Goal: Answer question/provide support: Share knowledge or assist other users

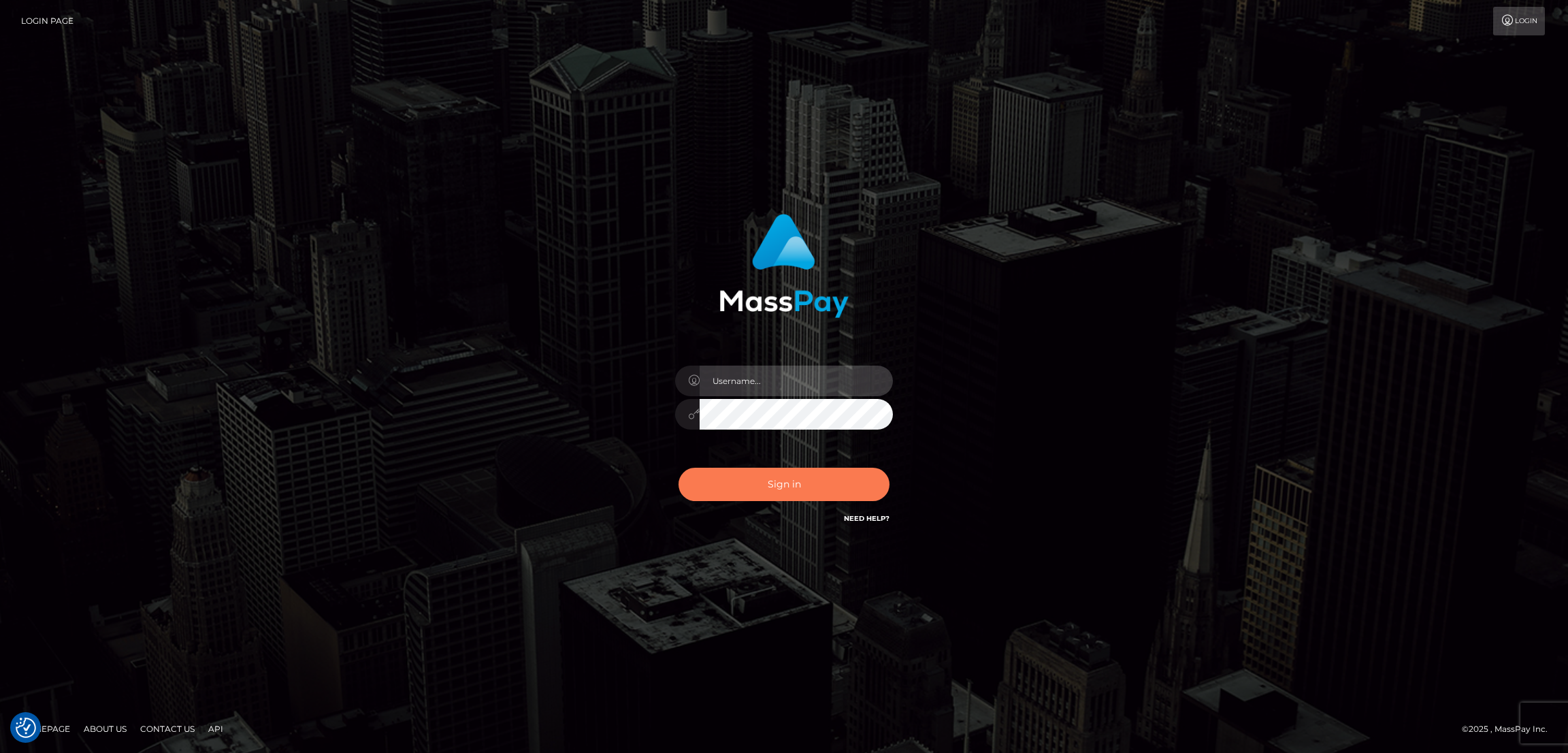
type input "nb.es"
click at [794, 476] on button "Sign in" at bounding box center [784, 485] width 211 height 33
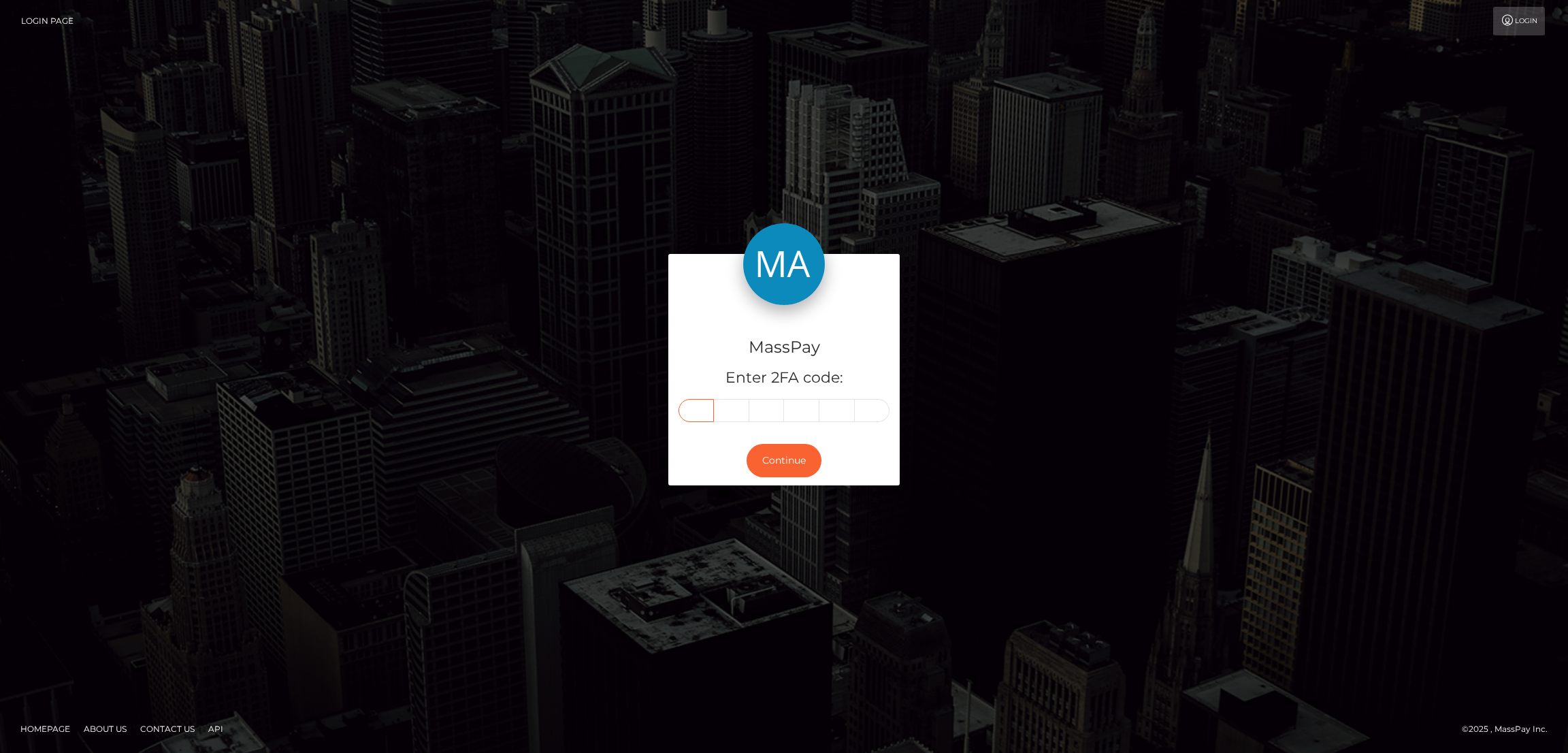
click at [695, 408] on input "text" at bounding box center [696, 410] width 36 height 23
paste input "6"
type input "6"
type input "0"
type input "8"
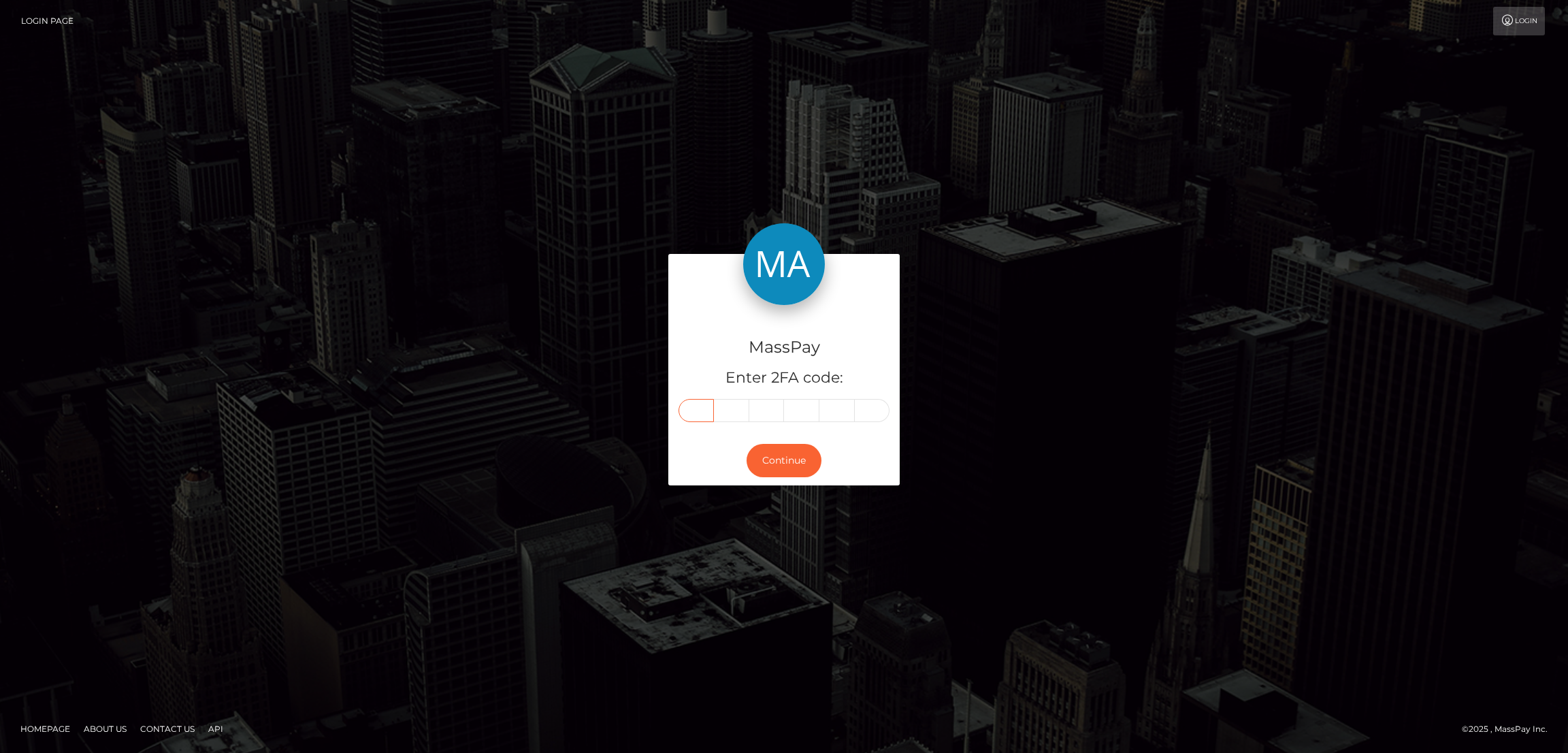
type input "3"
type input "2"
type input "1"
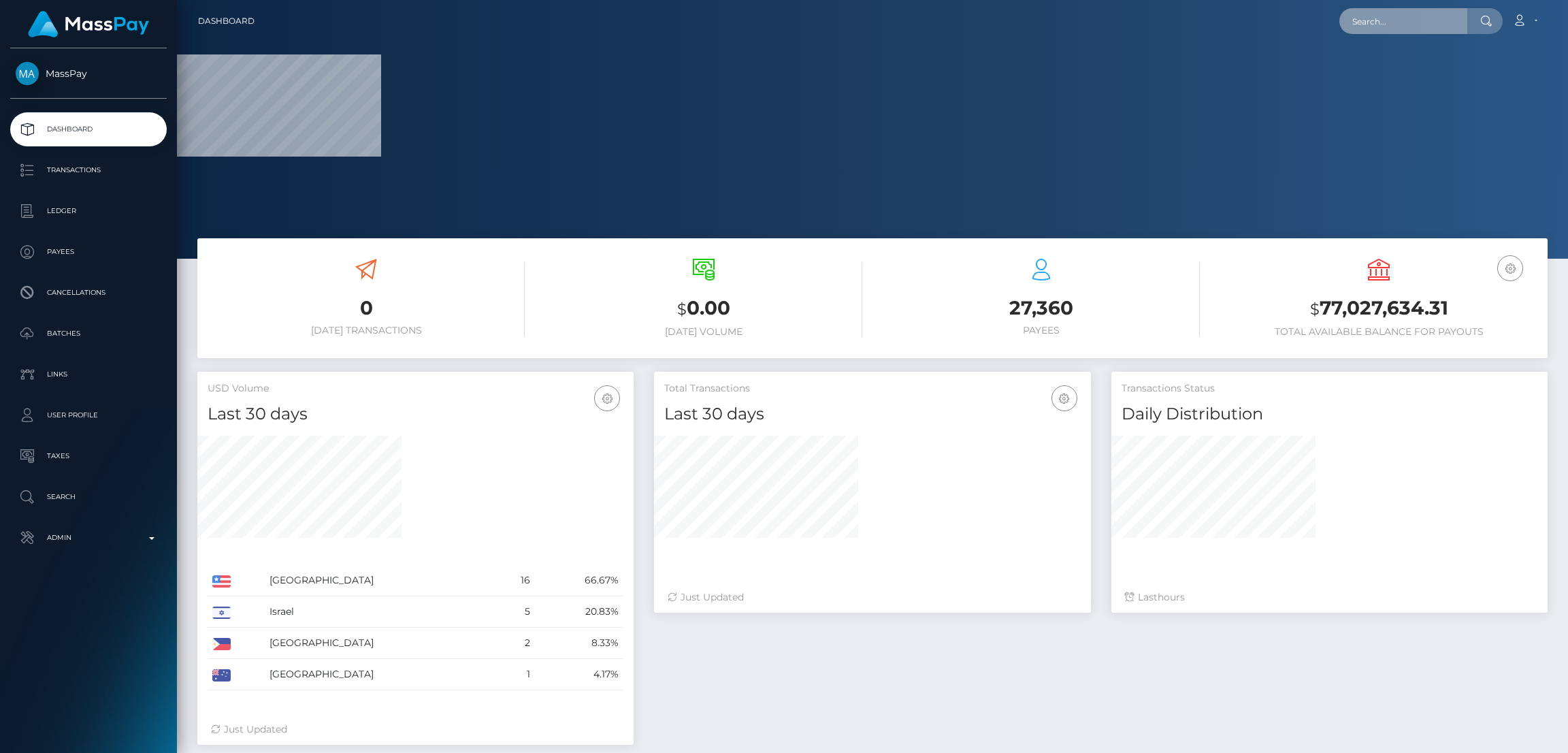
click at [1356, 25] on input "text" at bounding box center [1404, 21] width 128 height 26
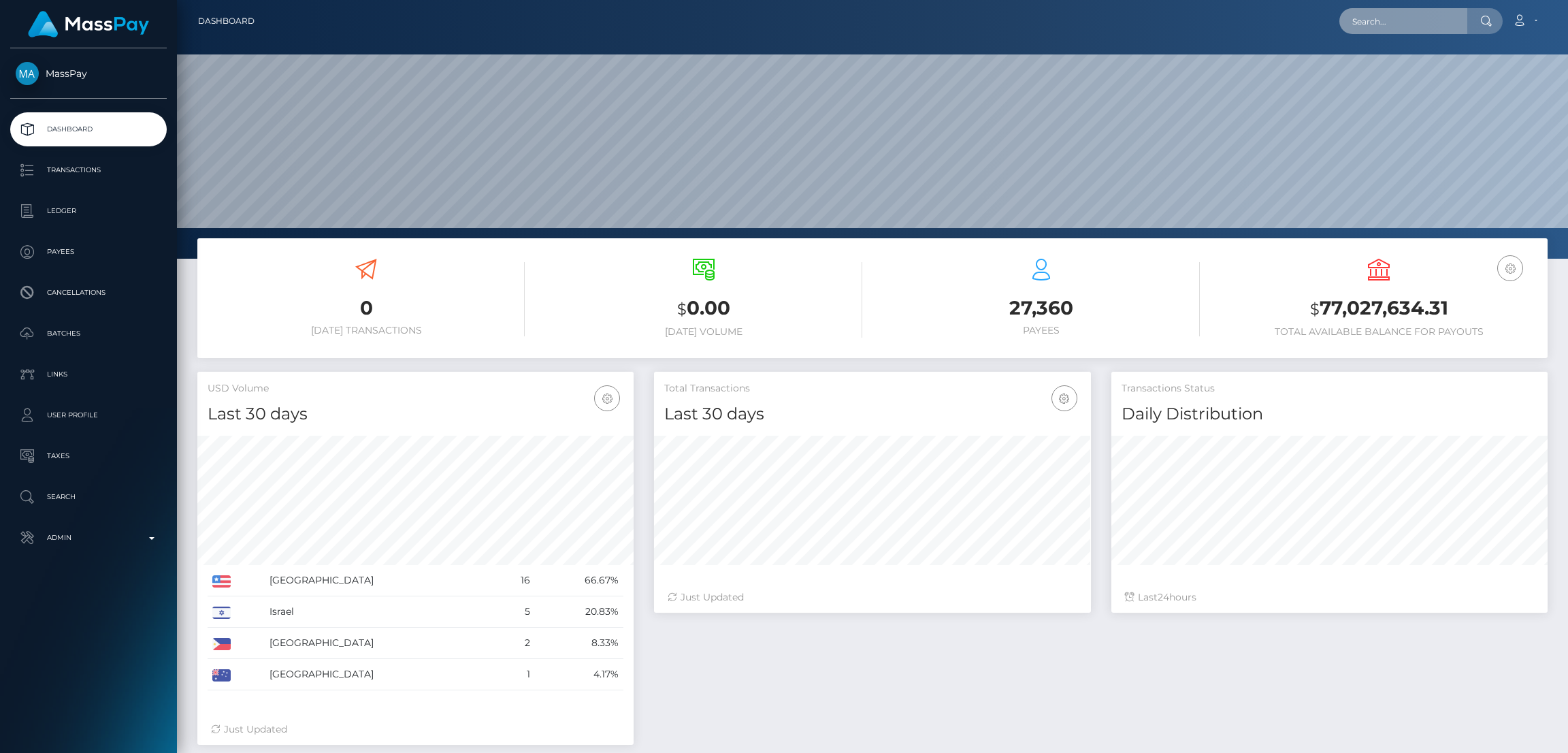
scroll to position [242, 437]
click at [1366, 20] on input "text" at bounding box center [1404, 21] width 128 height 26
click at [1377, 20] on input "text" at bounding box center [1404, 21] width 128 height 26
paste input "ashleereeves2019@yahoo.com"
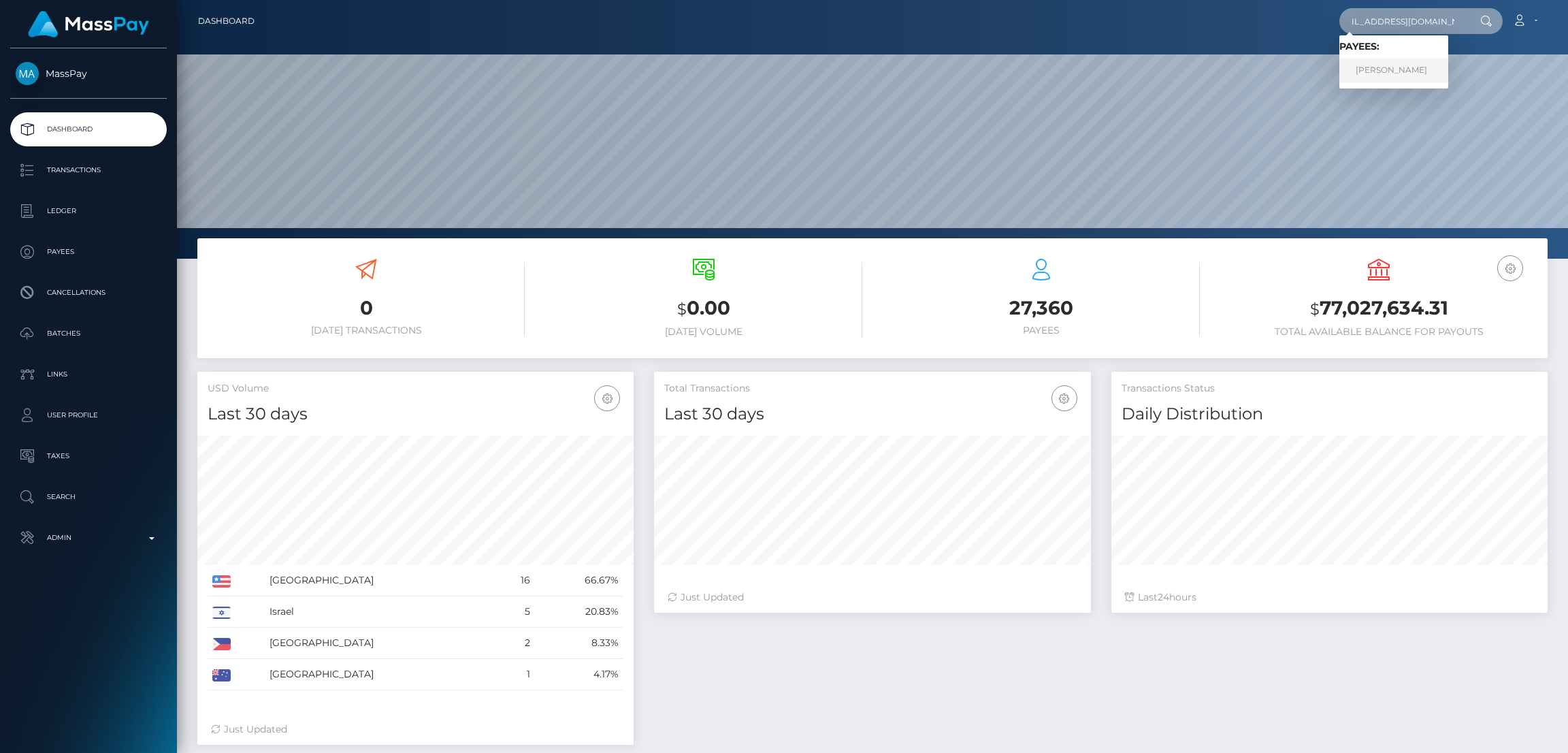
type input "ashleereeves2019@yahoo.com"
click at [1392, 68] on link "ASHLEE NICHOLE REEVES" at bounding box center [1394, 71] width 109 height 25
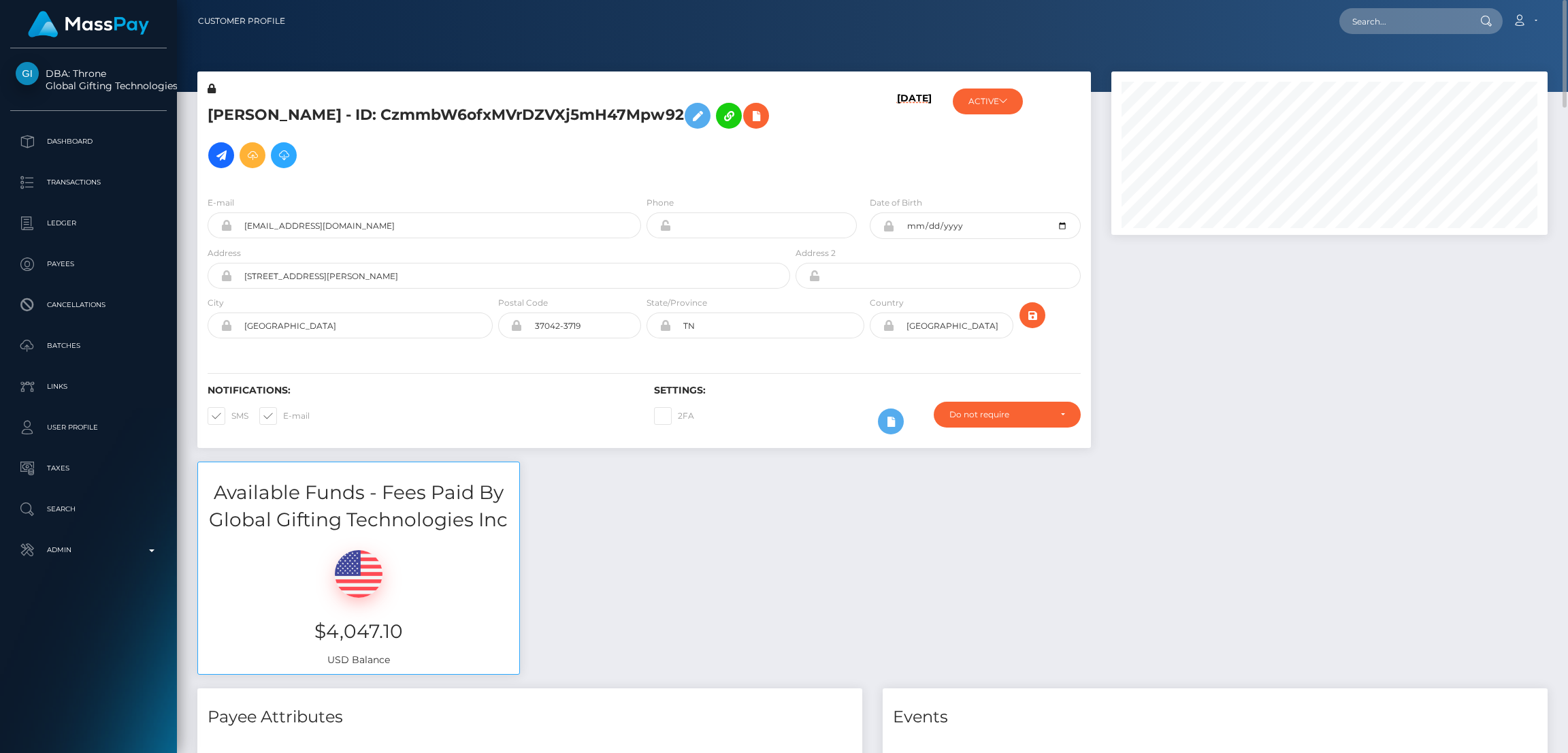
scroll to position [163, 437]
click at [690, 124] on icon at bounding box center [698, 116] width 16 height 17
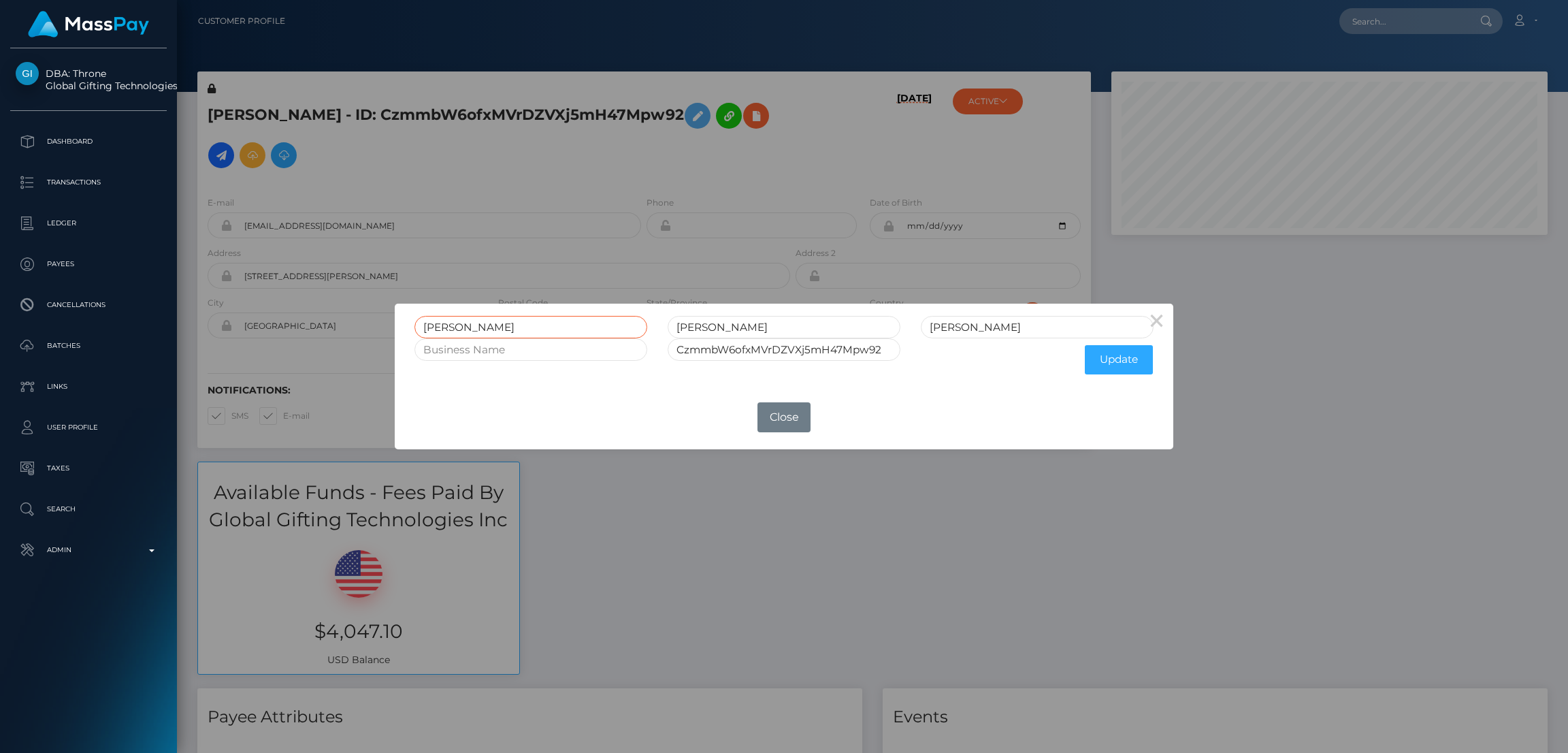
click at [447, 323] on input "ASHLEE" at bounding box center [531, 327] width 233 height 23
click at [774, 422] on button "Close" at bounding box center [784, 417] width 53 height 30
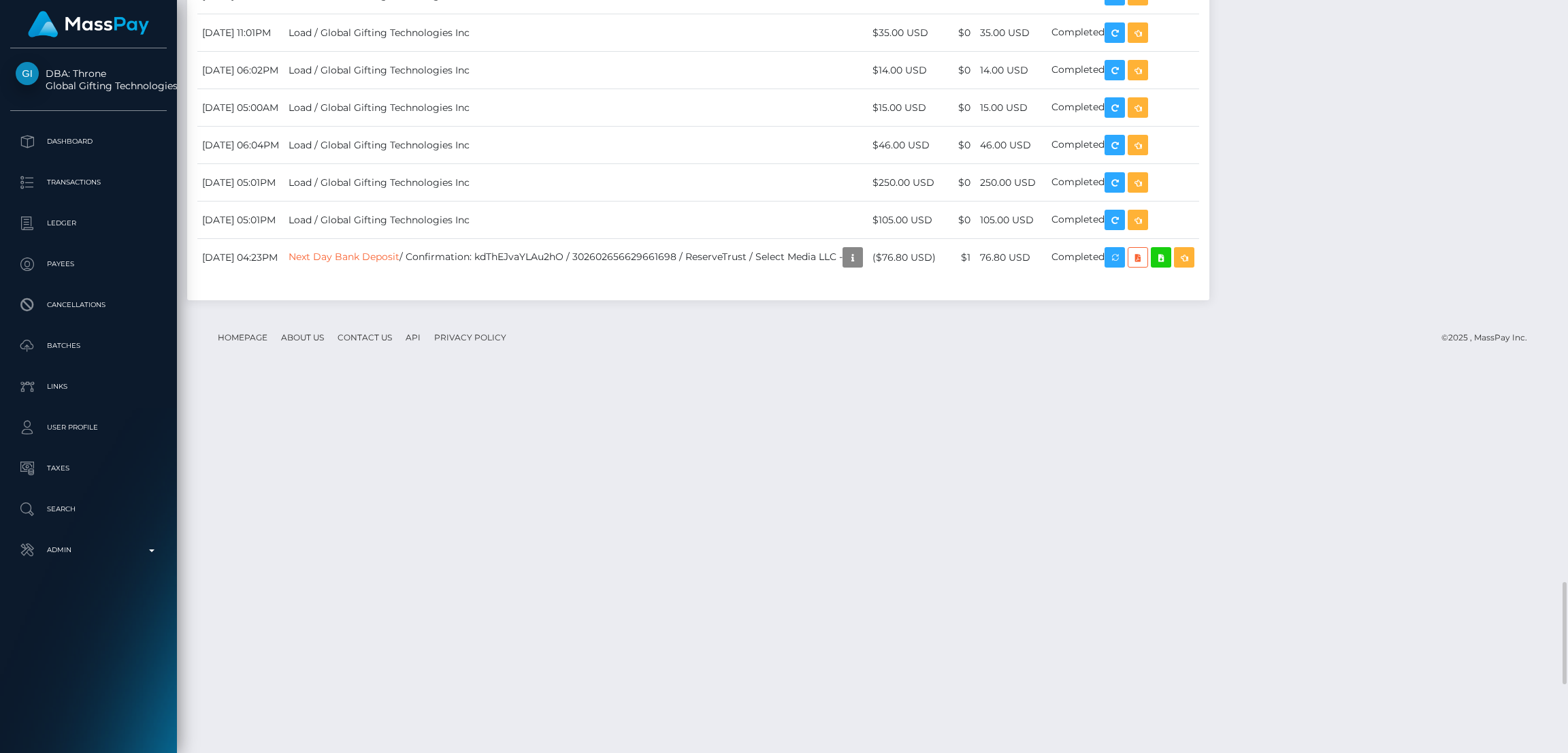
scroll to position [4790, 0]
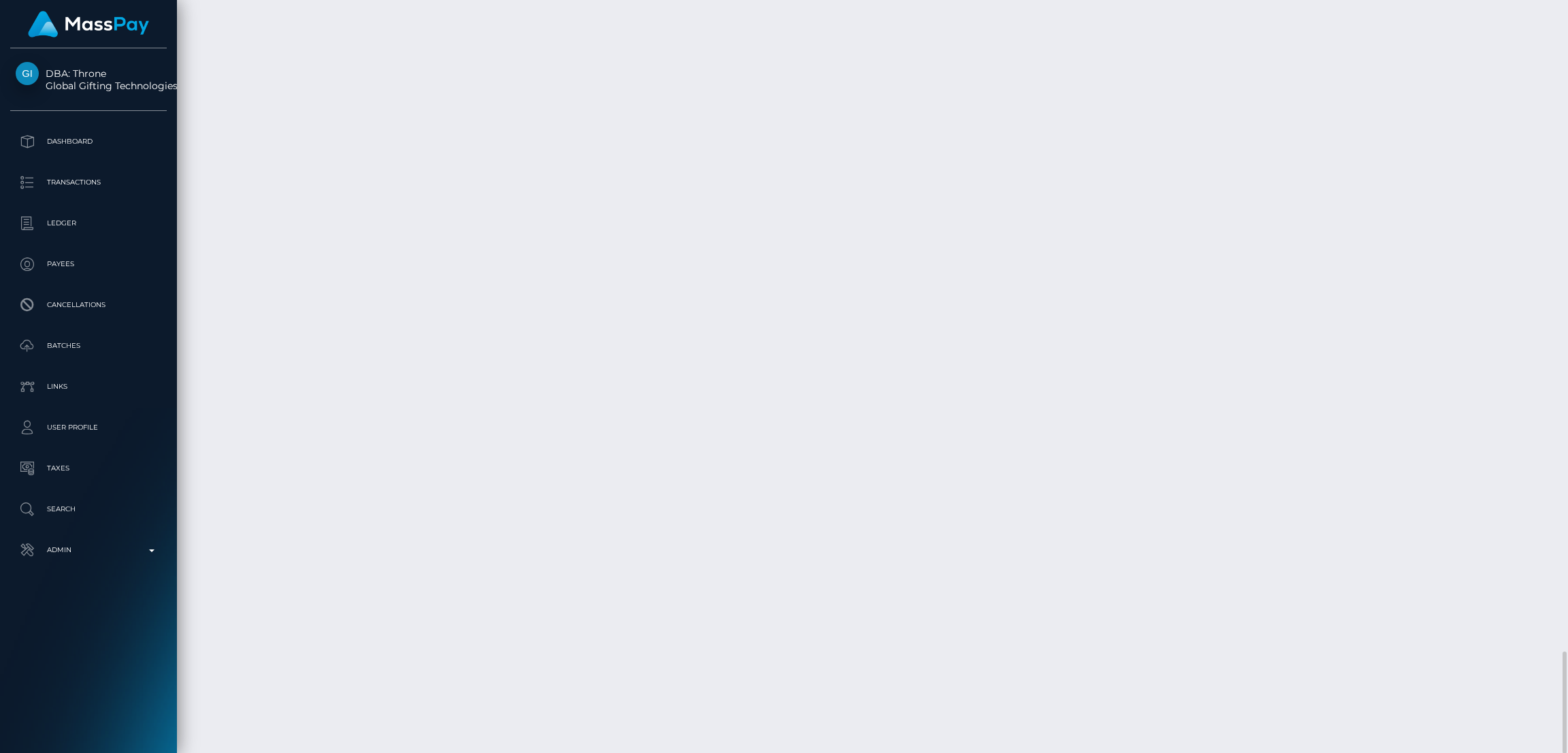
drag, startPoint x: 202, startPoint y: 626, endPoint x: 268, endPoint y: 624, distance: 66.0
copy td "October 7, 2021"
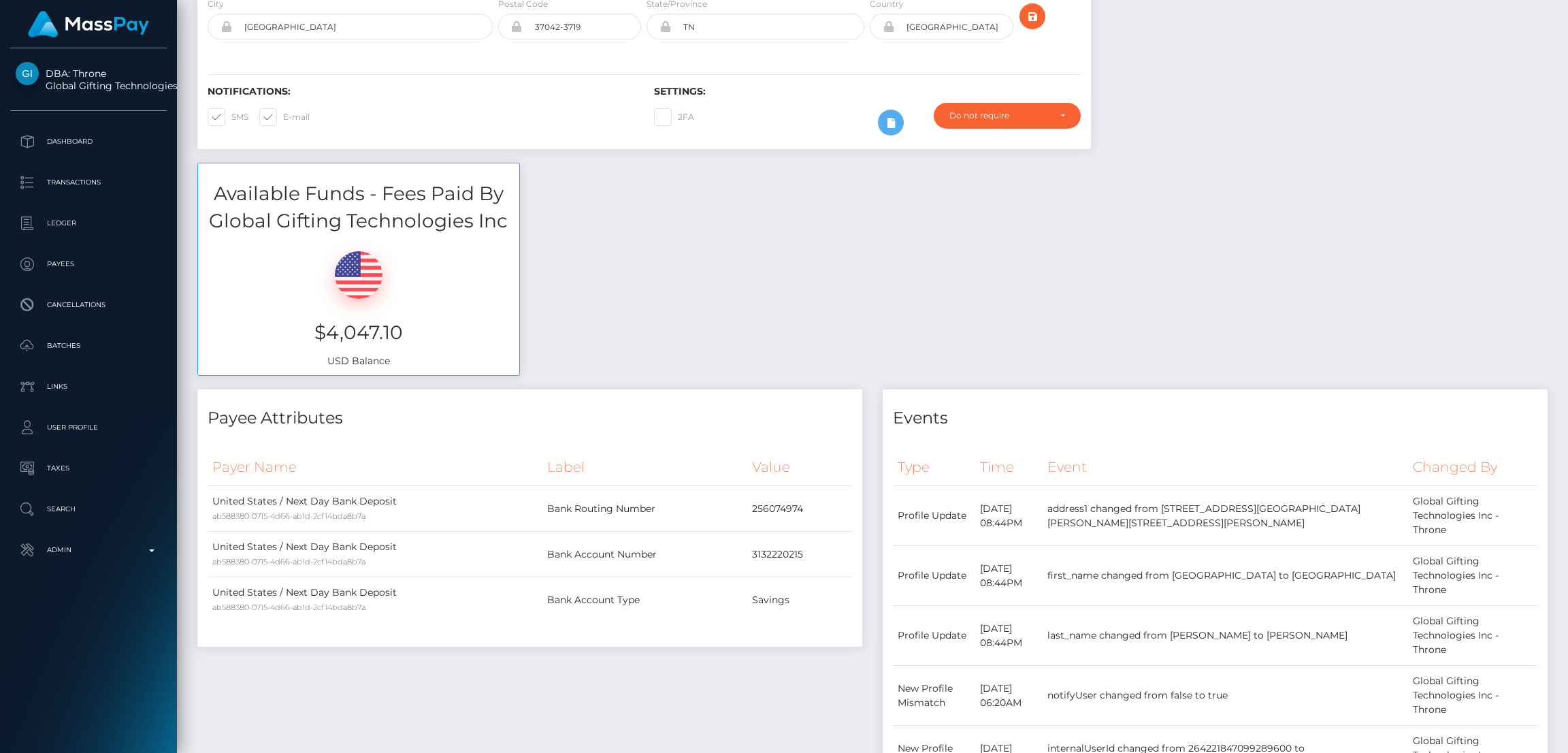
scroll to position [0, 0]
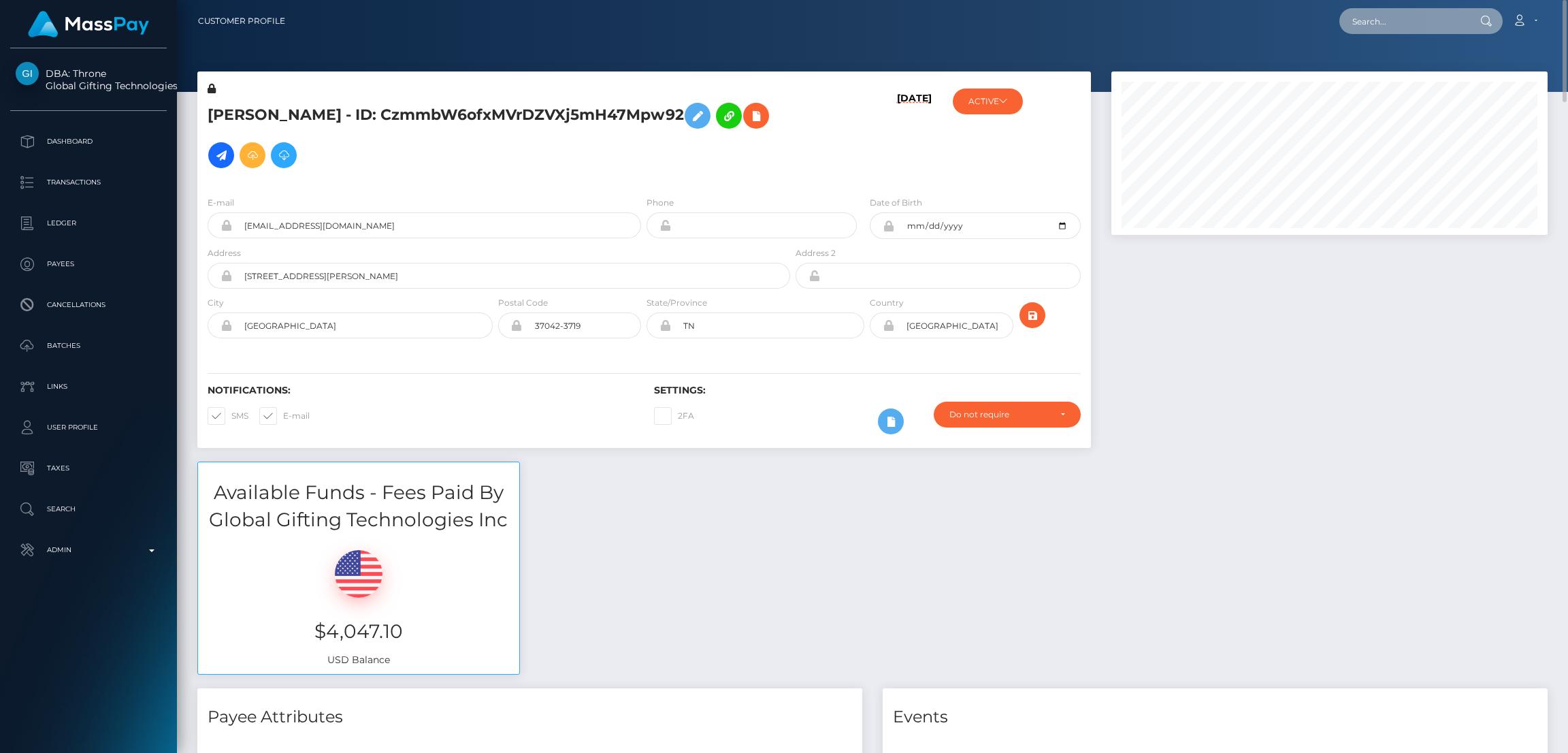
click at [1406, 26] on input "text" at bounding box center [1404, 21] width 128 height 26
paste input "ahmadalkhabbani@gmail.com"
type input "ahmadalkhabbani@gmail.com"
click at [1392, 71] on link "Ahmad Alkhabbani" at bounding box center [1394, 71] width 109 height 25
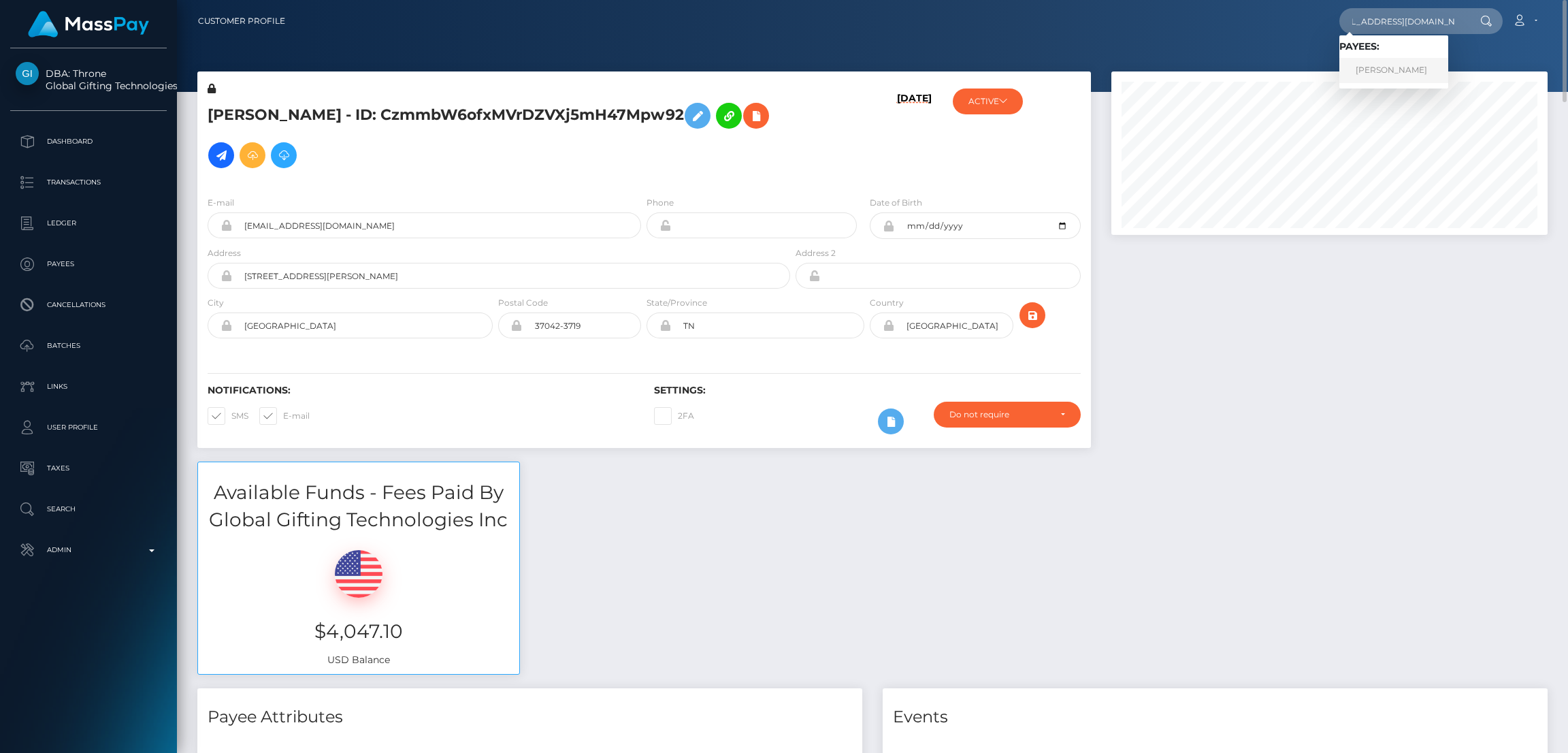
scroll to position [0, 0]
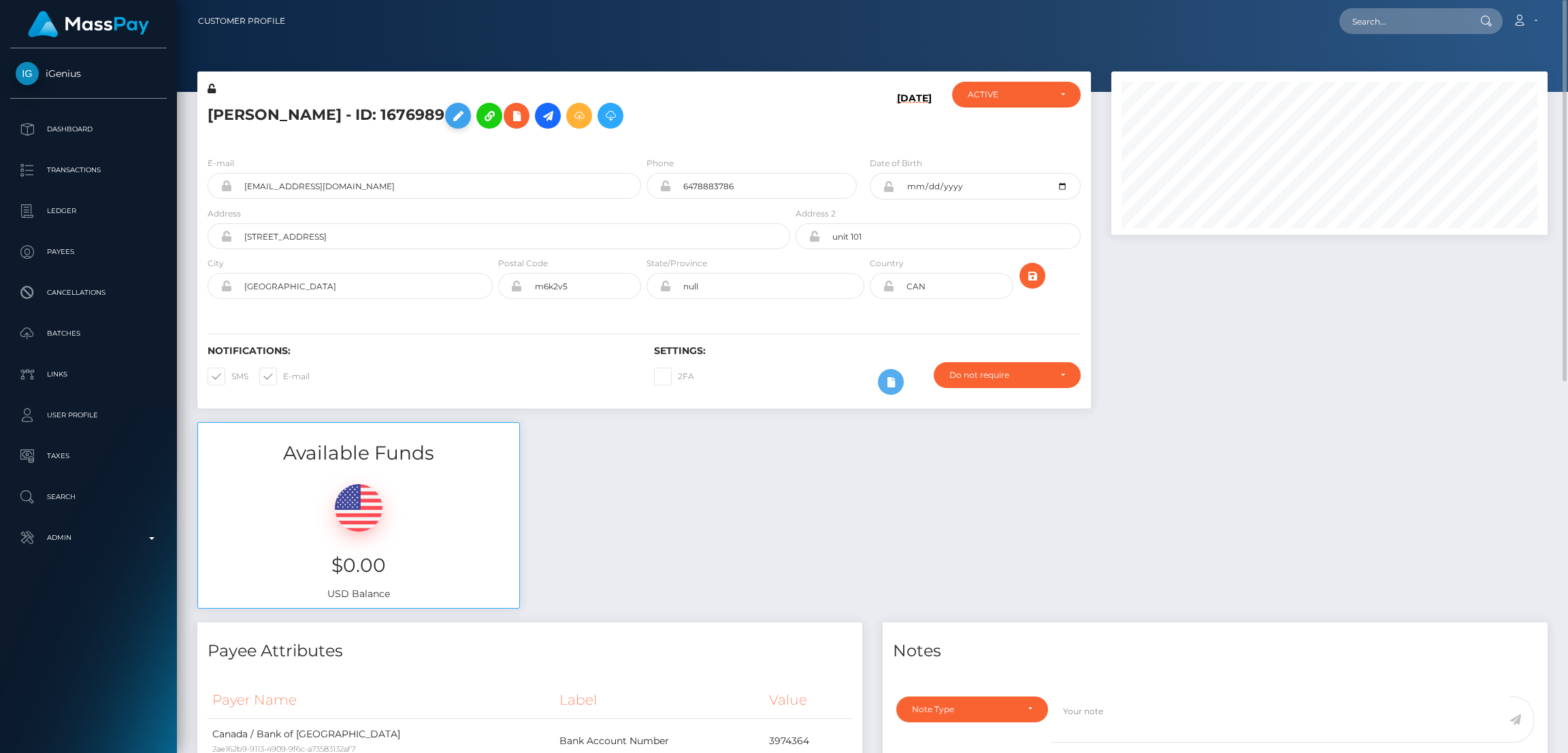
click at [466, 112] on icon at bounding box center [458, 116] width 16 height 17
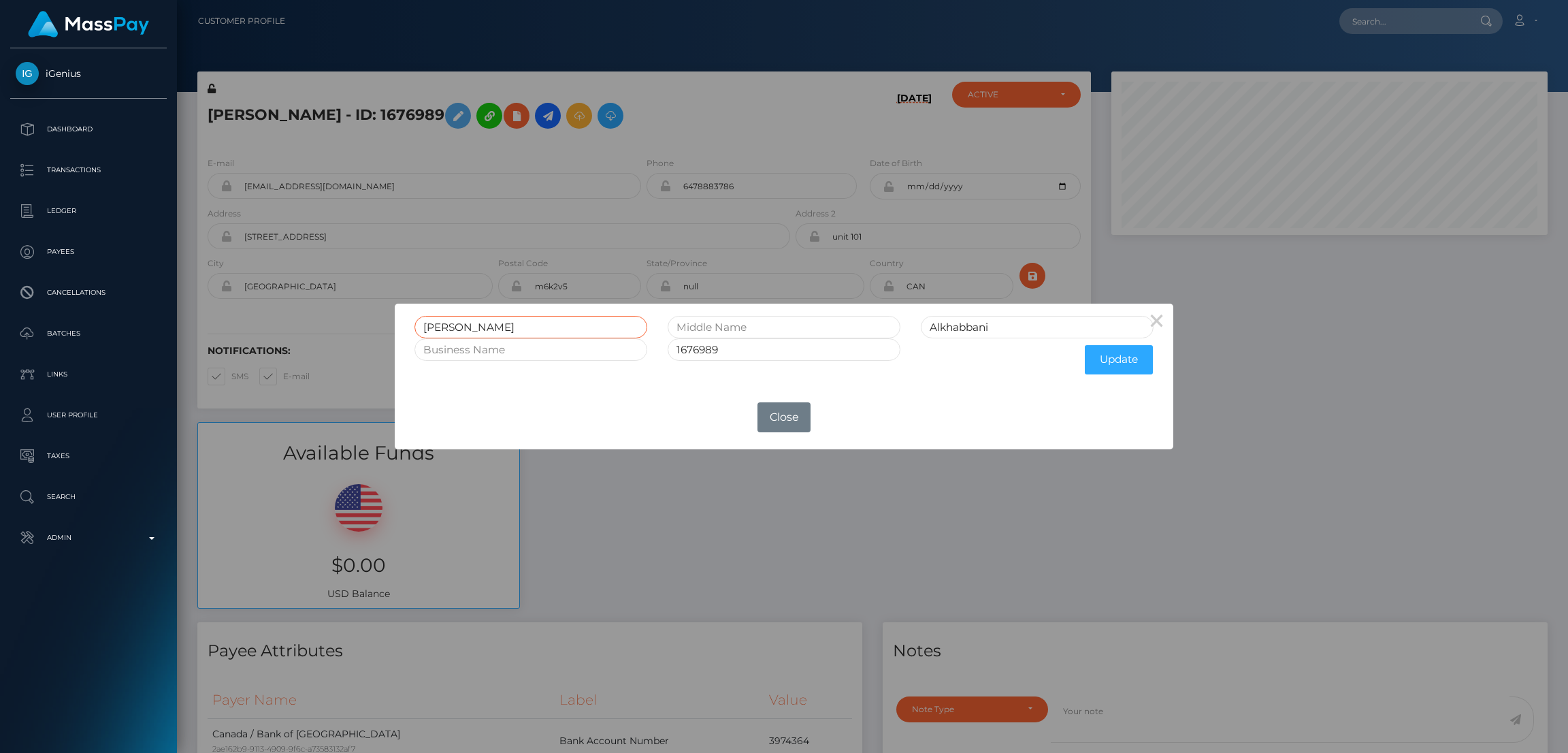
click at [439, 326] on input "[PERSON_NAME]" at bounding box center [531, 327] width 233 height 23
click at [773, 404] on button "Close" at bounding box center [784, 417] width 53 height 30
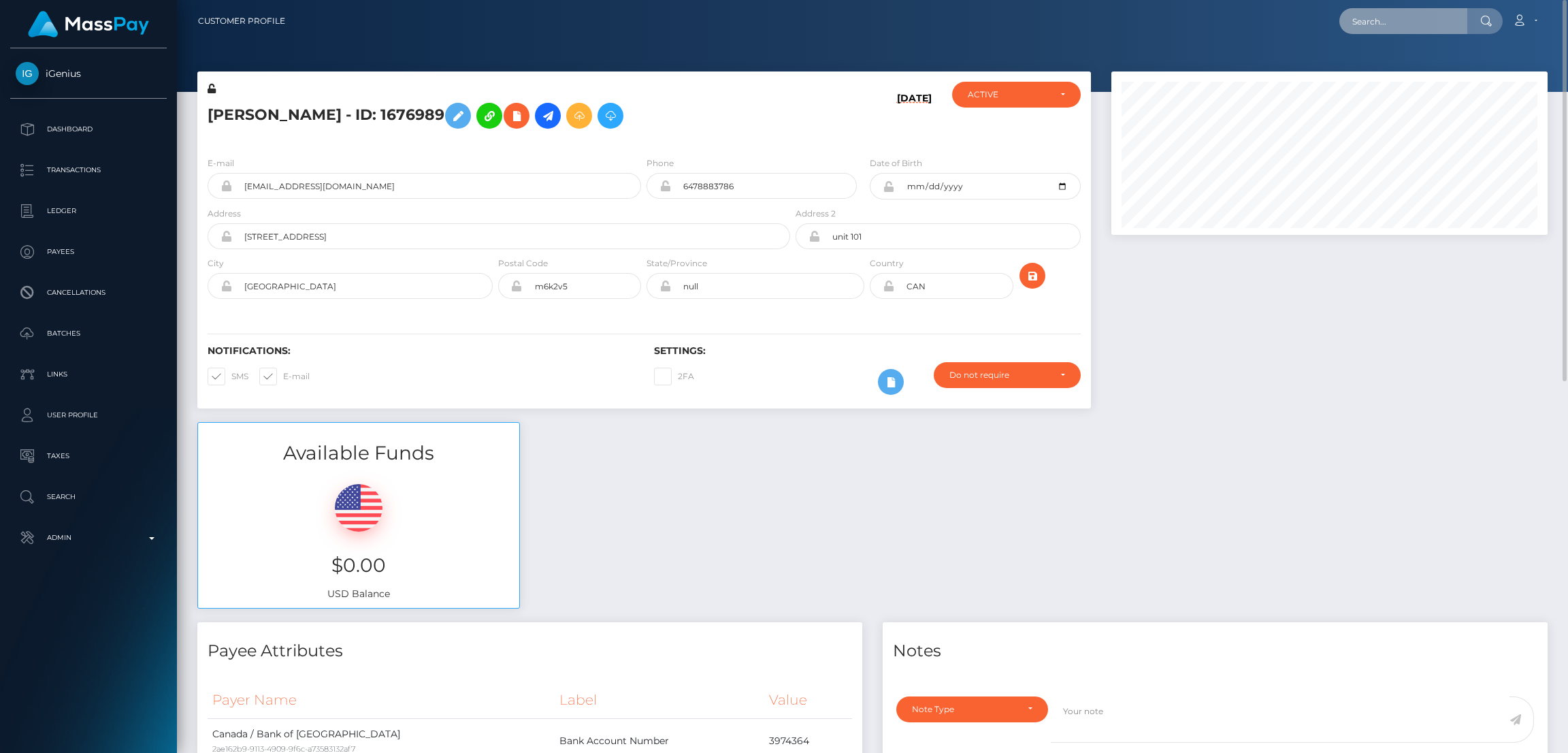
click at [1374, 25] on input "text" at bounding box center [1404, 21] width 128 height 26
paste input "[EMAIL_ADDRESS][DOMAIN_NAME]"
type input "[EMAIL_ADDRESS][DOMAIN_NAME]"
click at [1365, 66] on link "STEPHANIE ANNE LISOWSKI" at bounding box center [1394, 71] width 109 height 25
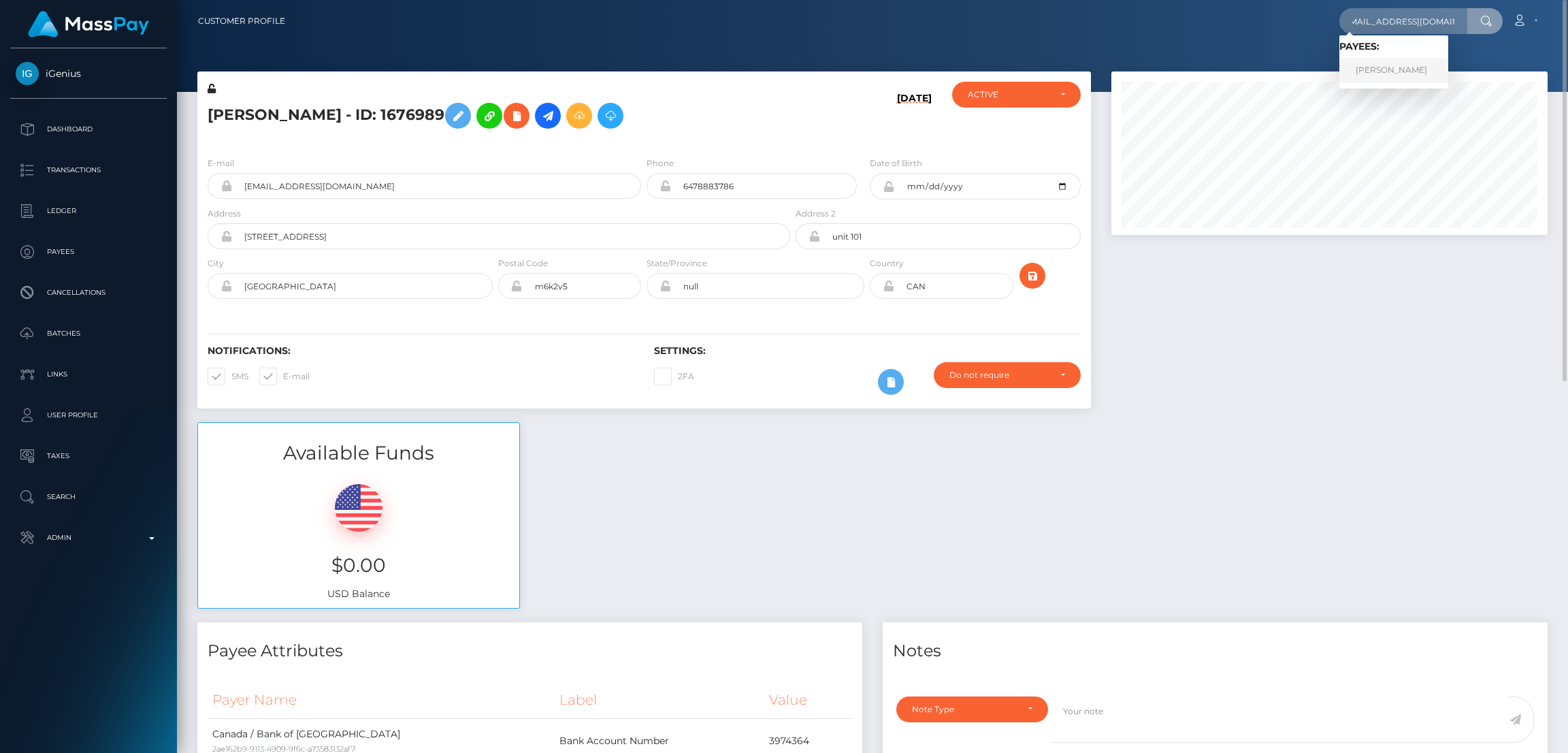
scroll to position [0, 0]
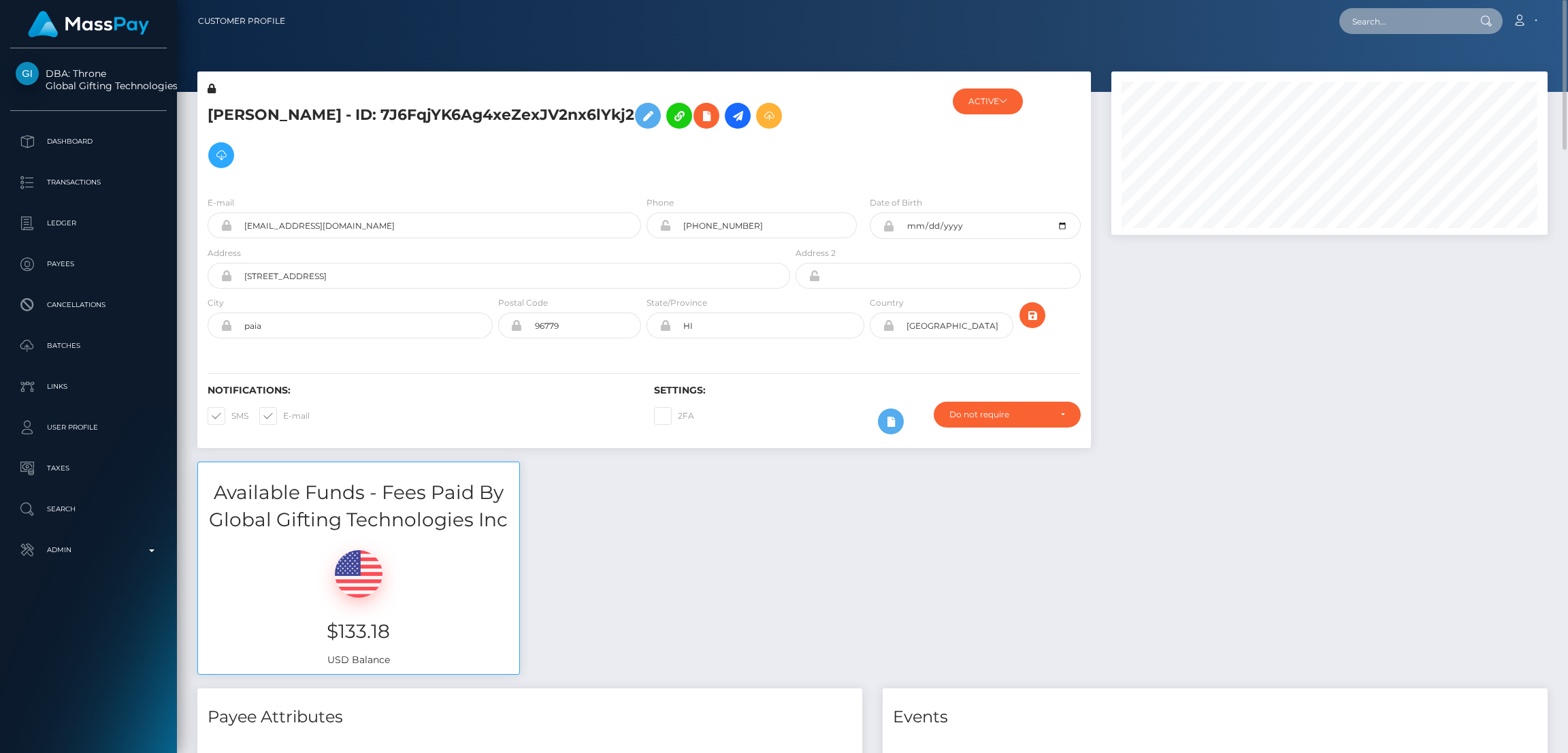
click at [1390, 31] on input "text" at bounding box center [1404, 21] width 128 height 26
paste input "[PERSON_NAME][EMAIL_ADDRESS][DOMAIN_NAME]"
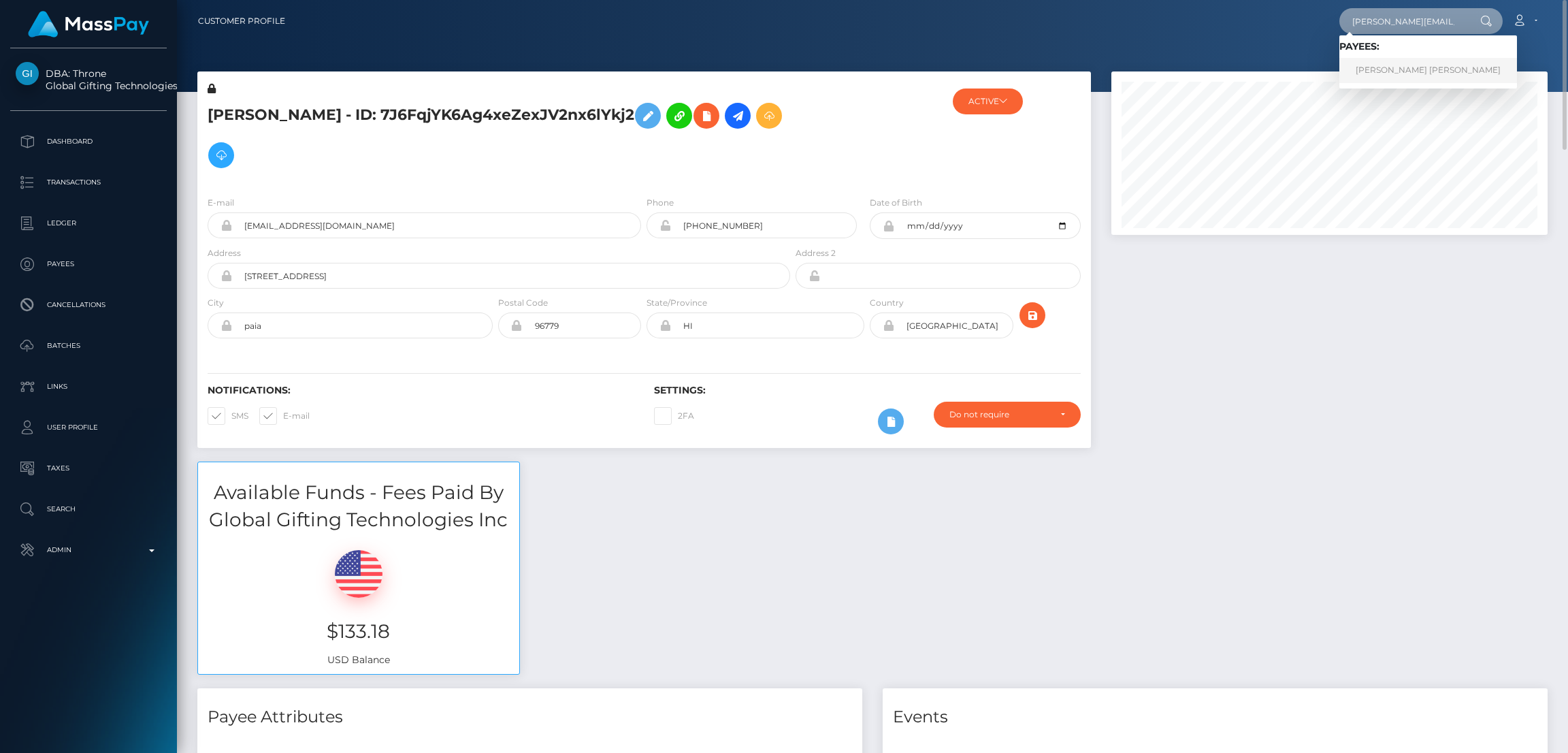
type input "[PERSON_NAME][EMAIL_ADDRESS][DOMAIN_NAME]"
click at [1373, 70] on link "Roland Frenk Tang" at bounding box center [1428, 71] width 178 height 25
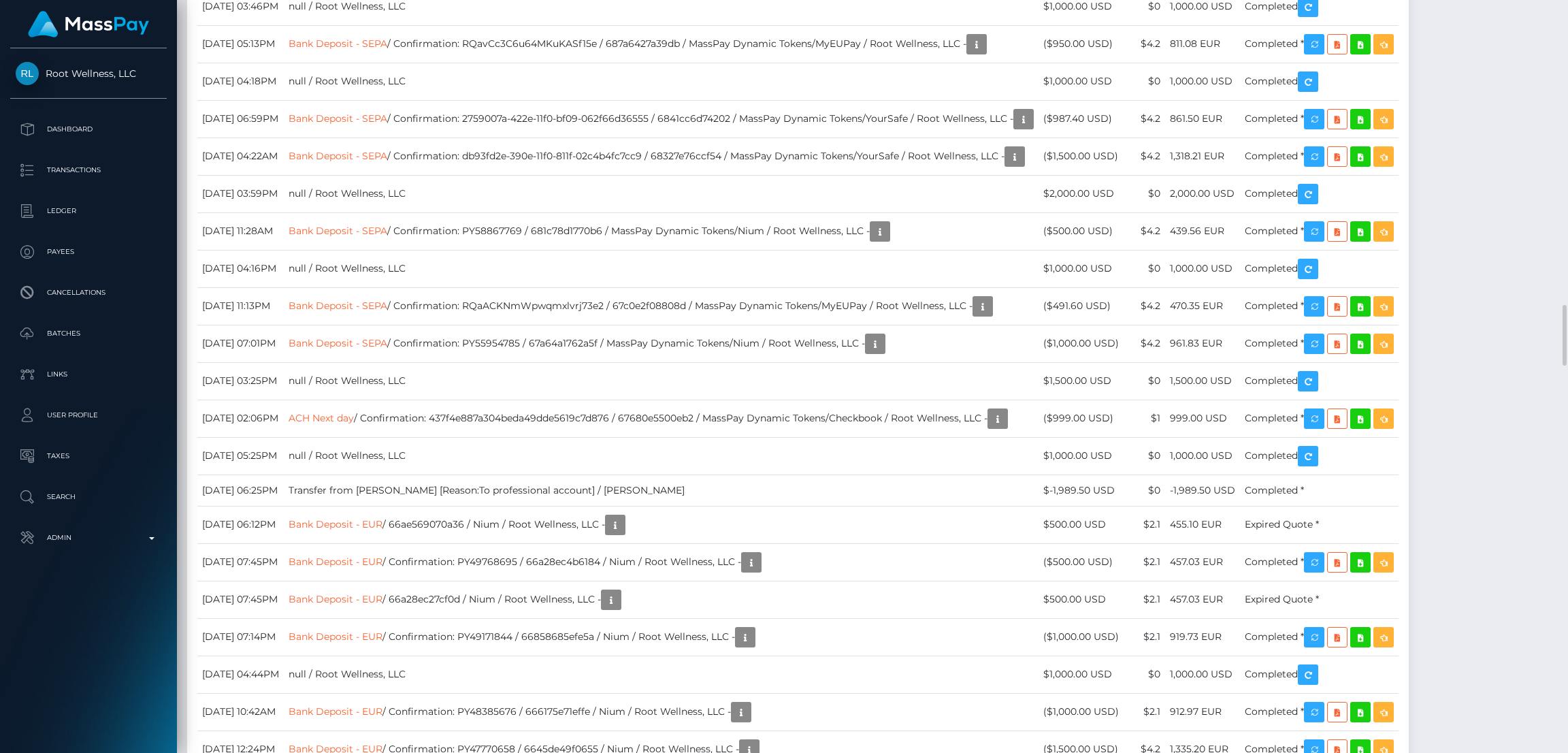
scroll to position [163, 437]
drag, startPoint x: 205, startPoint y: 380, endPoint x: 1358, endPoint y: 377, distance: 1153.0
copy tr "August 26, 2025 04:42PM Litecoin / Confirmation: ostdqxvozlje / 68adc765150b7 /…"
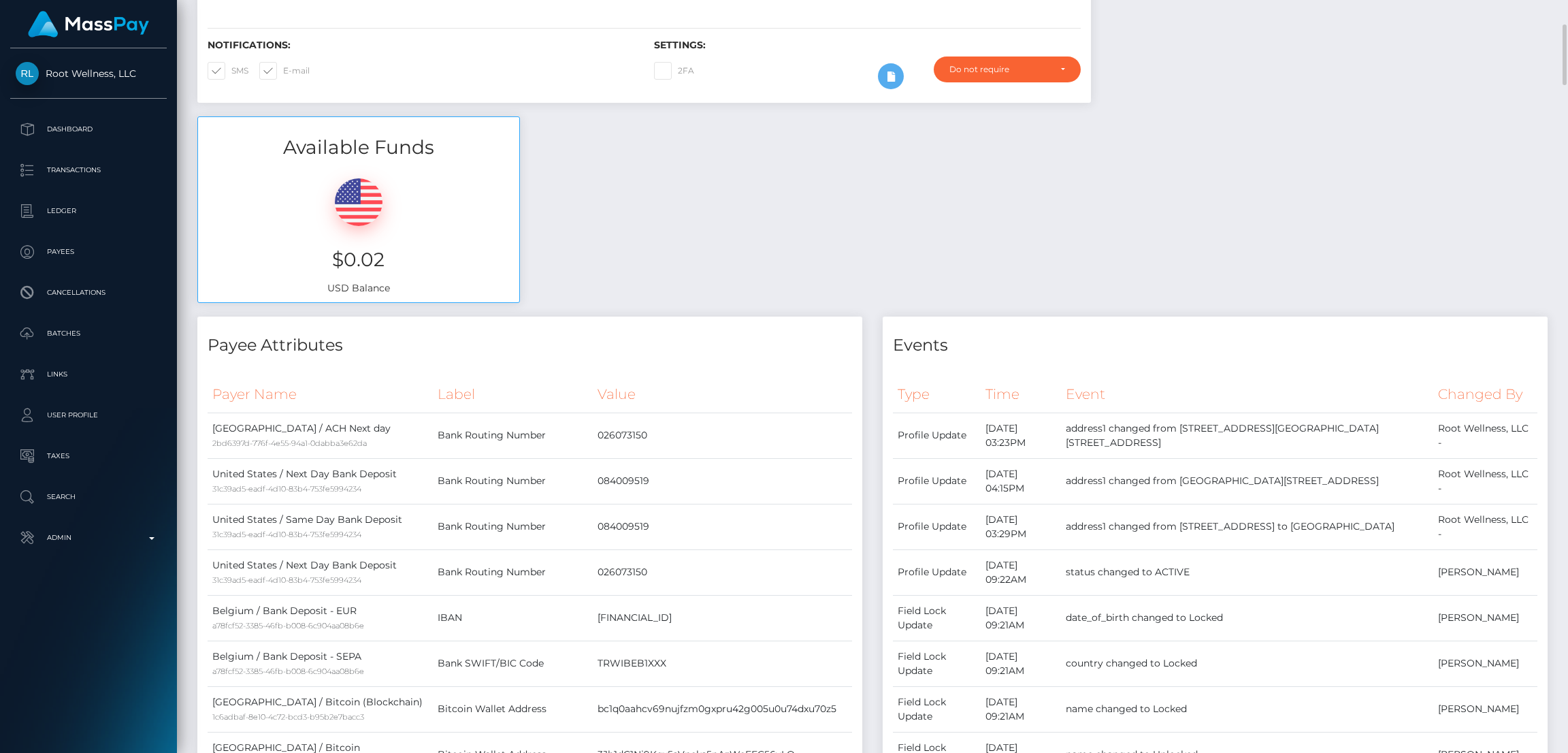
scroll to position [0, 0]
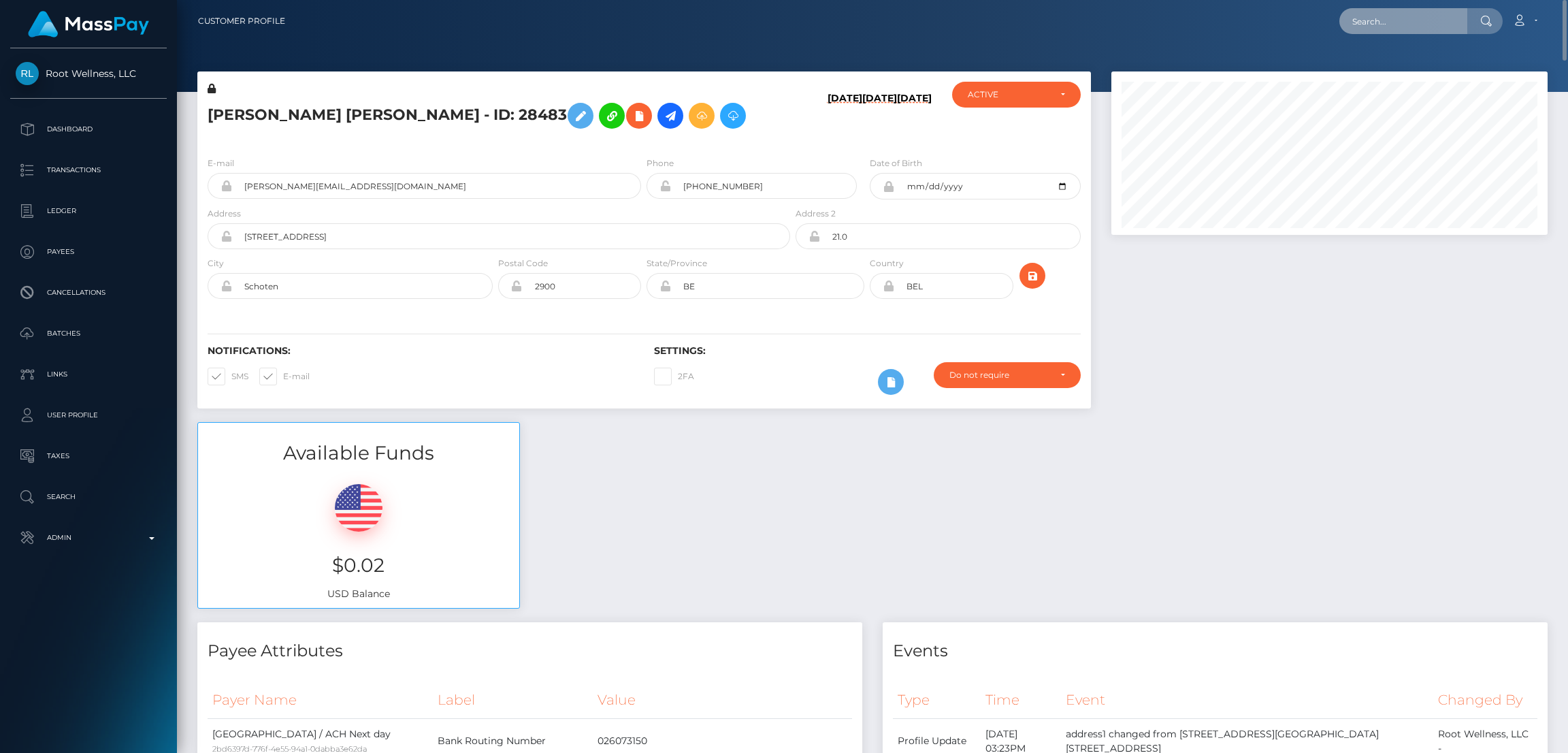
click at [1382, 24] on input "text" at bounding box center [1404, 21] width 128 height 26
paste input "[EMAIL_ADDRESS][DOMAIN_NAME]"
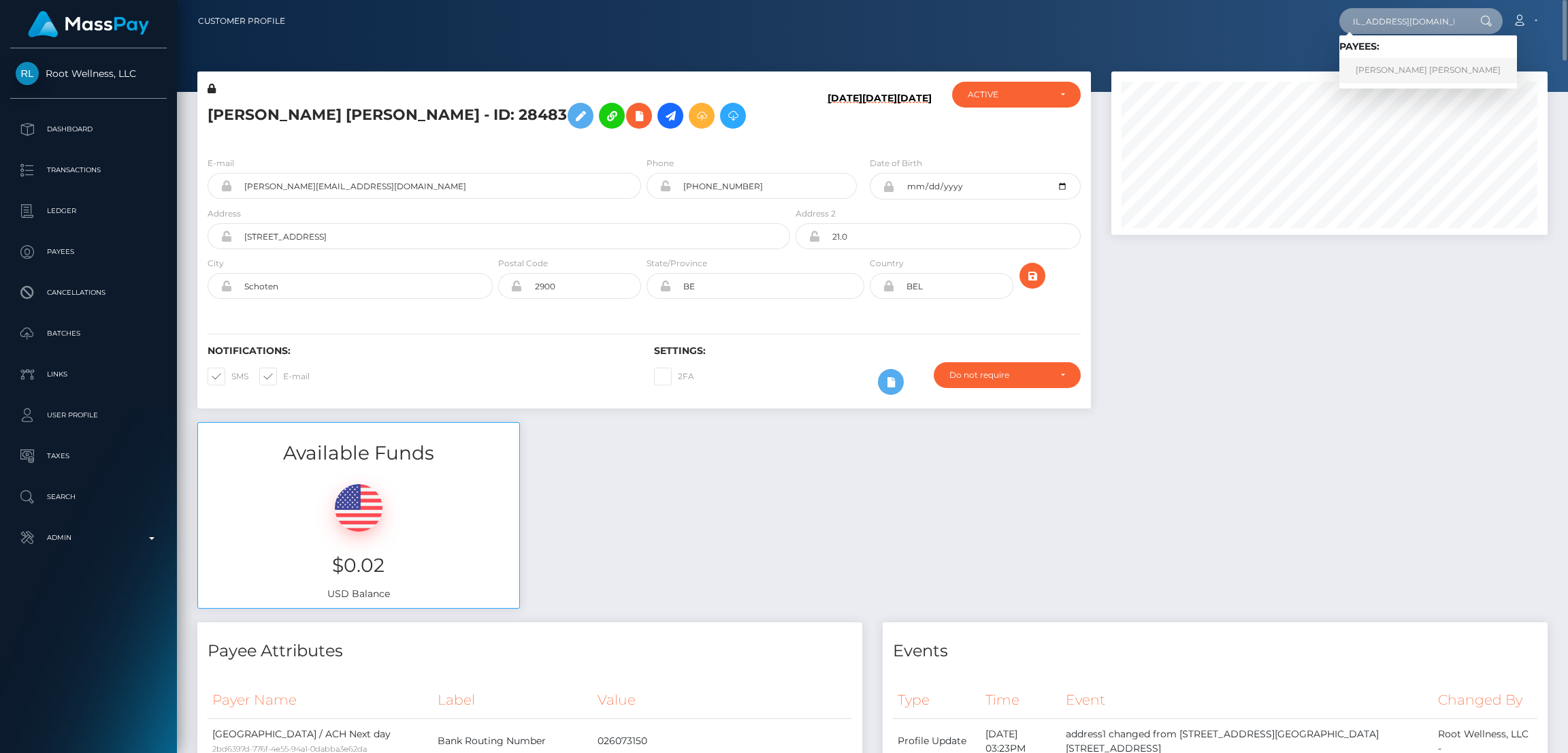
type input "[EMAIL_ADDRESS][DOMAIN_NAME]"
click at [1374, 67] on link "EMMA LOUISE DODD" at bounding box center [1428, 71] width 178 height 25
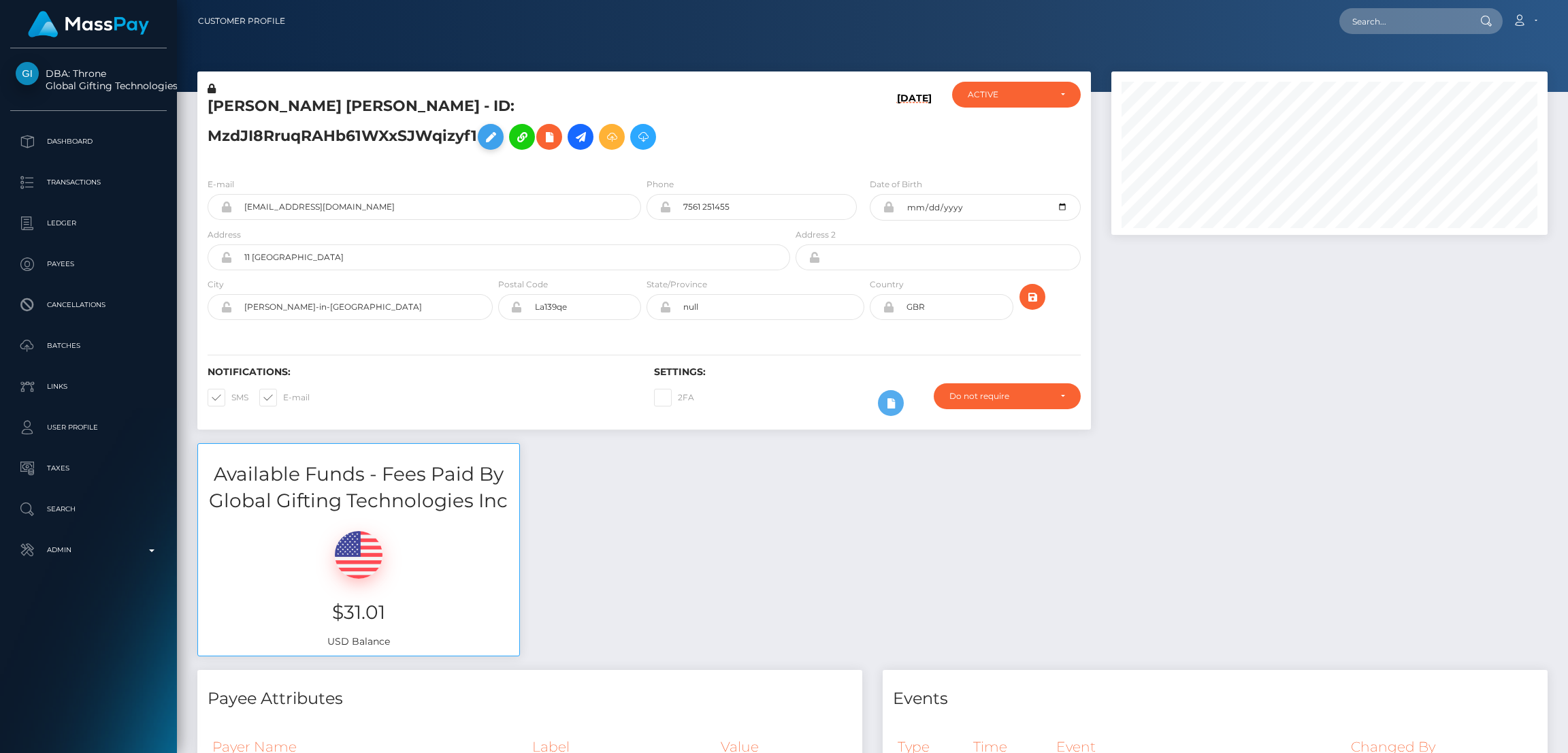
scroll to position [163, 437]
click at [499, 129] on icon at bounding box center [490, 137] width 16 height 17
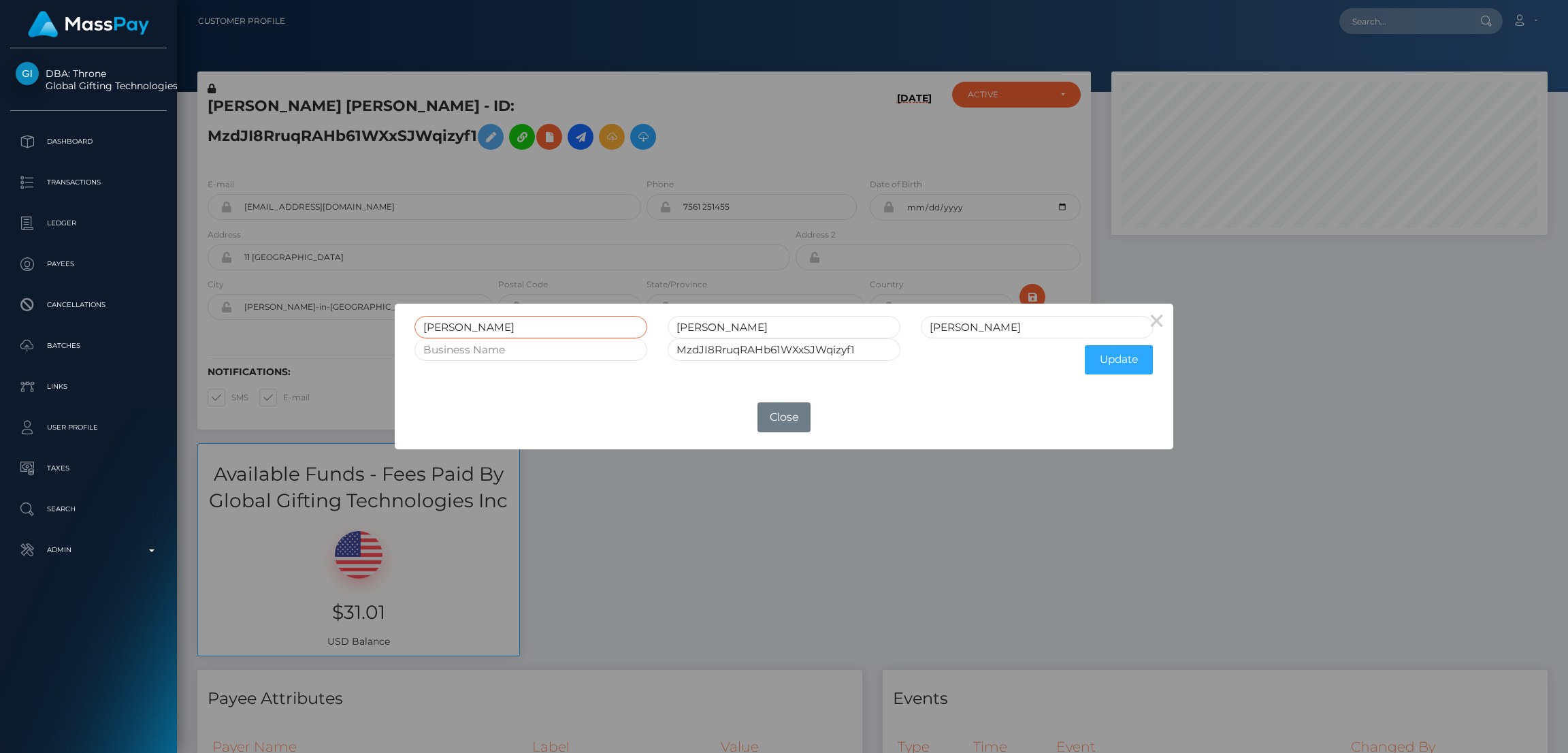
click at [447, 322] on input "[PERSON_NAME]" at bounding box center [531, 327] width 233 height 23
click at [781, 413] on button "Close" at bounding box center [784, 417] width 53 height 30
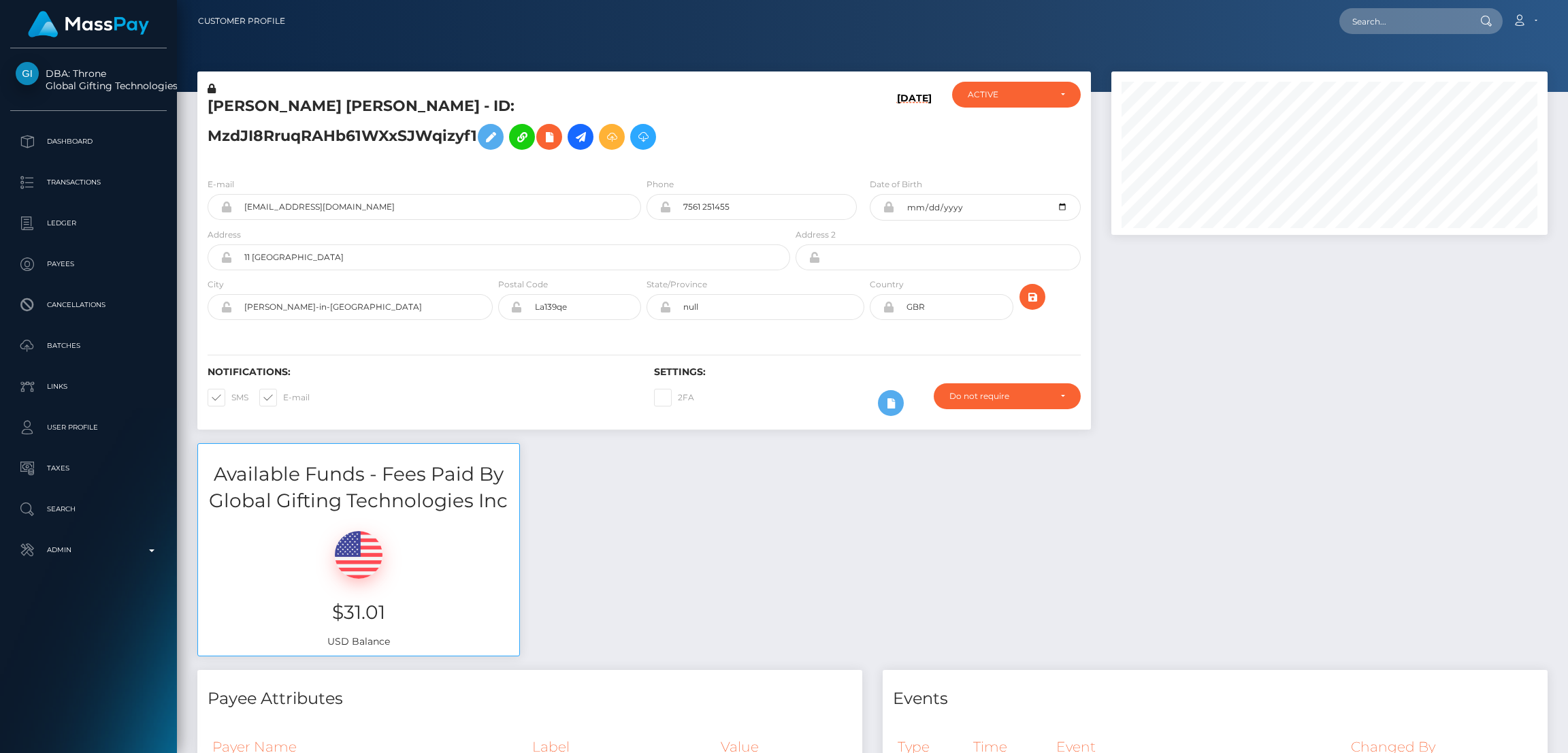
click at [280, 111] on h5 "EMMA LOUISE DODD - ID: MzdJI8RruqRAHb61WXxSJWqizyf1" at bounding box center [495, 126] width 575 height 60
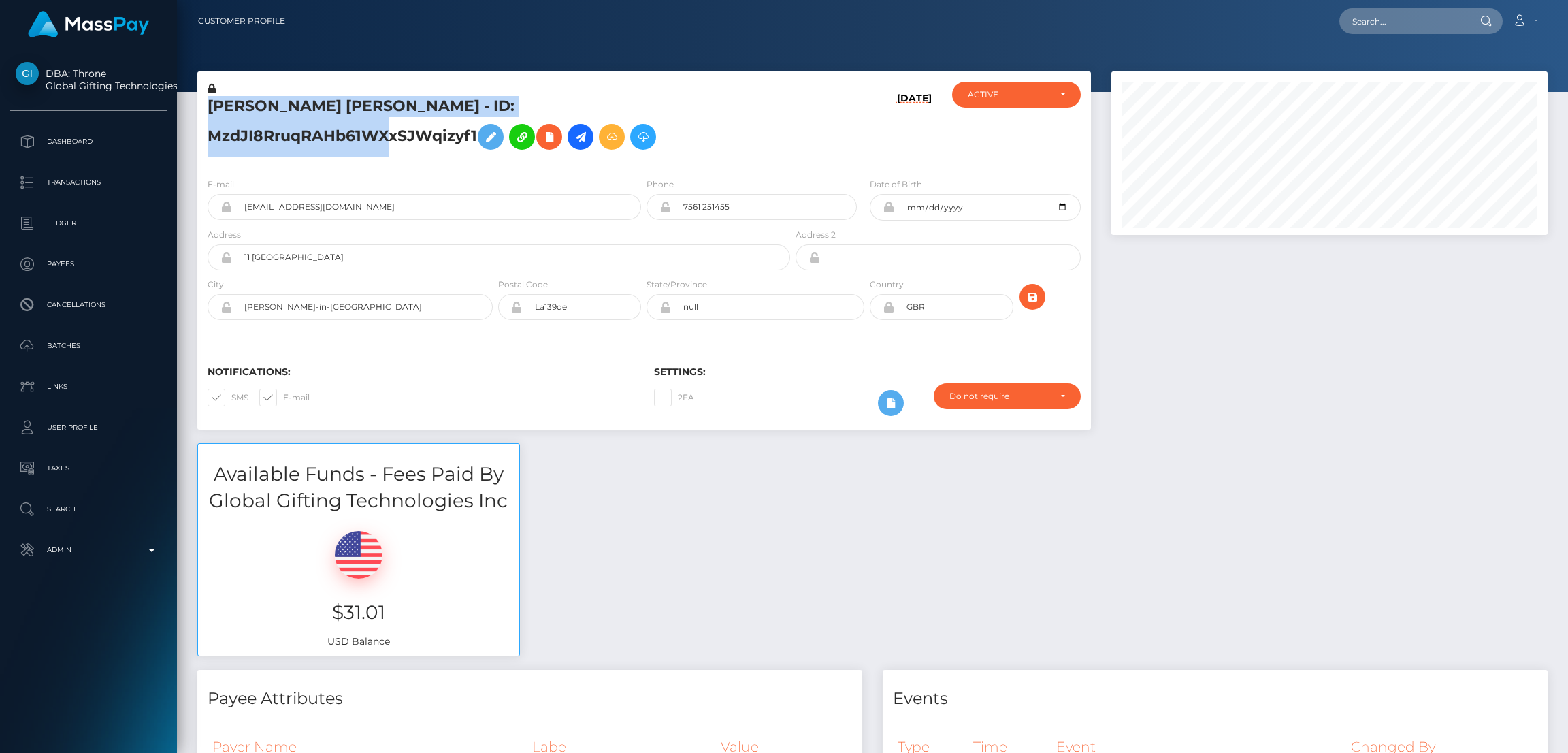
click at [280, 111] on h5 "EMMA LOUISE DODD - ID: MzdJI8RruqRAHb61WXxSJWqizyf1" at bounding box center [495, 126] width 575 height 60
copy h5 "EMMA LOUISE DODD - ID: MzdJI8RruqRAHb61WXxSJWqizyf1"
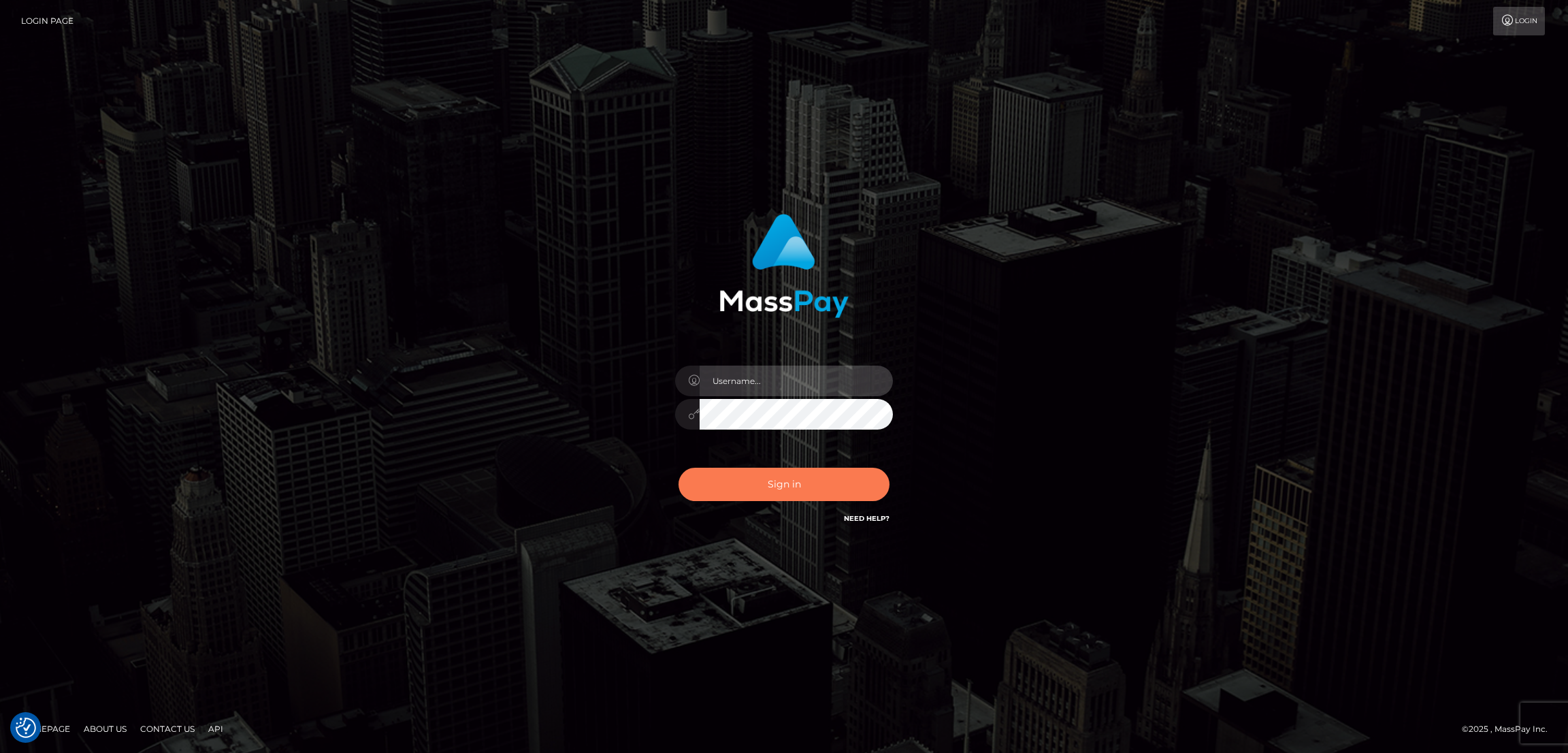
type input "[DOMAIN_NAME]"
click at [794, 479] on button "Sign in" at bounding box center [784, 485] width 211 height 33
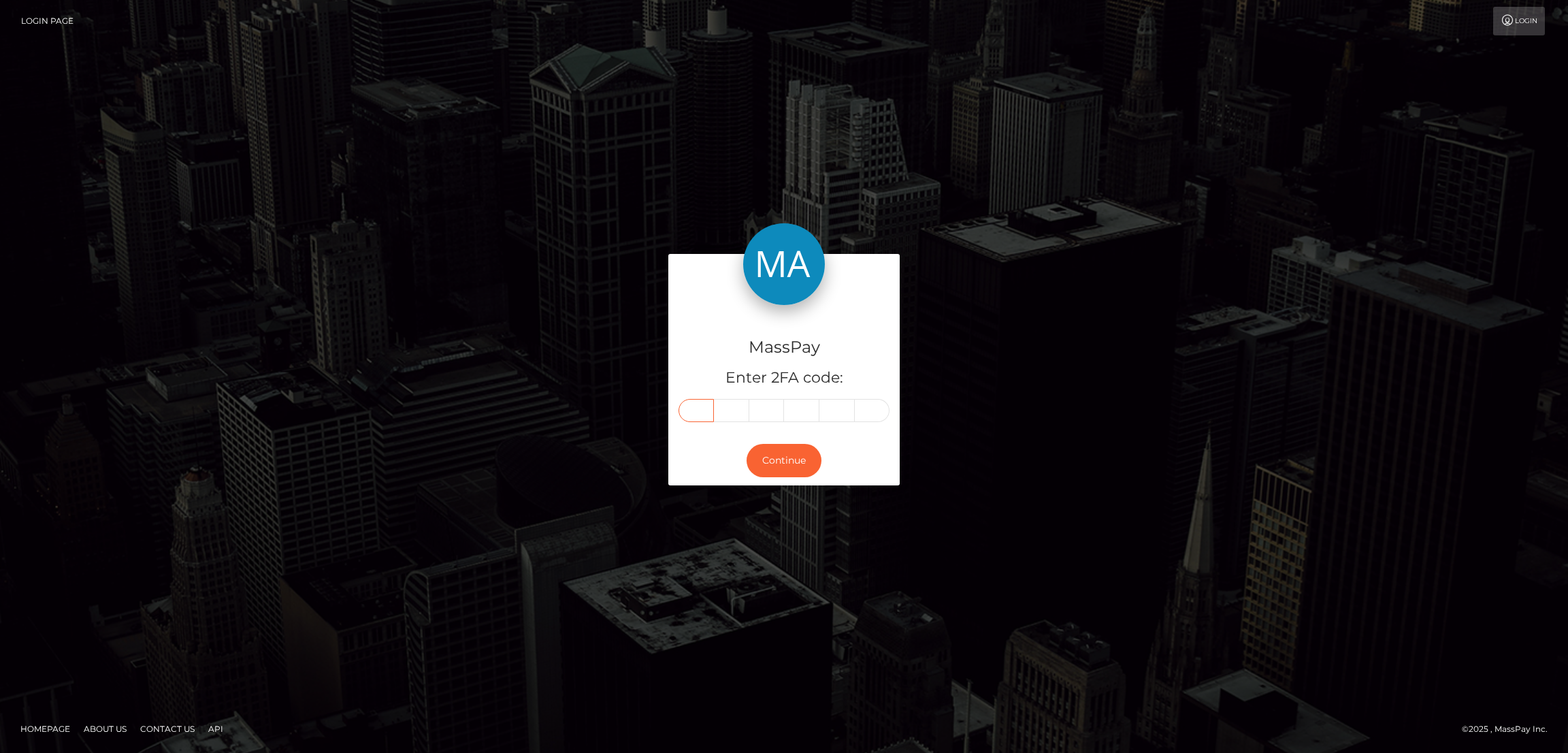
click at [697, 410] on input "text" at bounding box center [696, 410] width 36 height 23
paste input "3"
type input "3"
type input "4"
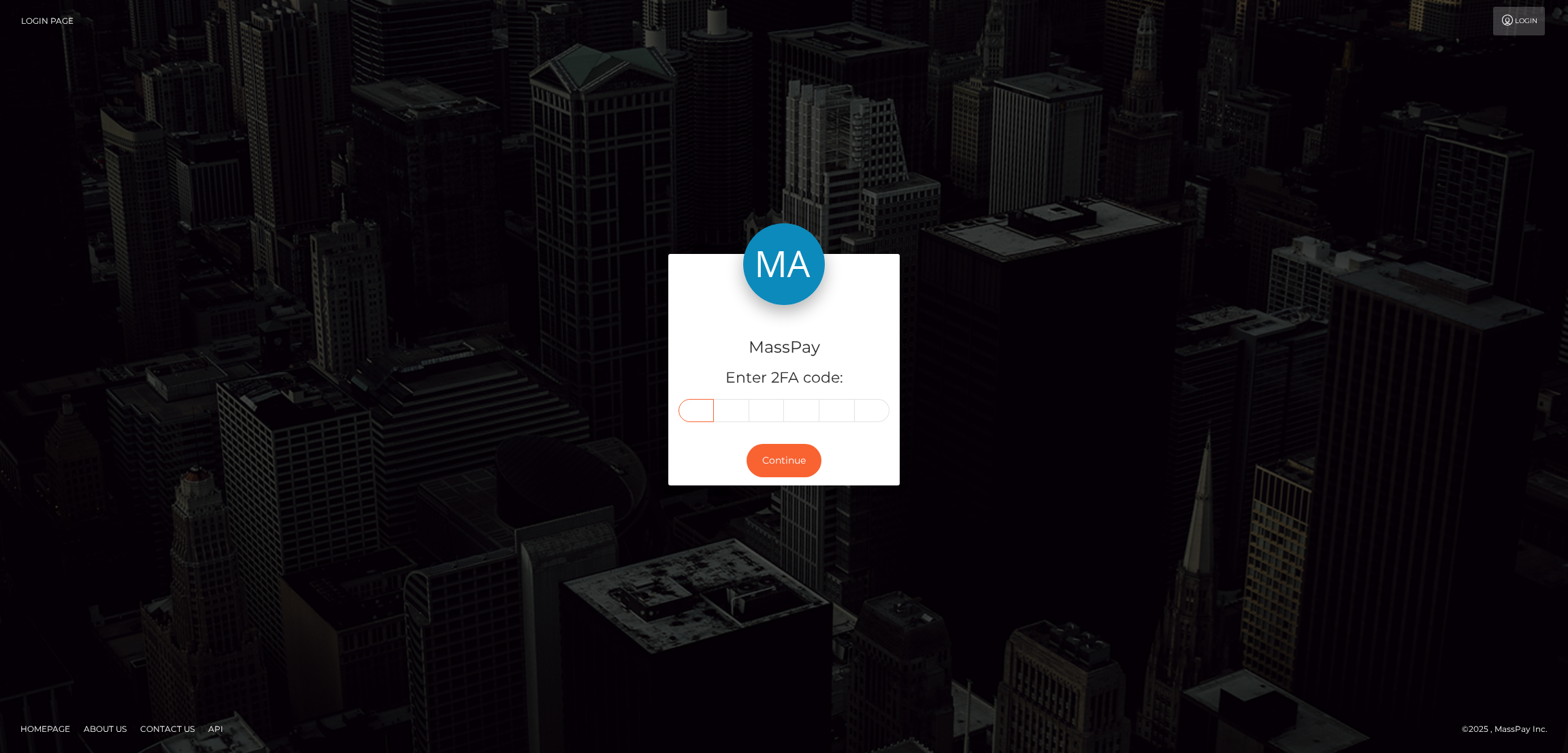
type input "3"
type input "0"
type input "1"
click at [789, 458] on button "Continue" at bounding box center [784, 461] width 75 height 33
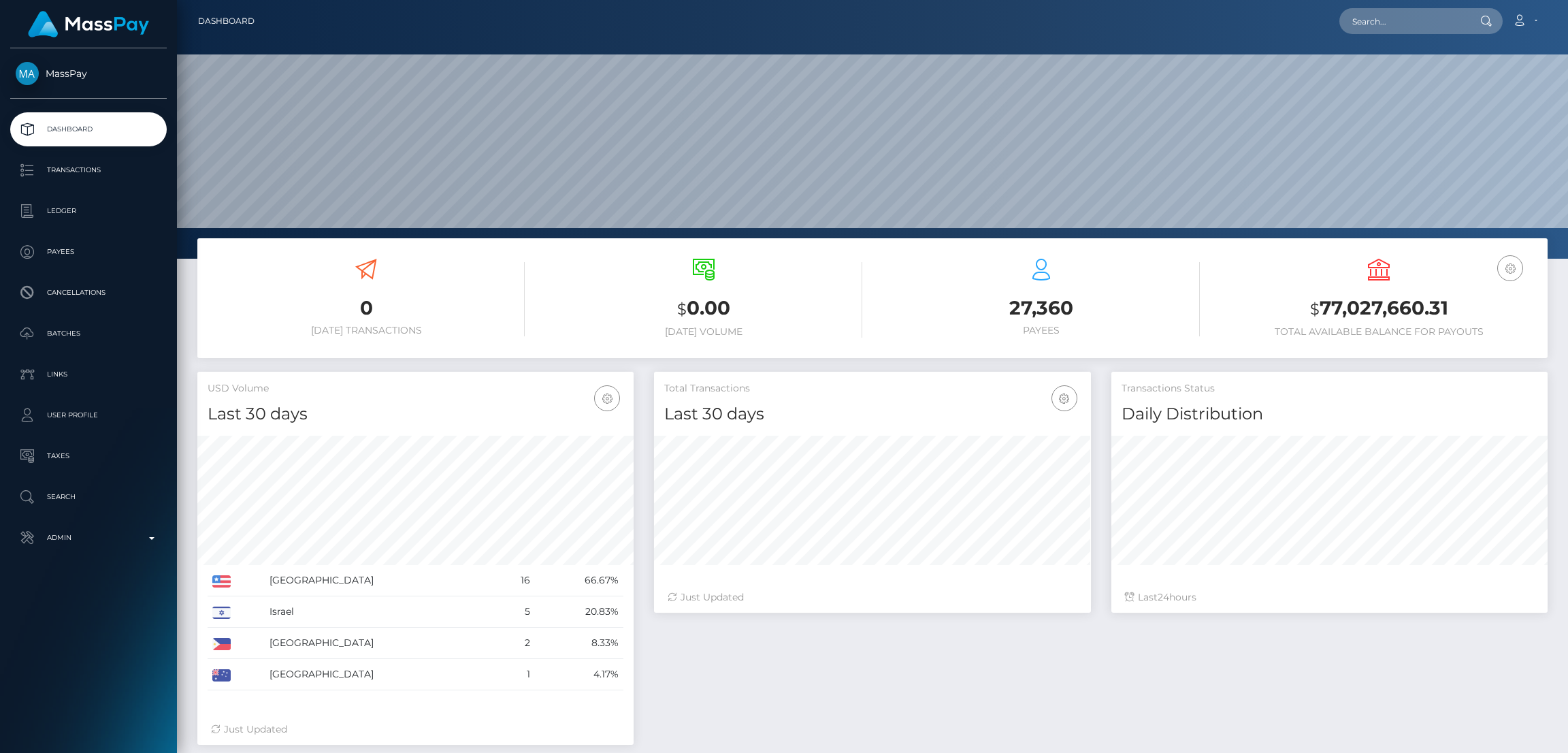
scroll to position [242, 437]
click at [1361, 25] on input "text" at bounding box center [1404, 21] width 128 height 26
paste input "[EMAIL_ADDRESS][DOMAIN_NAME]"
type input "sashachogg77@gmail.com"
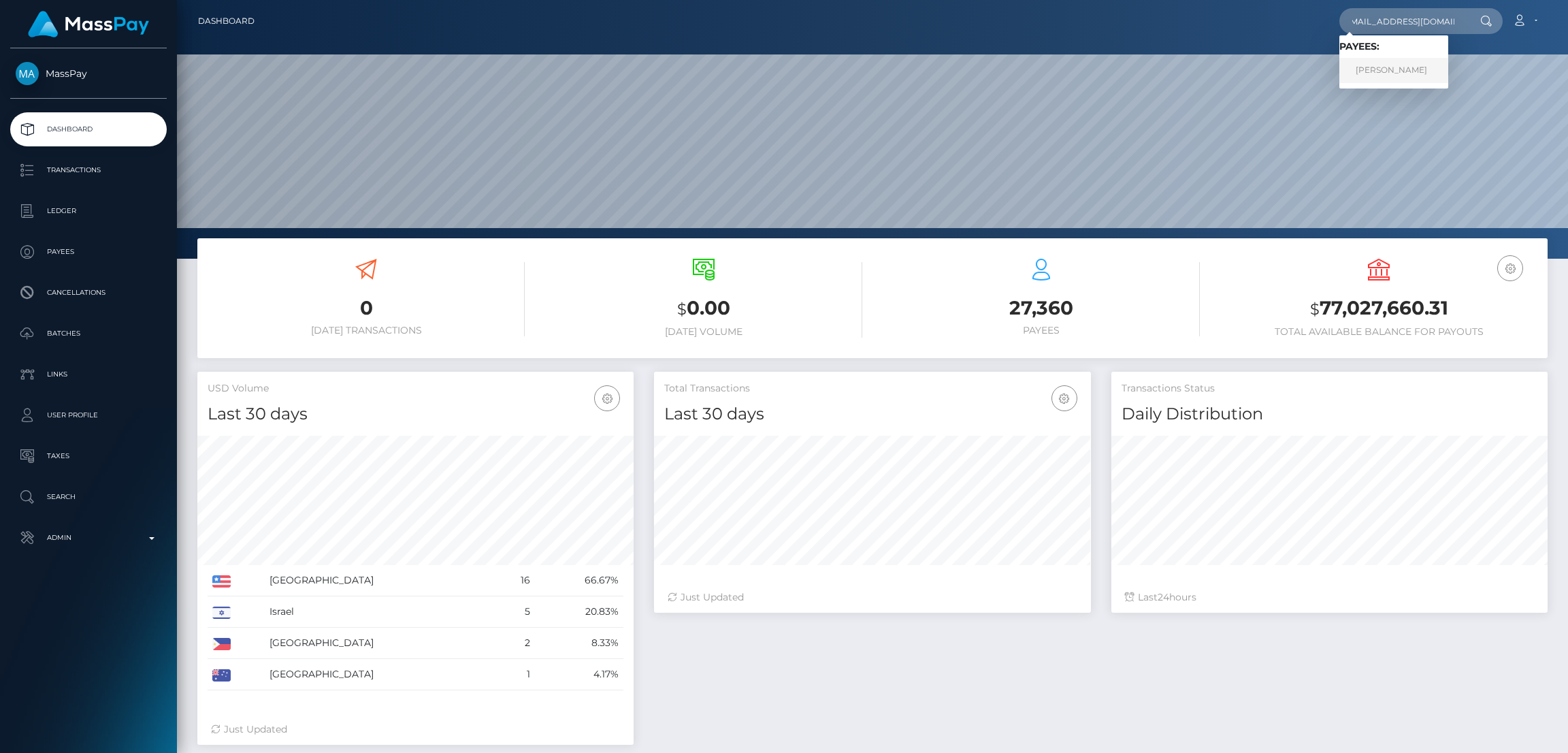
click at [1363, 62] on link "Sasha Hogg" at bounding box center [1394, 71] width 109 height 25
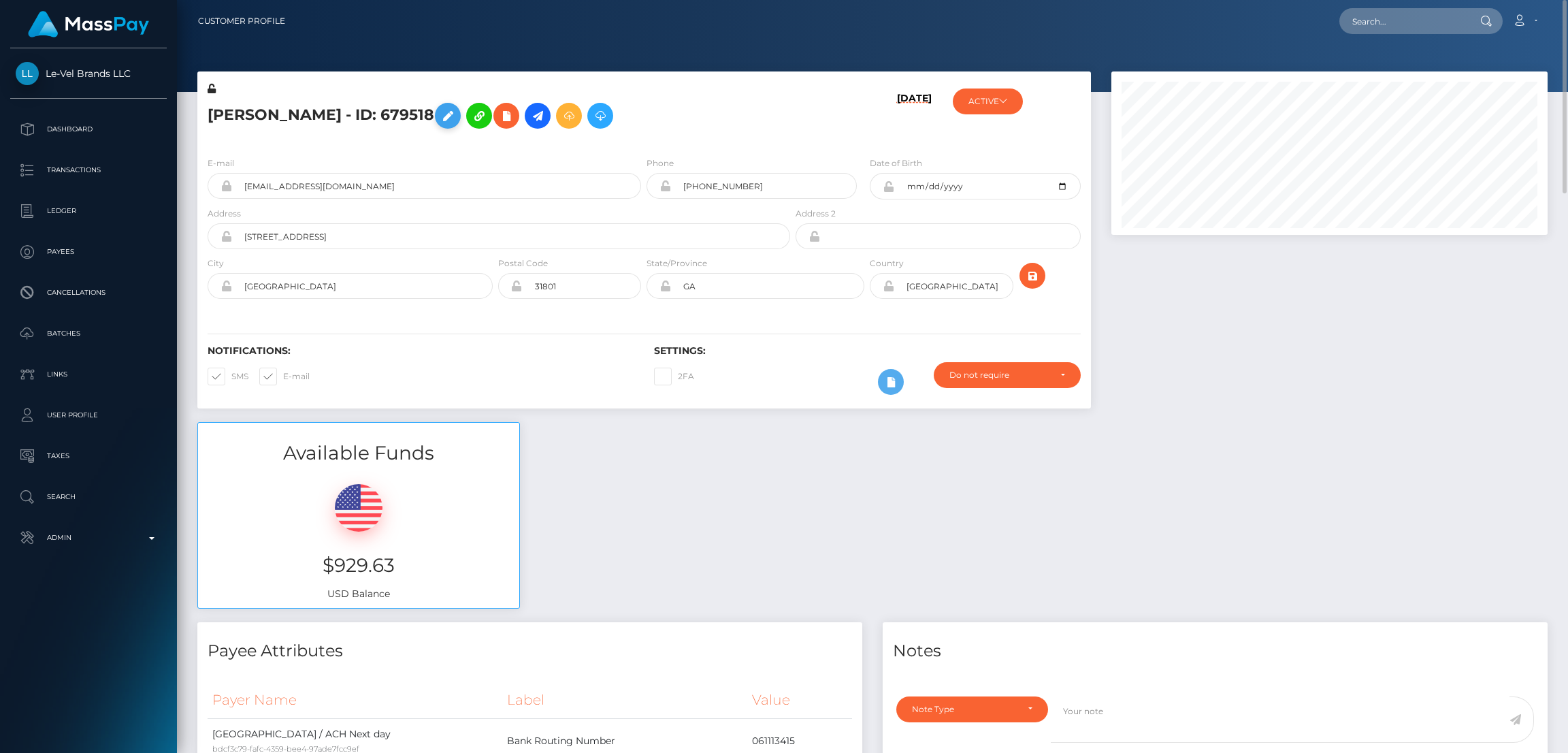
click at [439, 114] on icon at bounding box center [447, 116] width 16 height 17
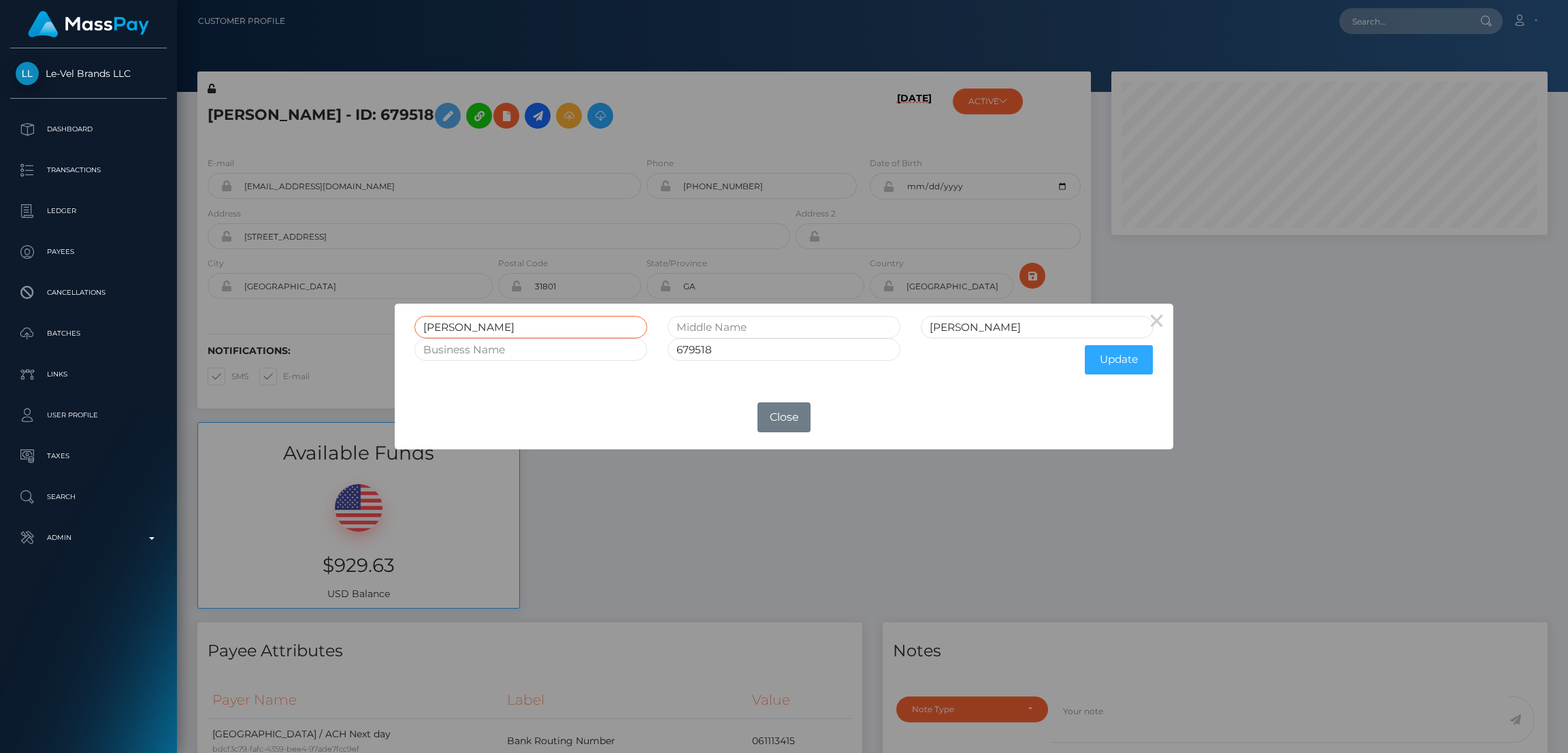
click at [445, 324] on input "[PERSON_NAME]" at bounding box center [531, 327] width 233 height 23
click at [445, 324] on input "Sasha" at bounding box center [531, 327] width 233 height 23
click at [1391, 16] on div "× Sasha Hogg 679518 Update OK No Close" at bounding box center [784, 376] width 1568 height 753
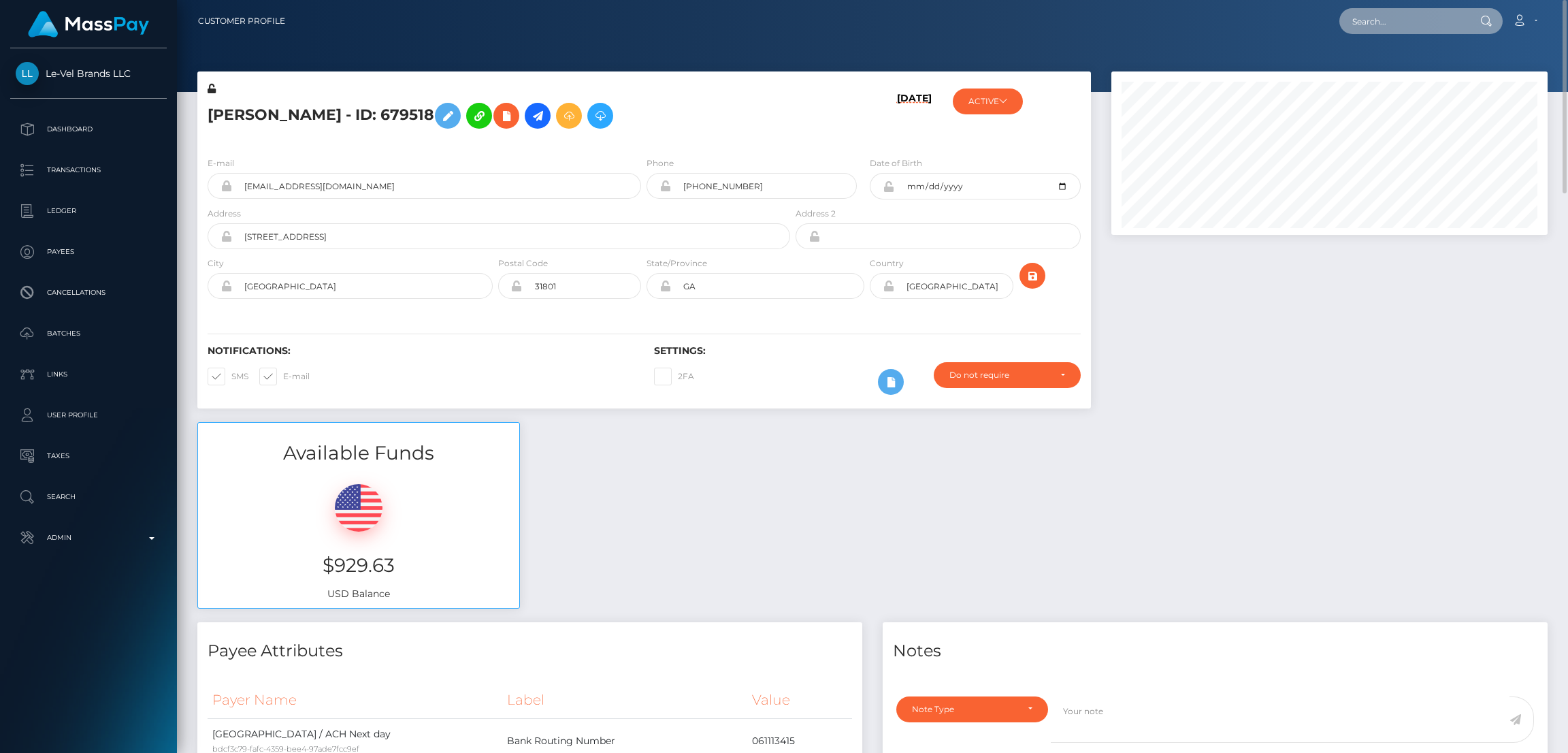
click at [1391, 17] on input "text" at bounding box center [1404, 21] width 128 height 26
paste input "[EMAIL_ADDRESS][DOMAIN_NAME]"
type input "[EMAIL_ADDRESS][DOMAIN_NAME]"
click at [1402, 68] on link "MARK ANTHONY BECHARA" at bounding box center [1394, 71] width 109 height 25
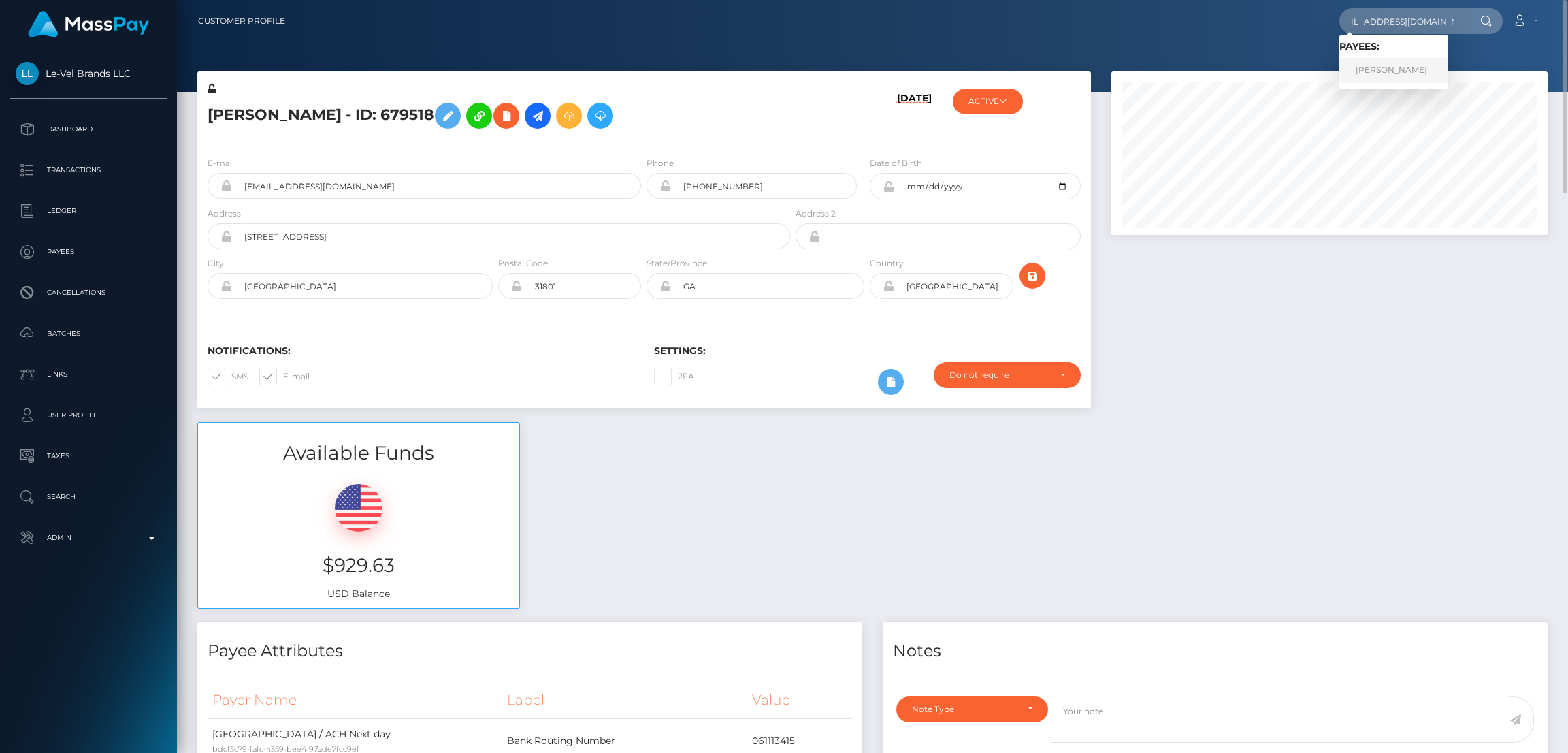
scroll to position [0, 0]
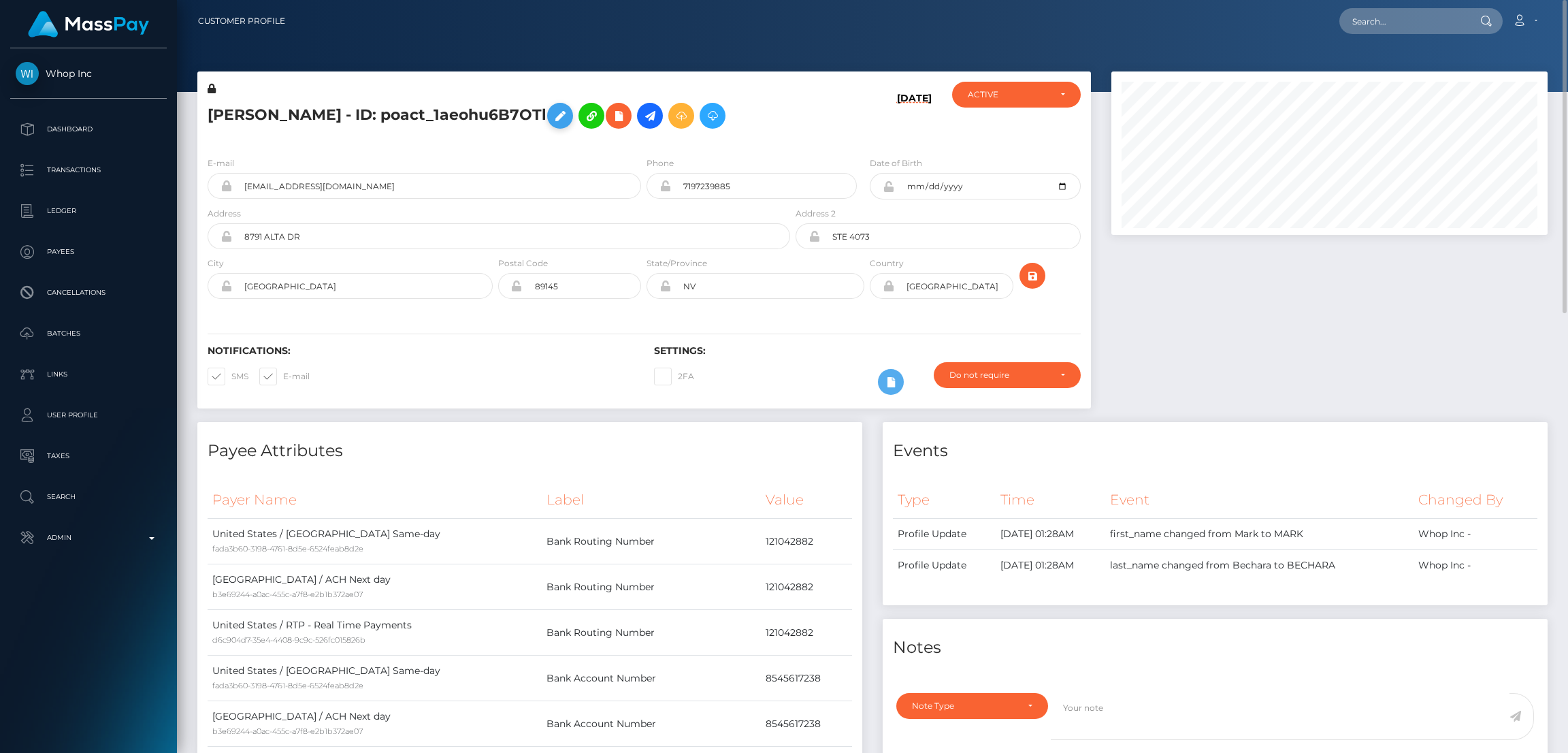
click at [568, 121] on icon at bounding box center [560, 116] width 16 height 17
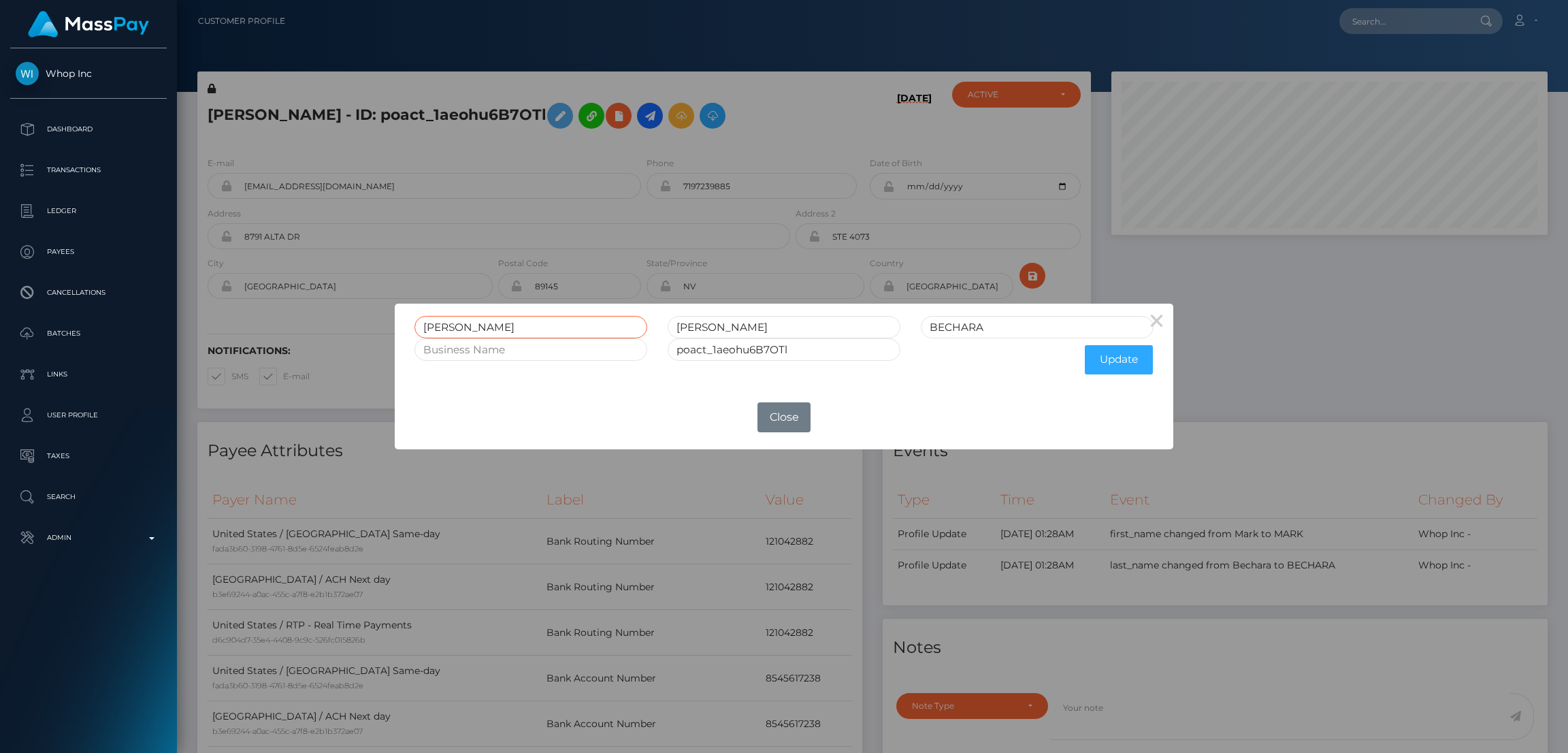
click at [431, 327] on input "[PERSON_NAME]" at bounding box center [531, 327] width 233 height 23
click at [1363, 24] on div "× MARK ANTHONY BECHARA poact_1aeohu6B7OTl Update OK No Close" at bounding box center [784, 376] width 1568 height 753
click at [1364, 24] on div "× MARK ANTHONY BECHARA poact_1aeohu6B7OTl Update OK No Close" at bounding box center [784, 376] width 1568 height 753
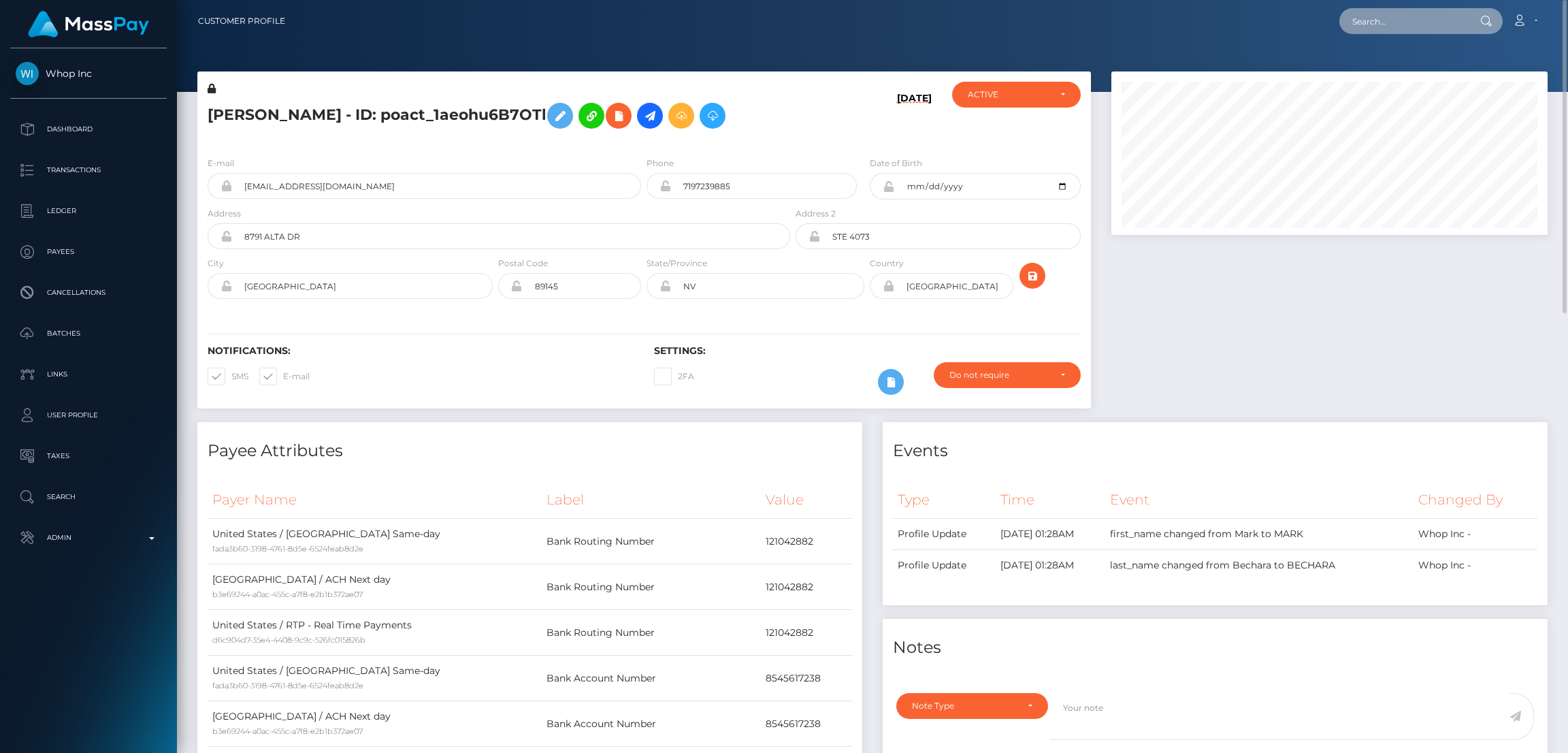
click at [1366, 22] on input "text" at bounding box center [1404, 21] width 128 height 26
paste input "[EMAIL_ADDRESS][DOMAIN_NAME]"
type input "[EMAIL_ADDRESS][DOMAIN_NAME]"
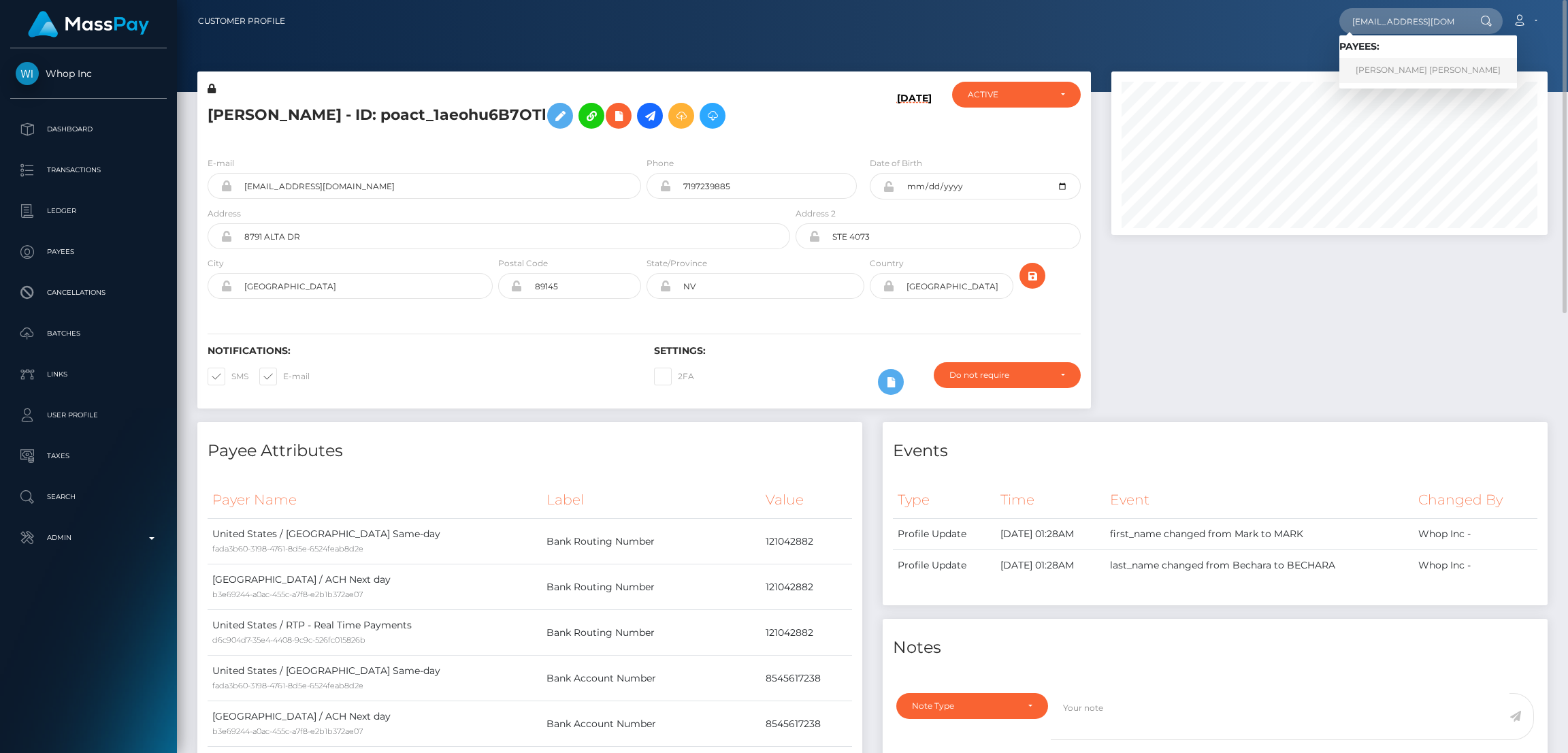
click at [1381, 68] on link "PENELOPE MURIEL VARISCO" at bounding box center [1428, 71] width 178 height 25
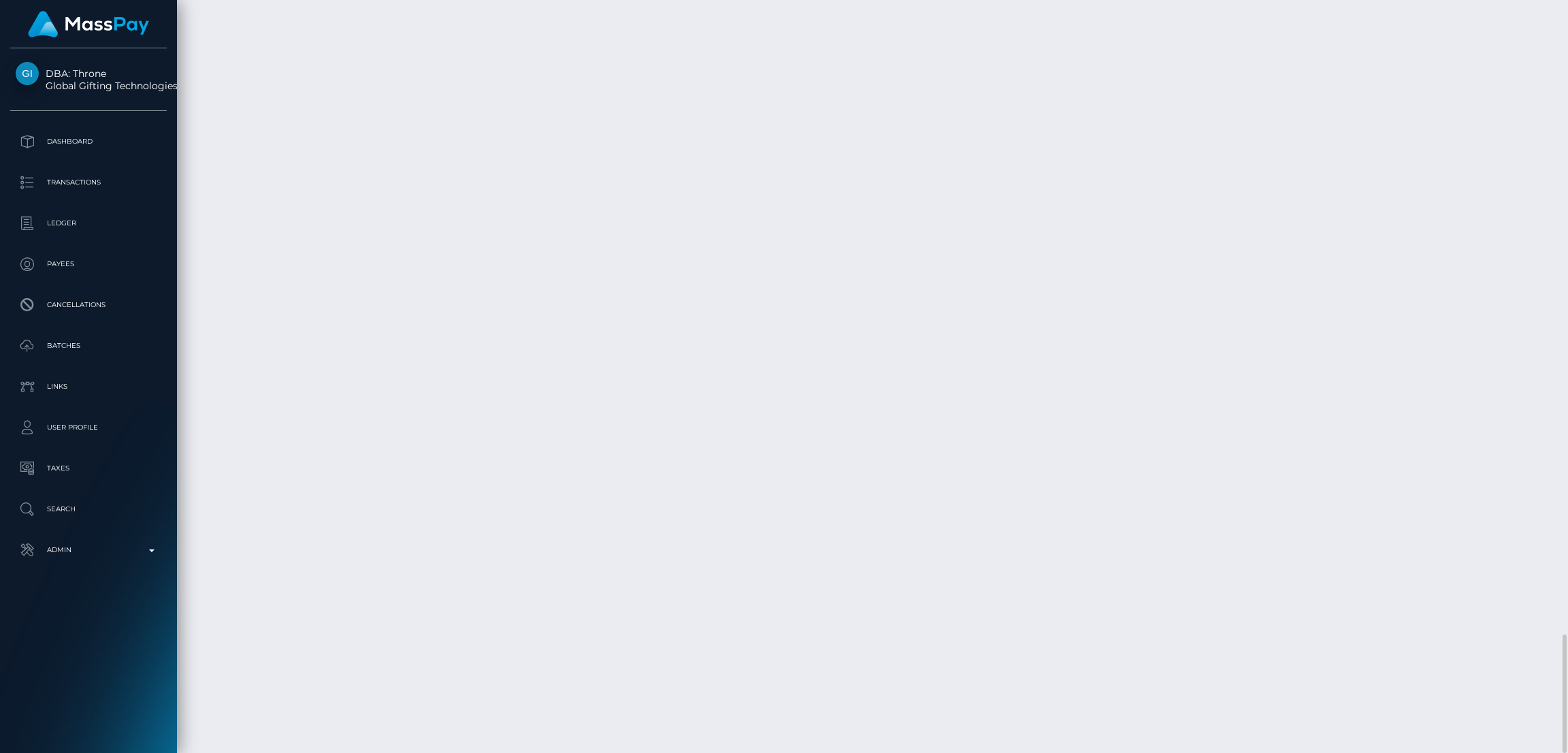
scroll to position [163, 437]
drag, startPoint x: 203, startPoint y: 187, endPoint x: 279, endPoint y: 188, distance: 76.0
copy td "[DATE]"
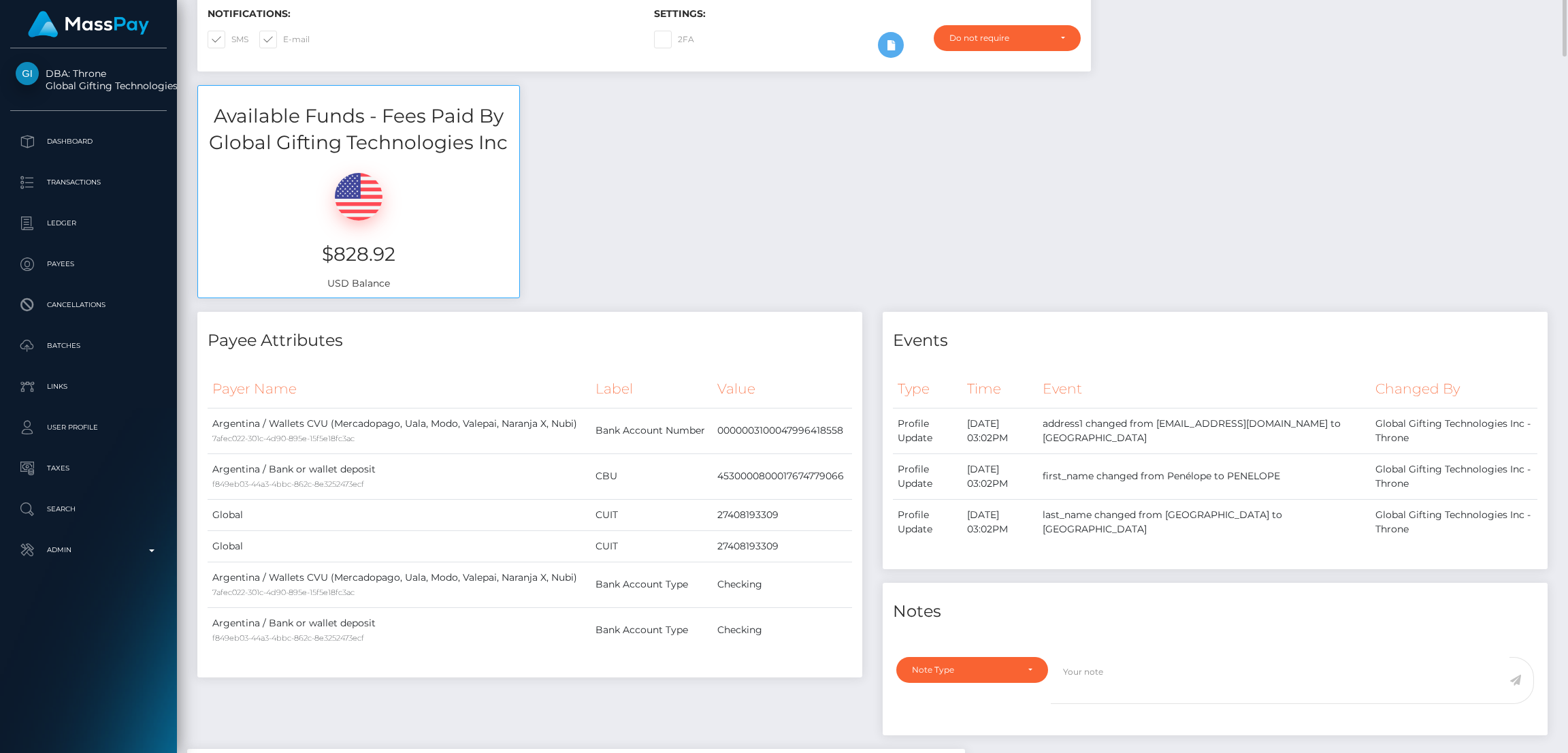
scroll to position [0, 0]
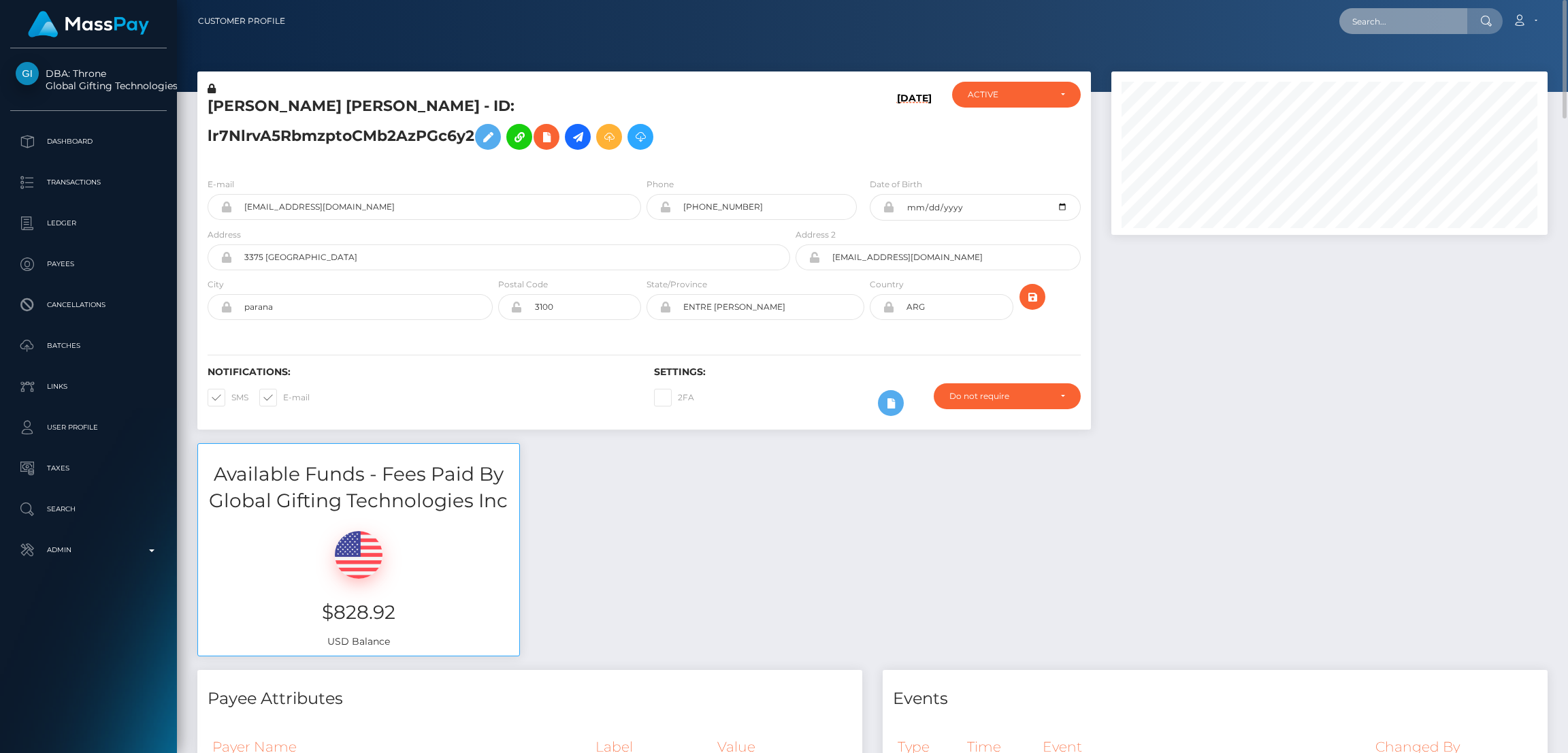
click at [1400, 32] on input "text" at bounding box center [1404, 21] width 128 height 26
paste input "[EMAIL_ADDRESS][DOMAIN_NAME]"
type input "[EMAIL_ADDRESS][DOMAIN_NAME]"
click at [1398, 71] on link "Nicole Marcos" at bounding box center [1394, 71] width 109 height 25
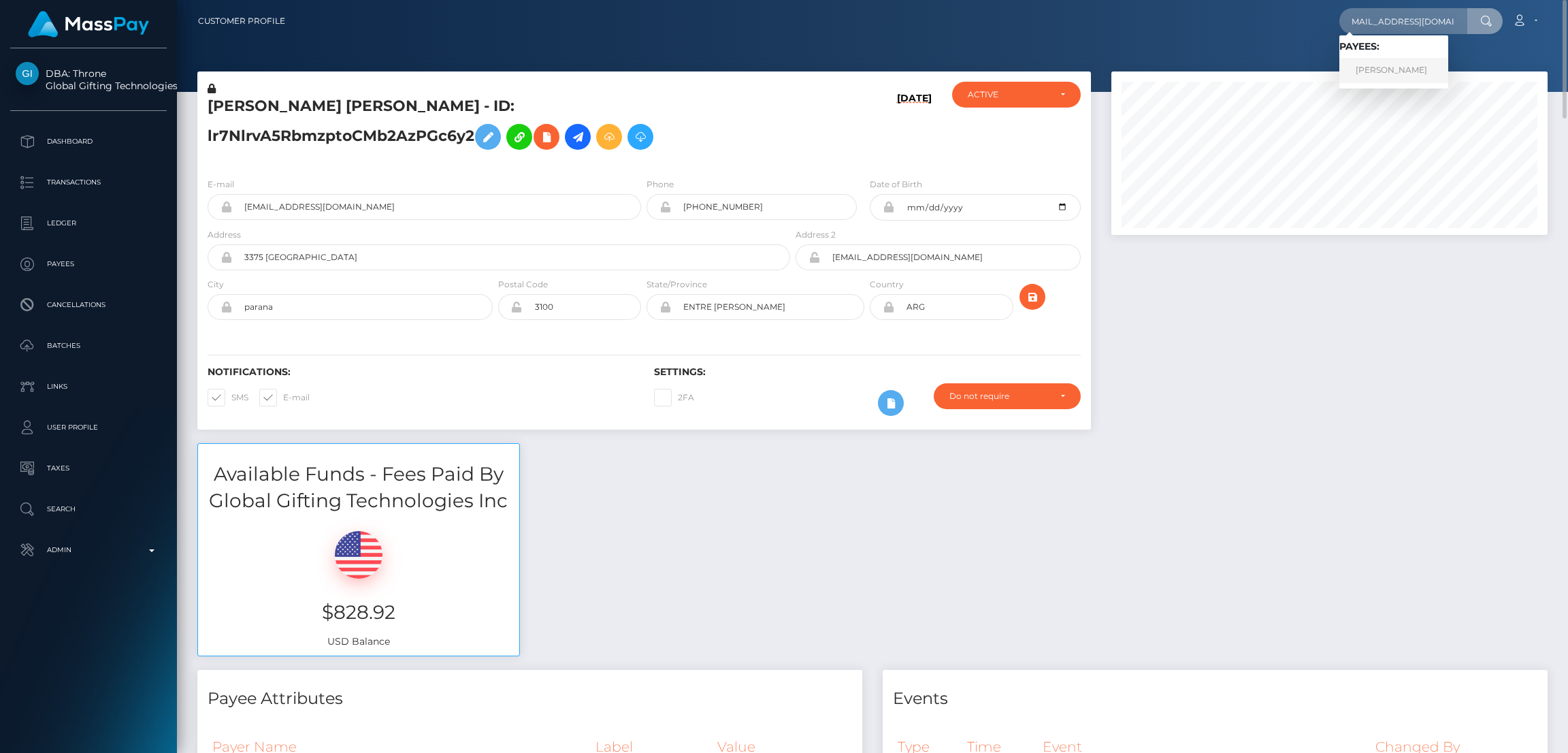
scroll to position [0, 0]
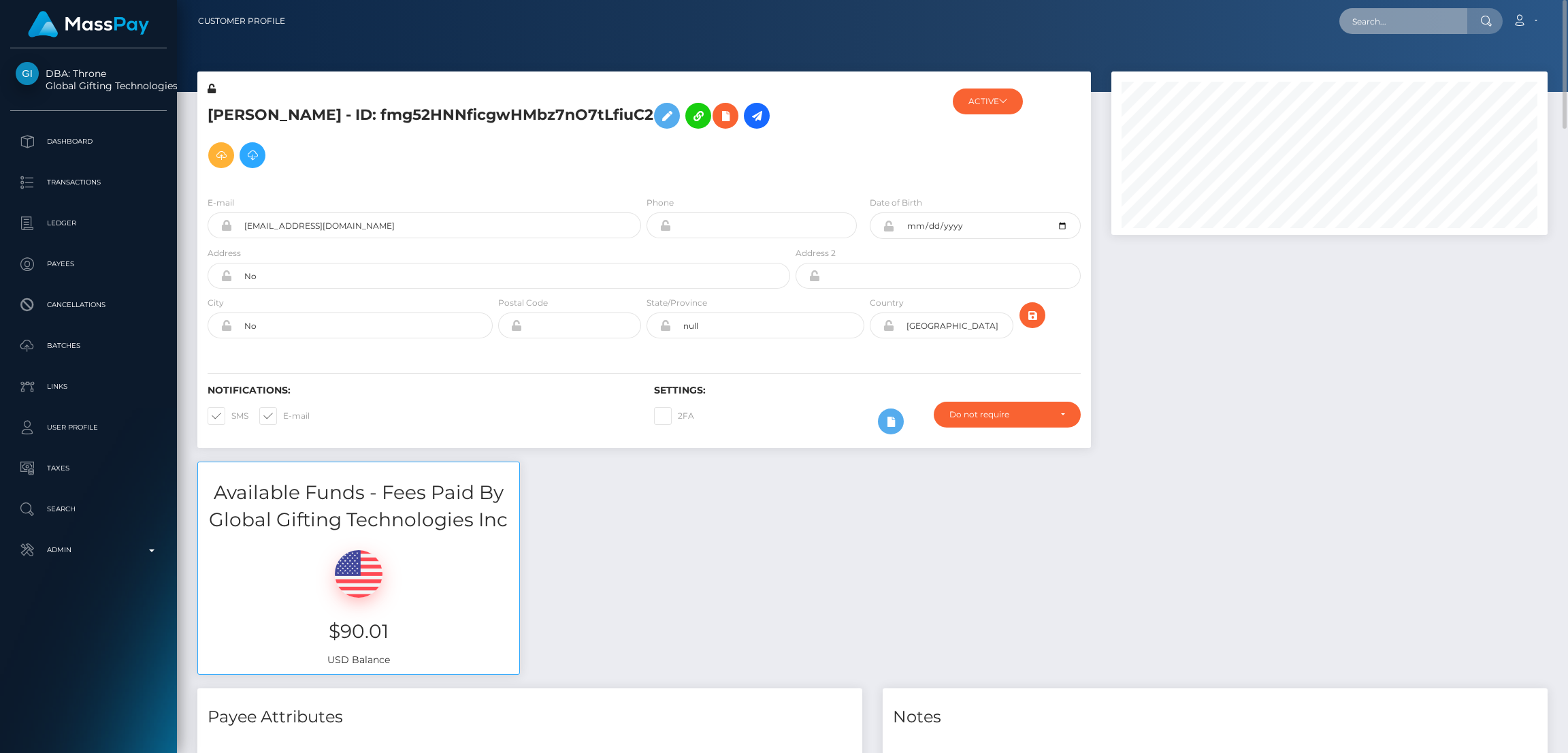
click at [1367, 26] on input "text" at bounding box center [1404, 21] width 128 height 26
paste input "corimybell@aol.com"
type input "corimybell@aol.com"
click at [1371, 63] on link "Corissa Bell" at bounding box center [1394, 71] width 109 height 25
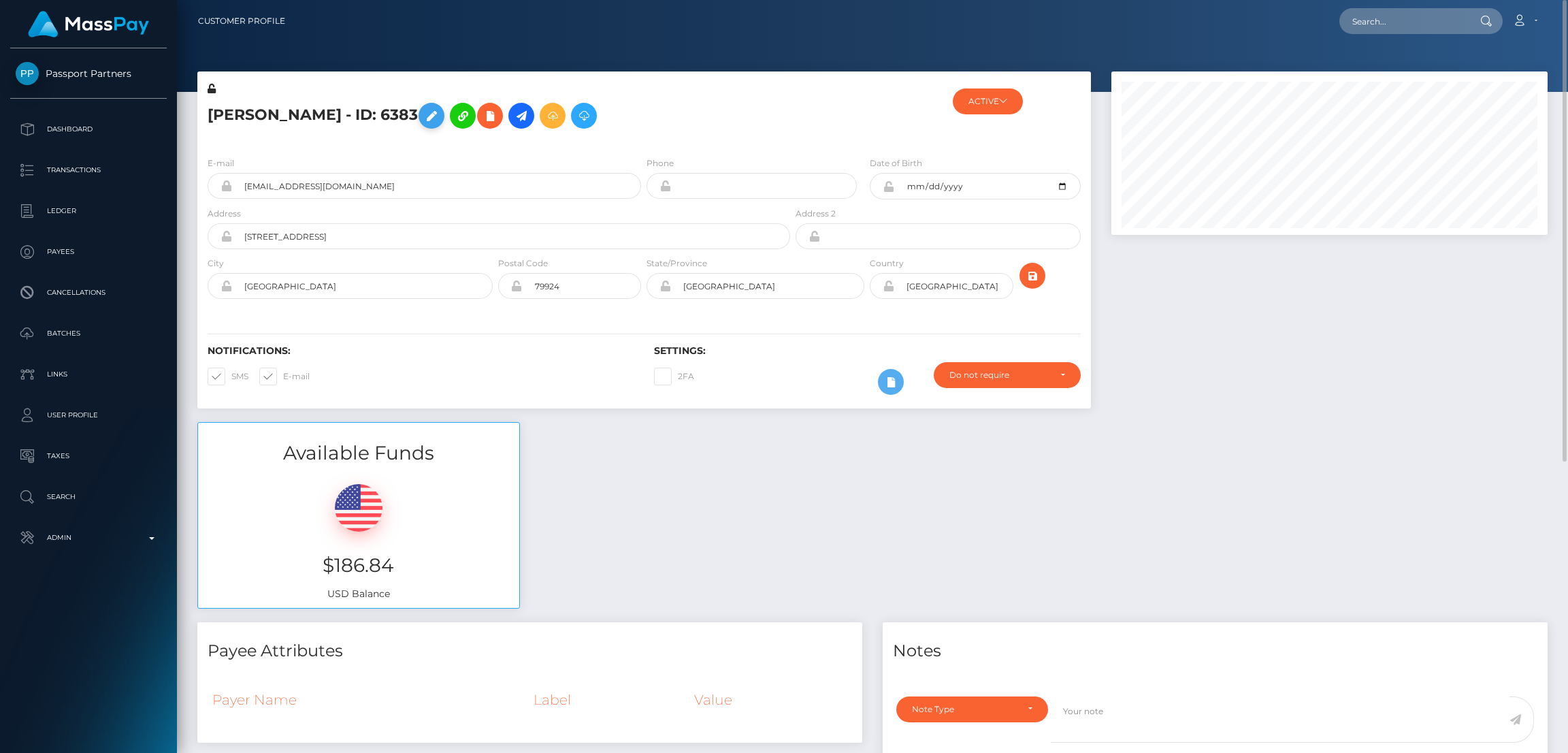
click at [423, 112] on icon at bounding box center [431, 116] width 16 height 17
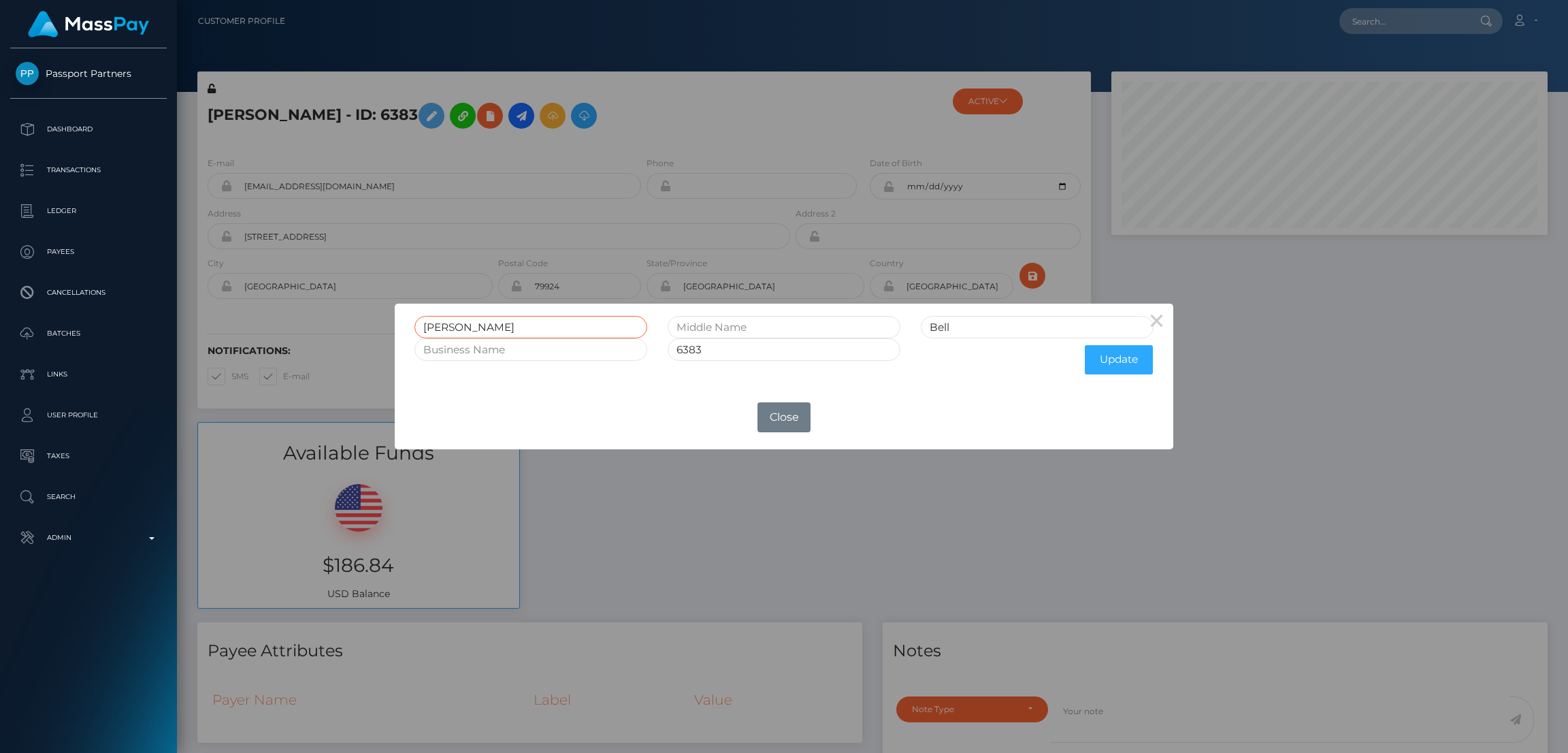
click at [442, 326] on input "[PERSON_NAME]" at bounding box center [531, 327] width 233 height 23
click at [442, 326] on input "Corissa" at bounding box center [531, 327] width 233 height 23
click at [1347, 22] on div "× Corissa Bell 6383 Update OK No Close" at bounding box center [784, 376] width 1568 height 753
drag, startPoint x: 1347, startPoint y: 22, endPoint x: 1374, endPoint y: 22, distance: 27.0
click at [1353, 22] on div "× Corissa Bell 6383 Update OK No Close" at bounding box center [784, 376] width 1568 height 753
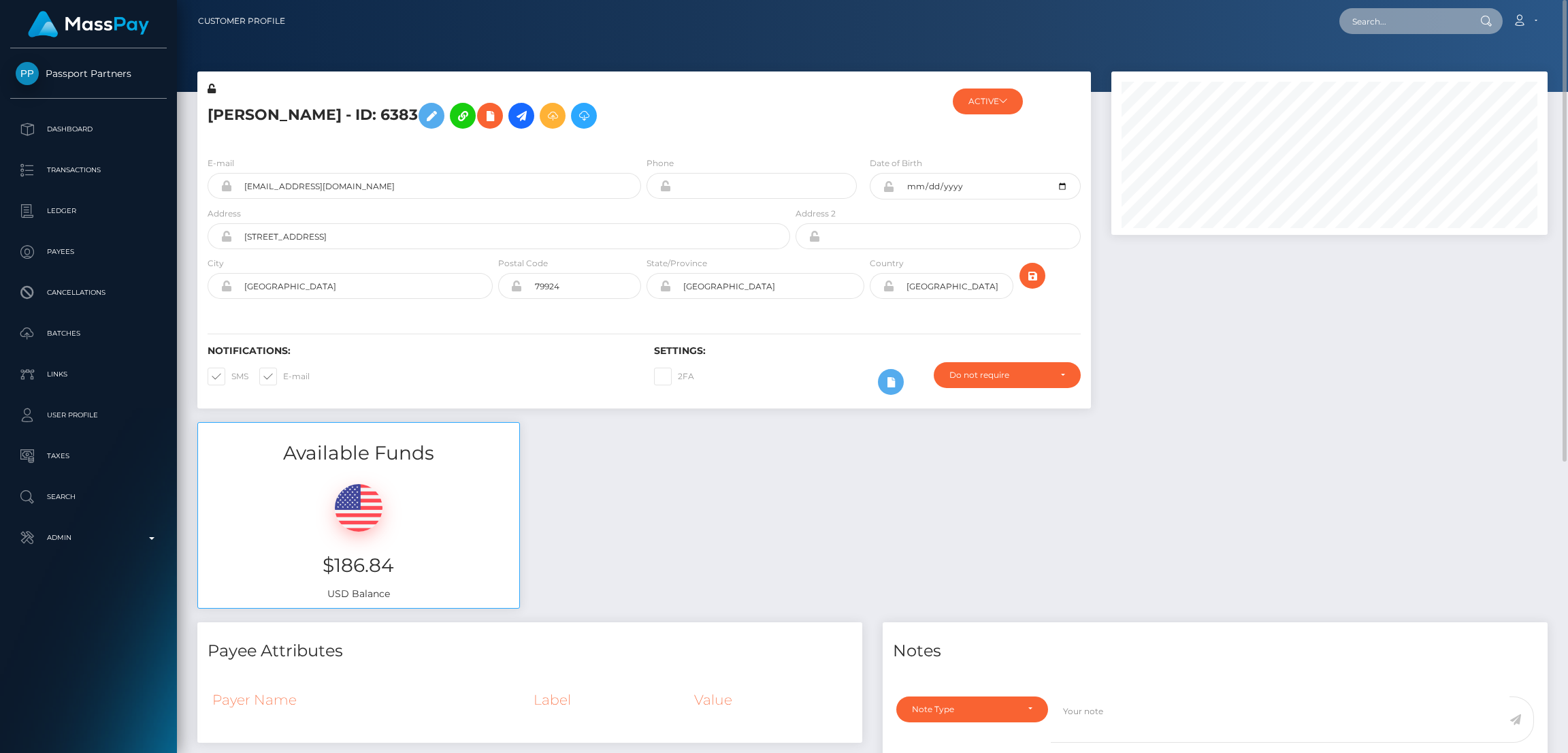
click at [1374, 22] on input "text" at bounding box center [1404, 21] width 128 height 26
paste input "[EMAIL_ADDRESS][DOMAIN_NAME]"
type input "[EMAIL_ADDRESS][DOMAIN_NAME]"
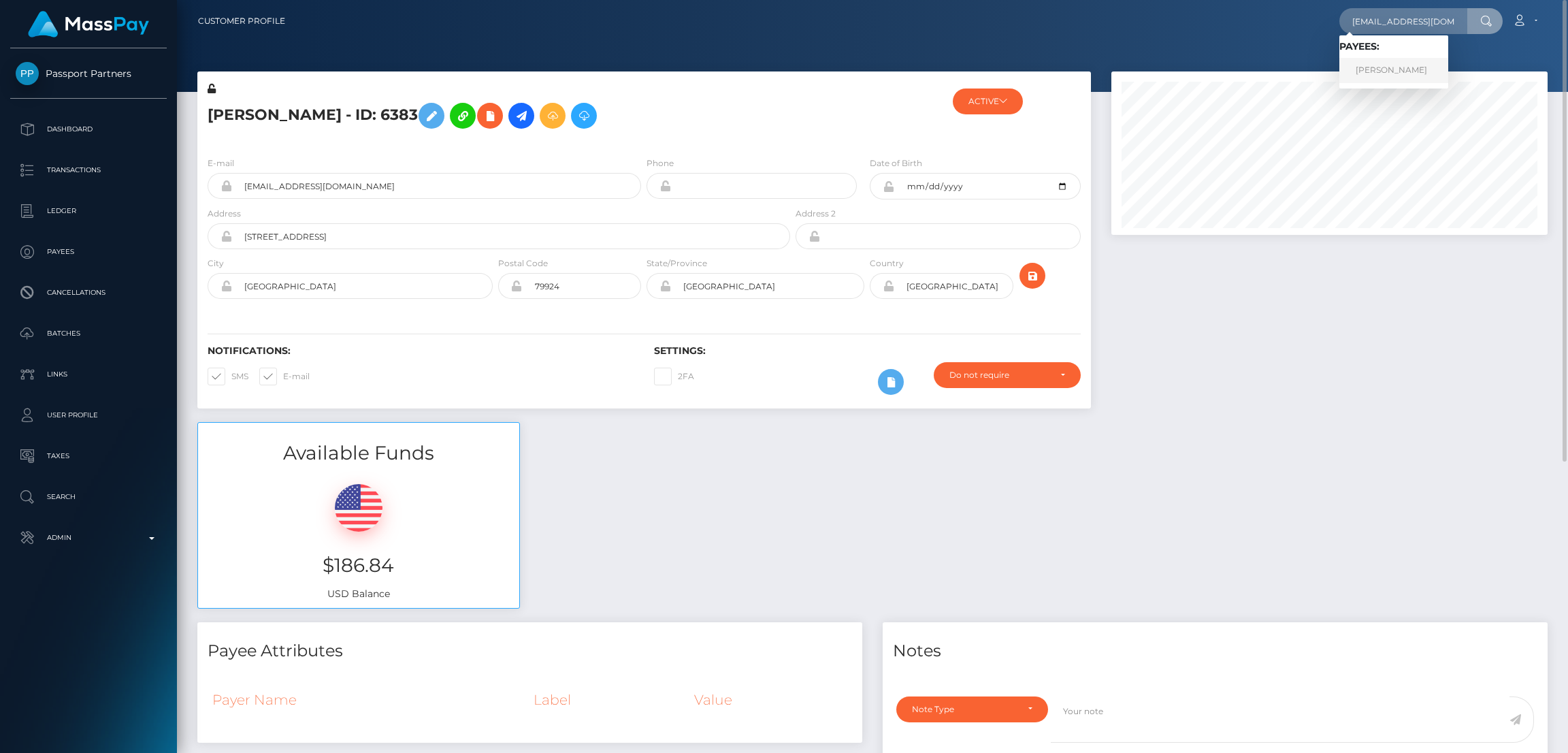
click at [1407, 66] on link "SAVANNAH PAIGE HARVEY" at bounding box center [1394, 71] width 109 height 25
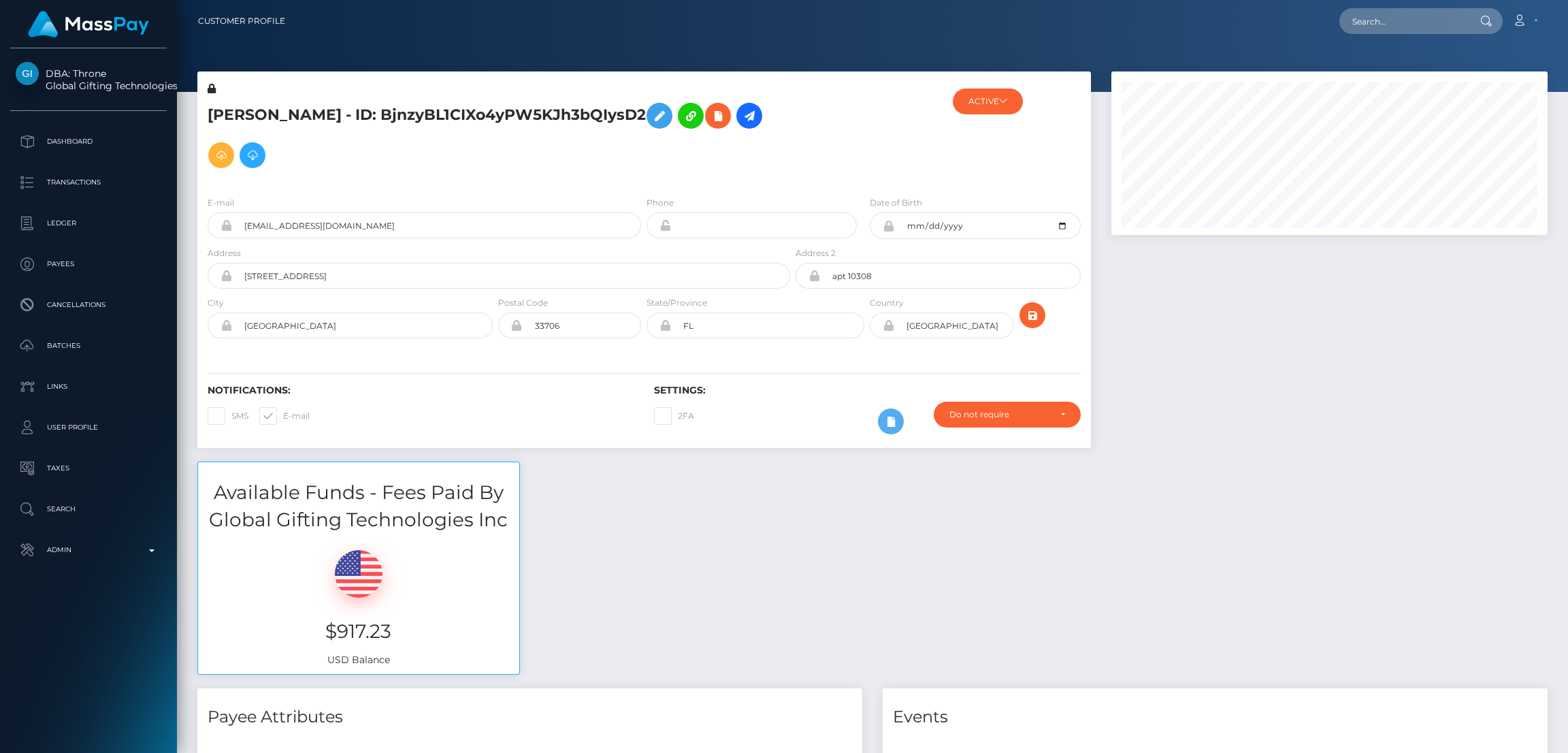
scroll to position [163, 437]
click at [1426, 14] on input "text" at bounding box center [1404, 21] width 128 height 26
paste input "[EMAIL_ADDRESS][DOMAIN_NAME]"
type input "[EMAIL_ADDRESS][DOMAIN_NAME]"
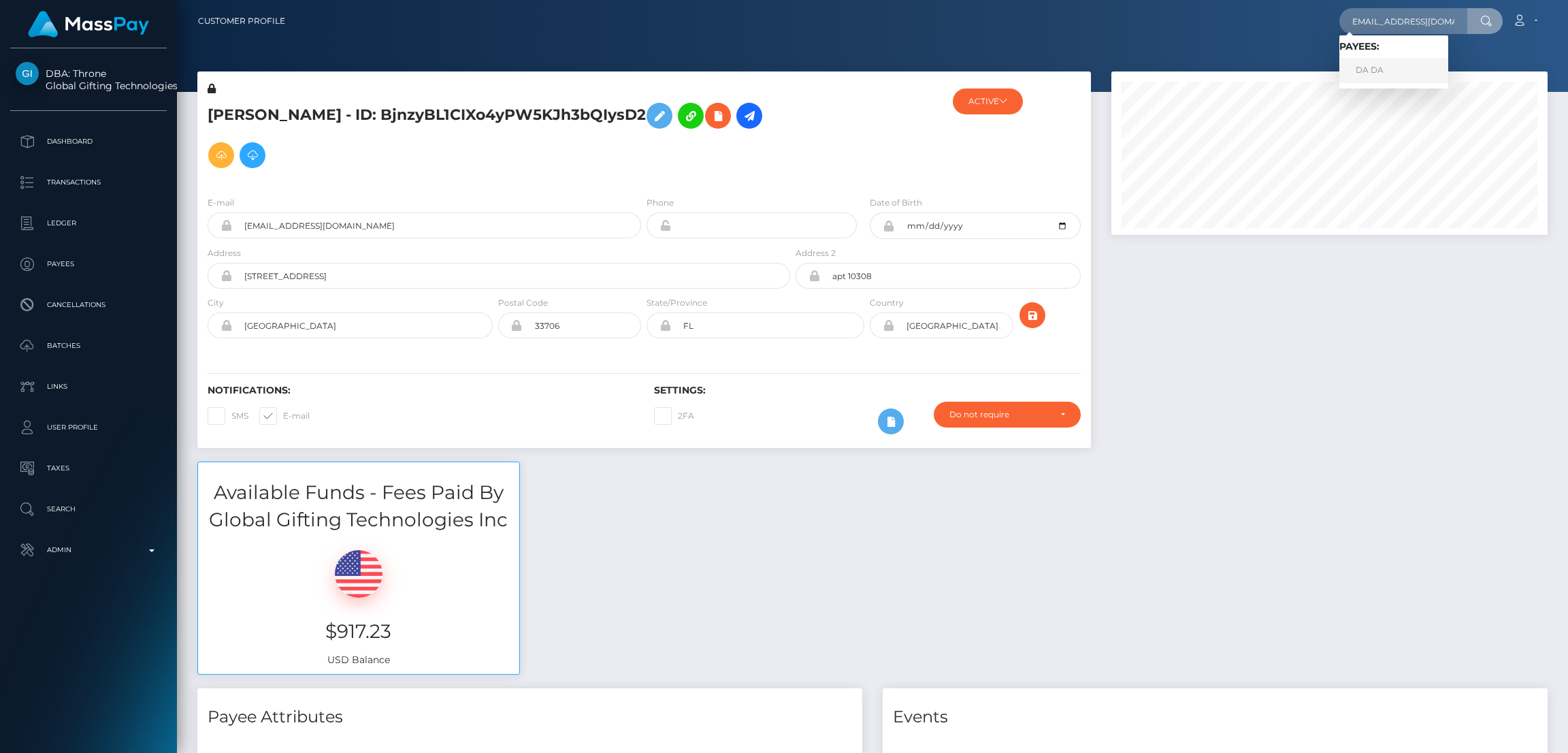
click at [1375, 70] on link "DA DA" at bounding box center [1394, 71] width 109 height 25
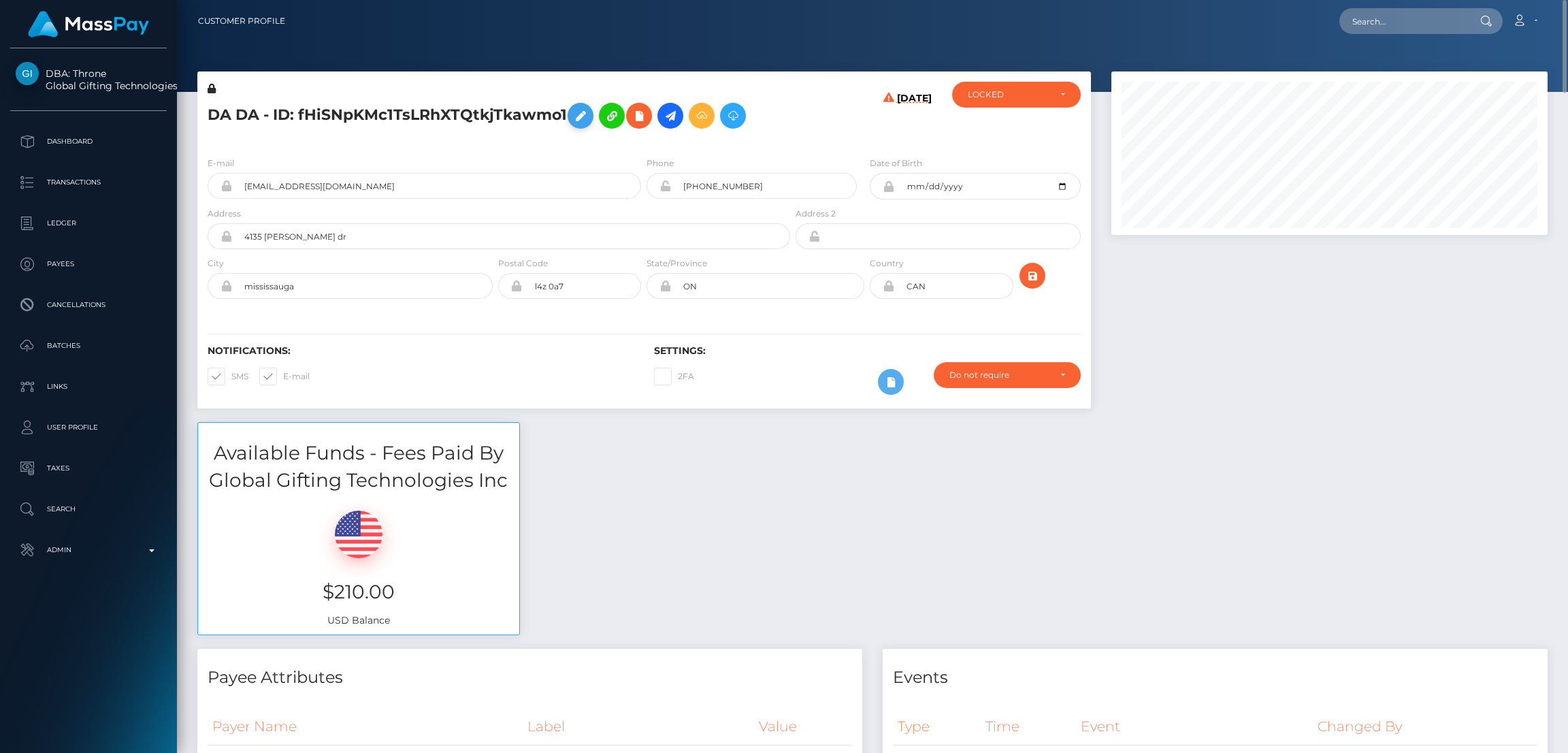
click at [581, 114] on icon at bounding box center [581, 116] width 16 height 17
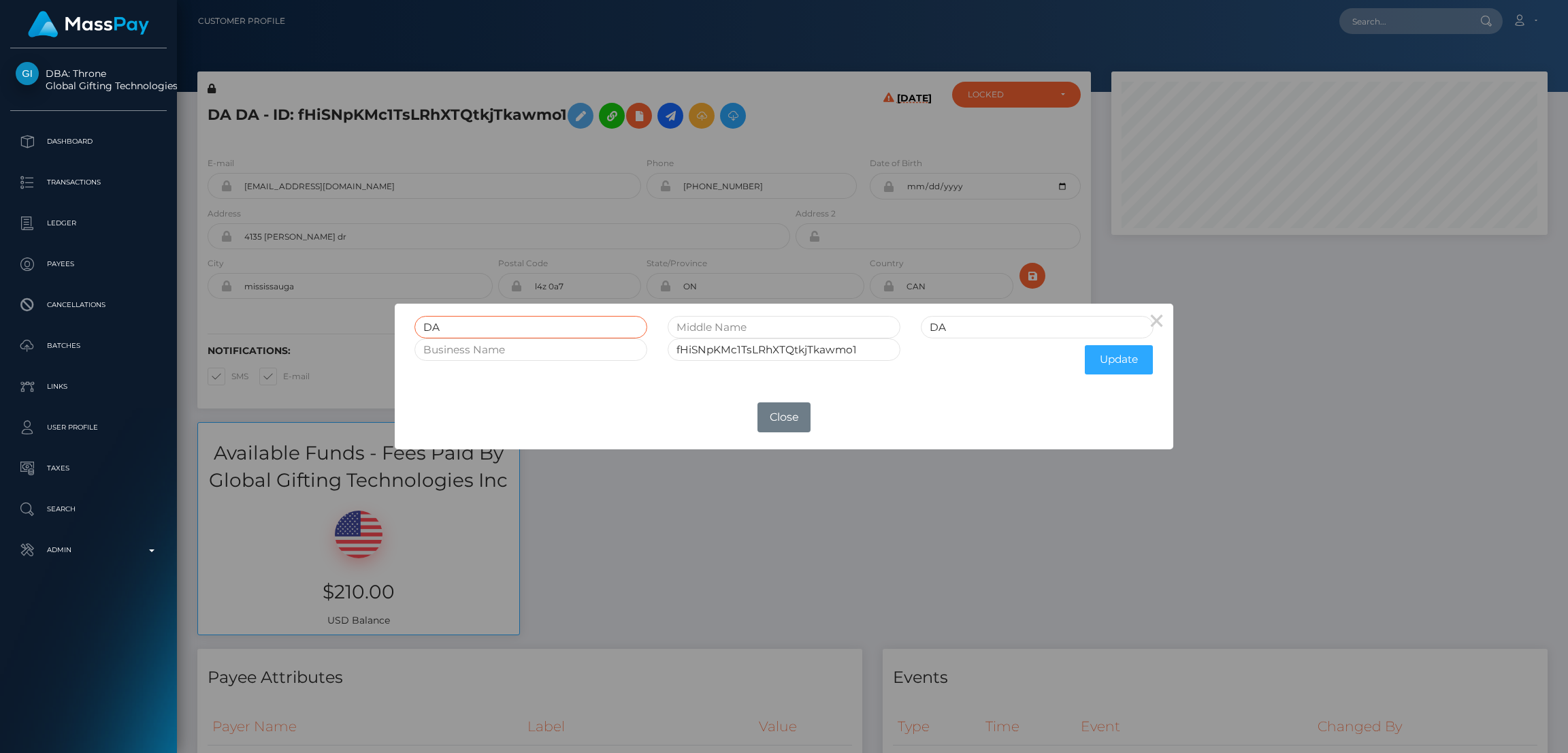
click at [430, 324] on input "DA" at bounding box center [531, 327] width 233 height 23
click at [277, 113] on div "× DA DA fHiSNpKMc1TsLRhXTQtkjTkawmo1 Update OK No Close" at bounding box center [784, 376] width 1568 height 753
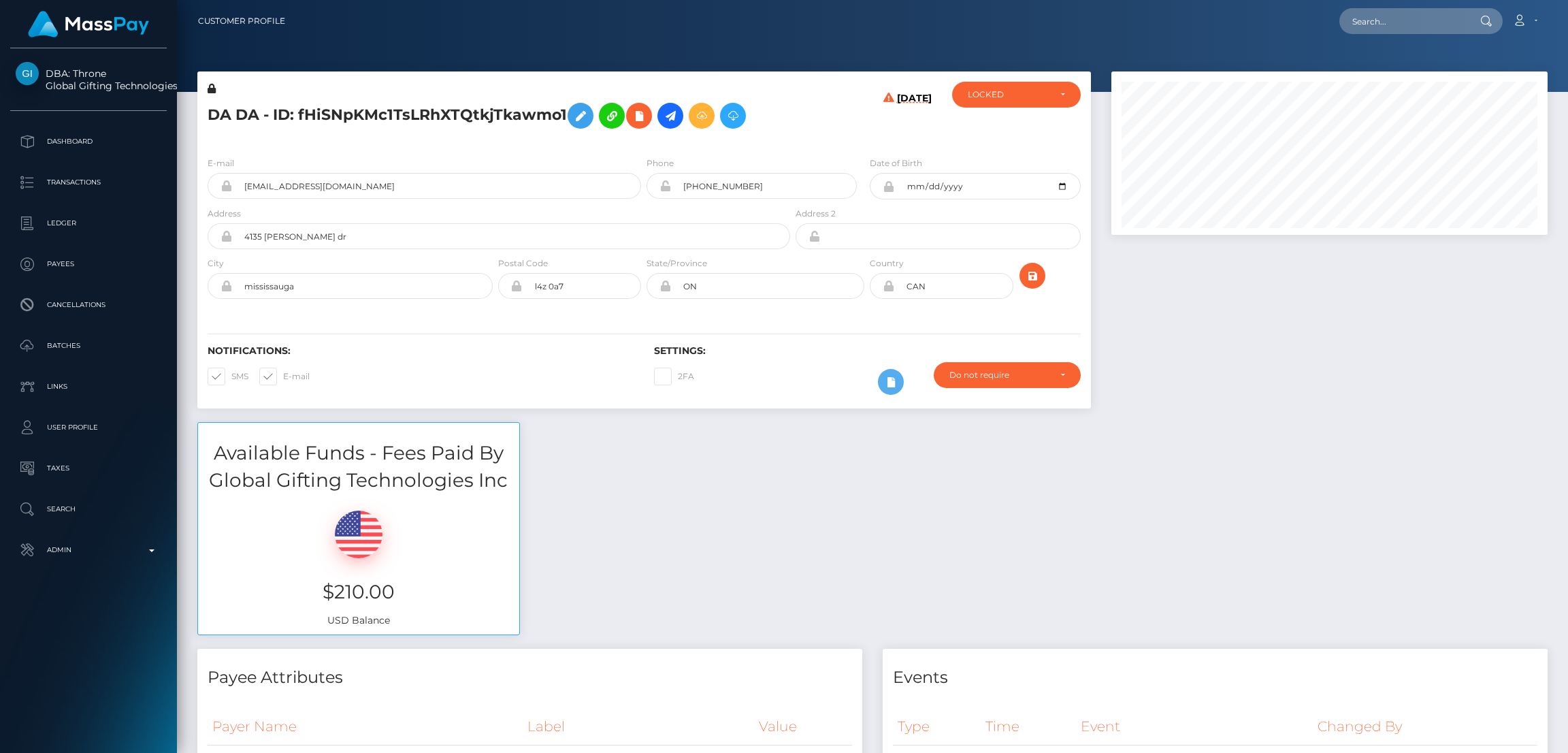
click at [277, 113] on h5 "DA DA - ID: fHiSNpKMc1TsLRhXTQtkjTkawmo1" at bounding box center [495, 116] width 575 height 39
copy h5 "DA DA - ID: fHiSNpKMc1TsLRhXTQtkjTkawmo1"
click at [1372, 26] on input "text" at bounding box center [1404, 21] width 128 height 26
paste input "andreeaanamariagheorghita0204@gmail.com"
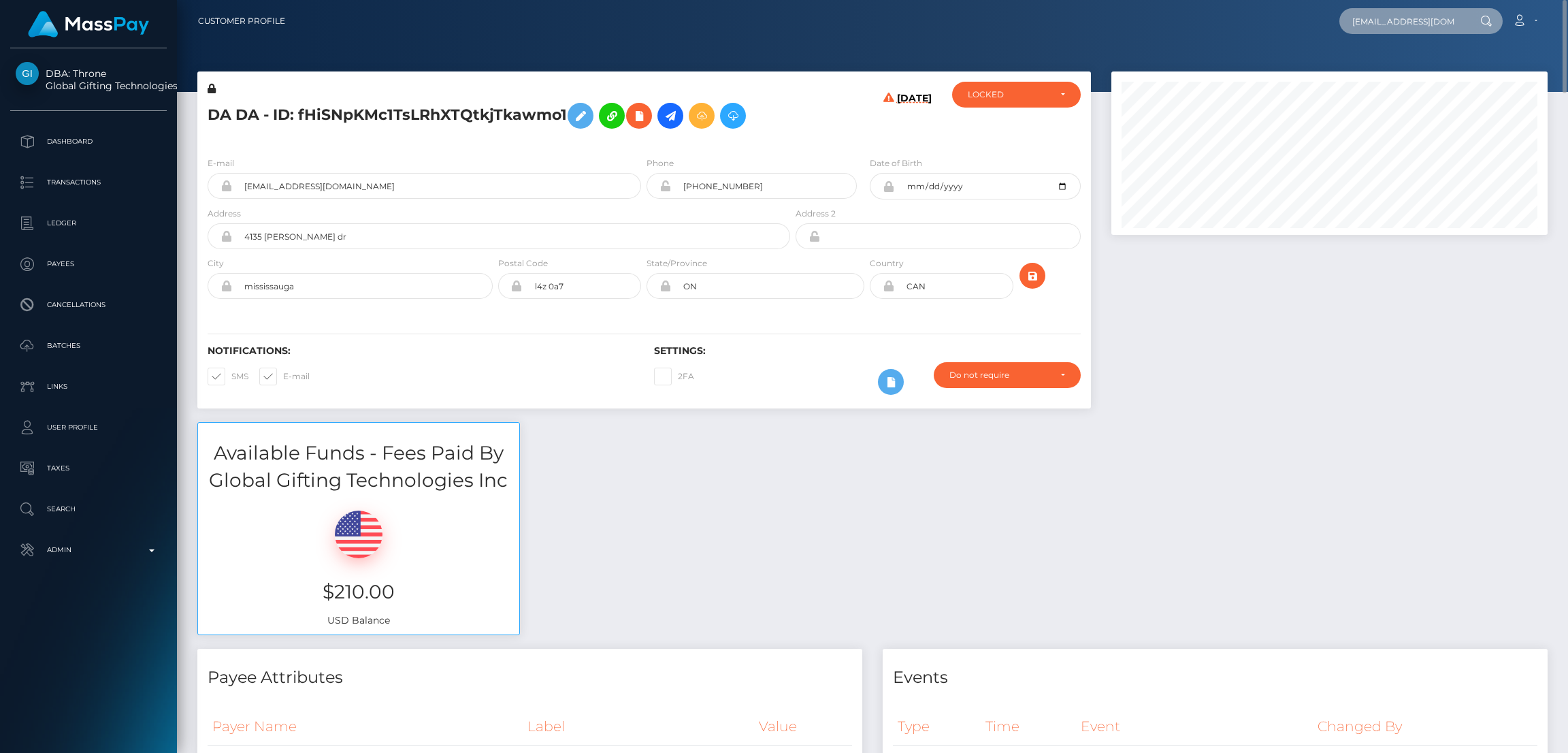
scroll to position [0, 89]
type input "andreeaanamariagheorghita0204@gmail.com"
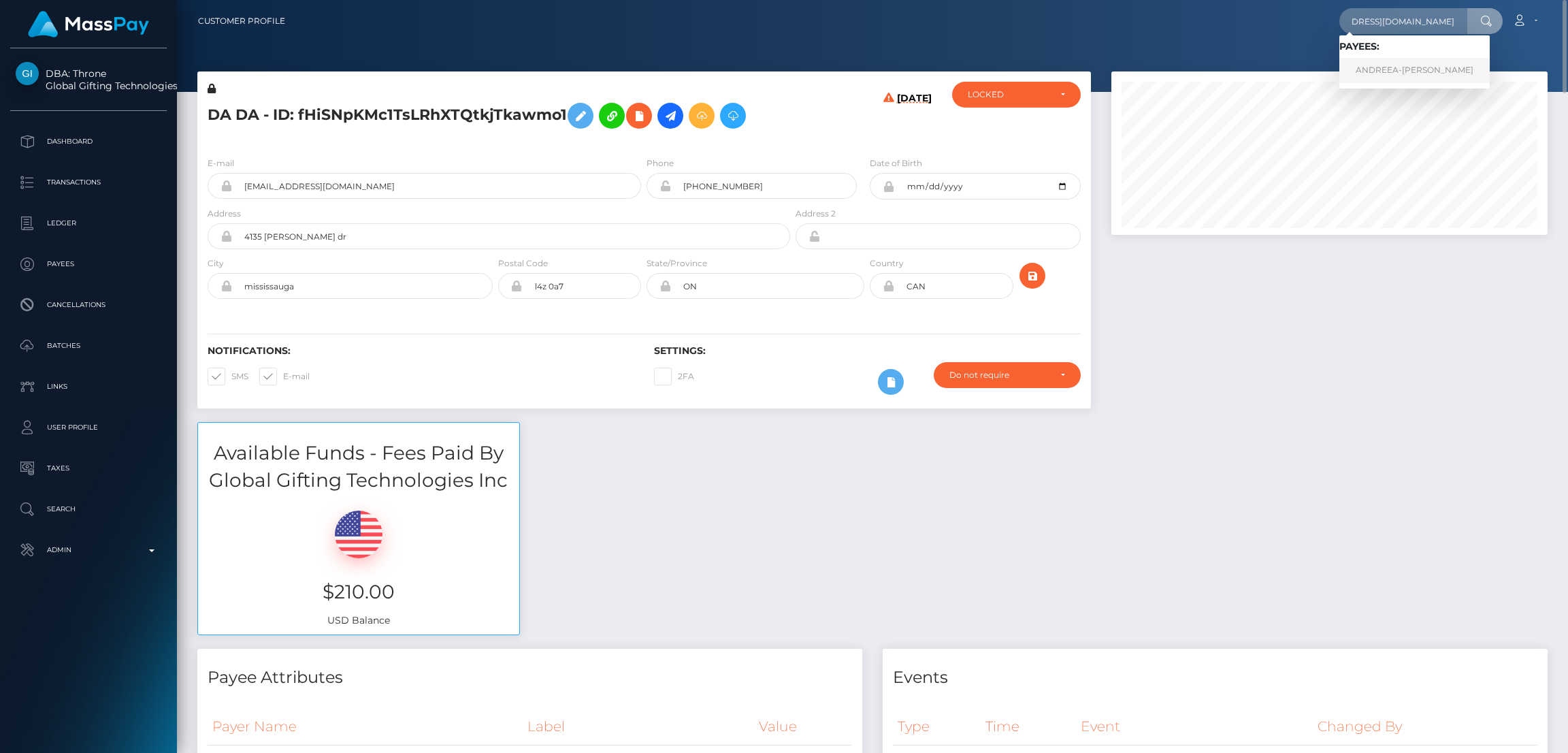
click at [1375, 68] on link "ANDREEA-ANAMARIA GHEORGHITA" at bounding box center [1414, 71] width 151 height 25
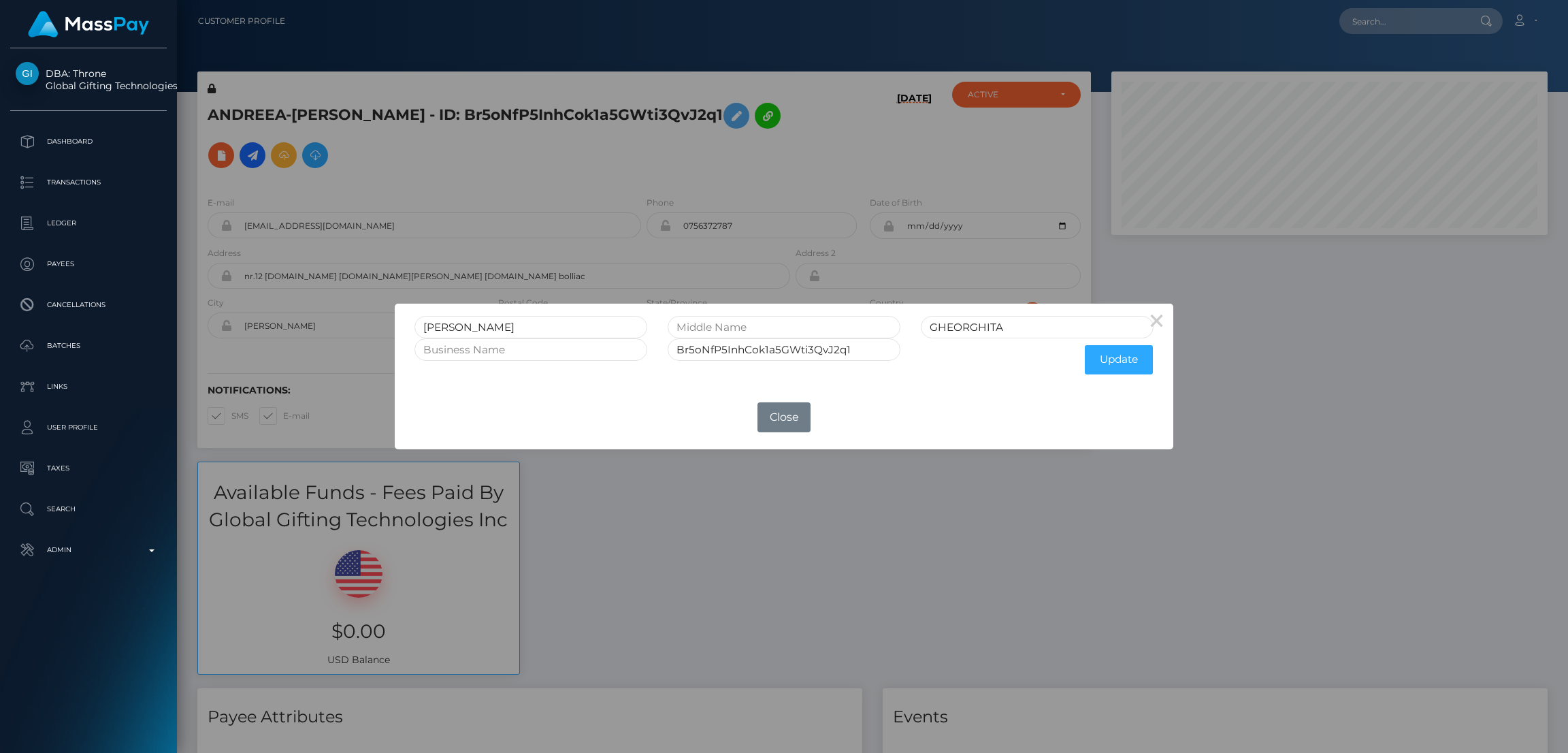
scroll to position [163, 437]
click at [454, 324] on input "ANDREEA-ANAMARIA" at bounding box center [531, 327] width 233 height 23
click at [1363, 16] on div "× ANDREEA-ANAMARIA GHEORGHITA Br5oNfP5InhCok1a5GWti3QvJ2q1 Update OK No Close" at bounding box center [784, 376] width 1568 height 753
click at [1364, 16] on div "× ANDREEA-ANAMARIA GHEORGHITA Br5oNfP5InhCok1a5GWti3QvJ2q1 Update OK No Close" at bounding box center [784, 376] width 1568 height 753
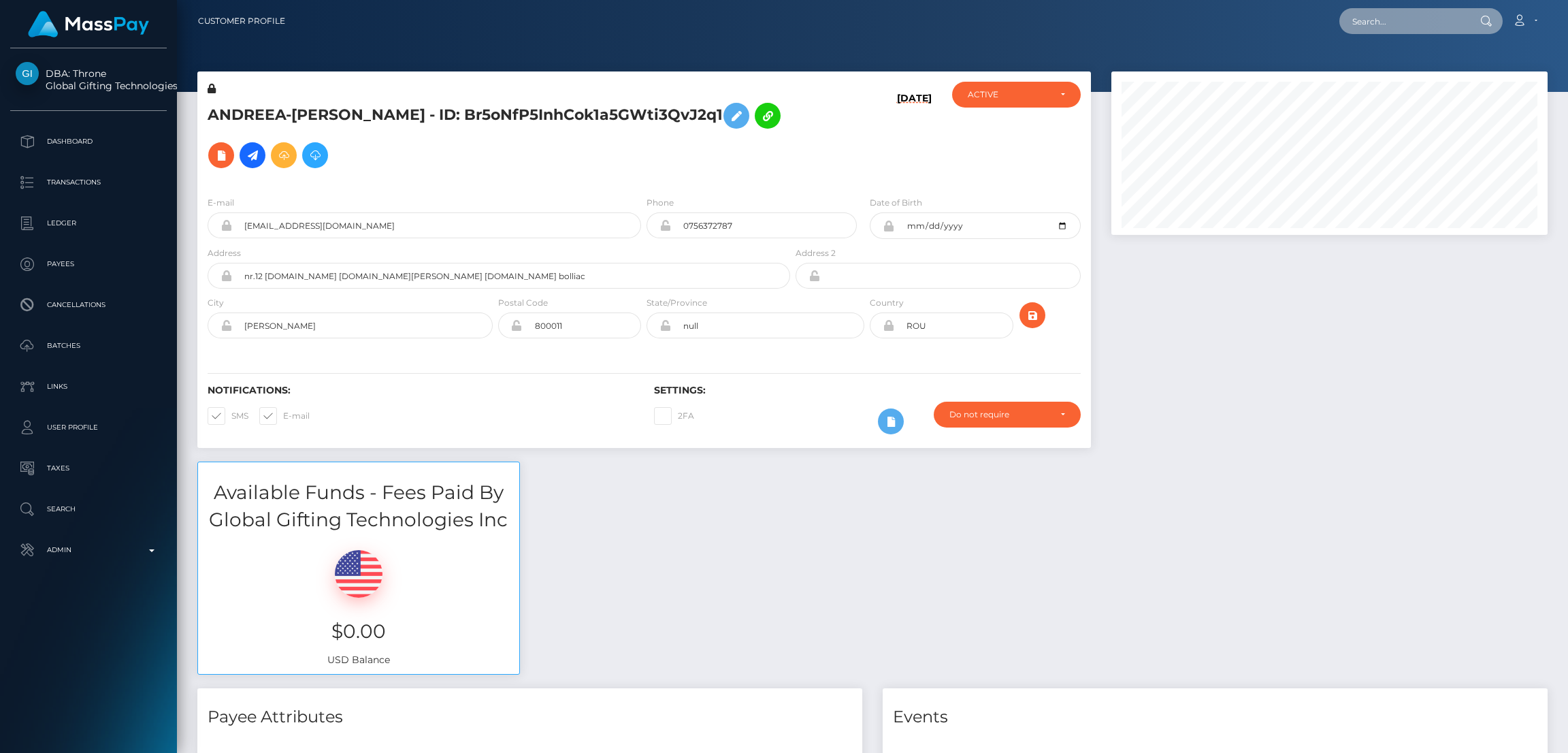
click at [1370, 20] on input "text" at bounding box center [1404, 21] width 128 height 26
paste input "[EMAIL_ADDRESS][DOMAIN_NAME]"
type input "[EMAIL_ADDRESS][DOMAIN_NAME]"
click at [1386, 68] on link "John Spitalirere" at bounding box center [1394, 71] width 109 height 25
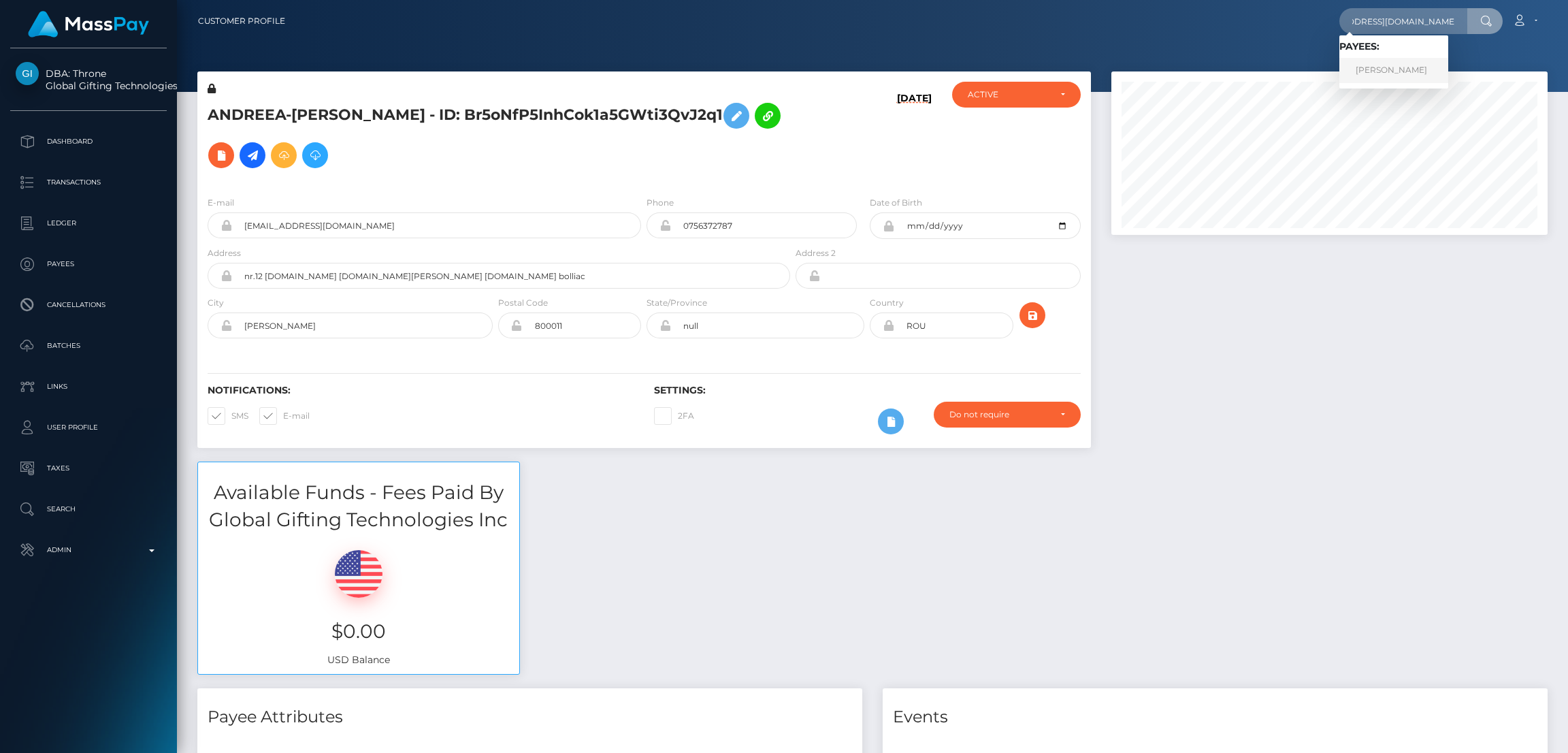
scroll to position [0, 0]
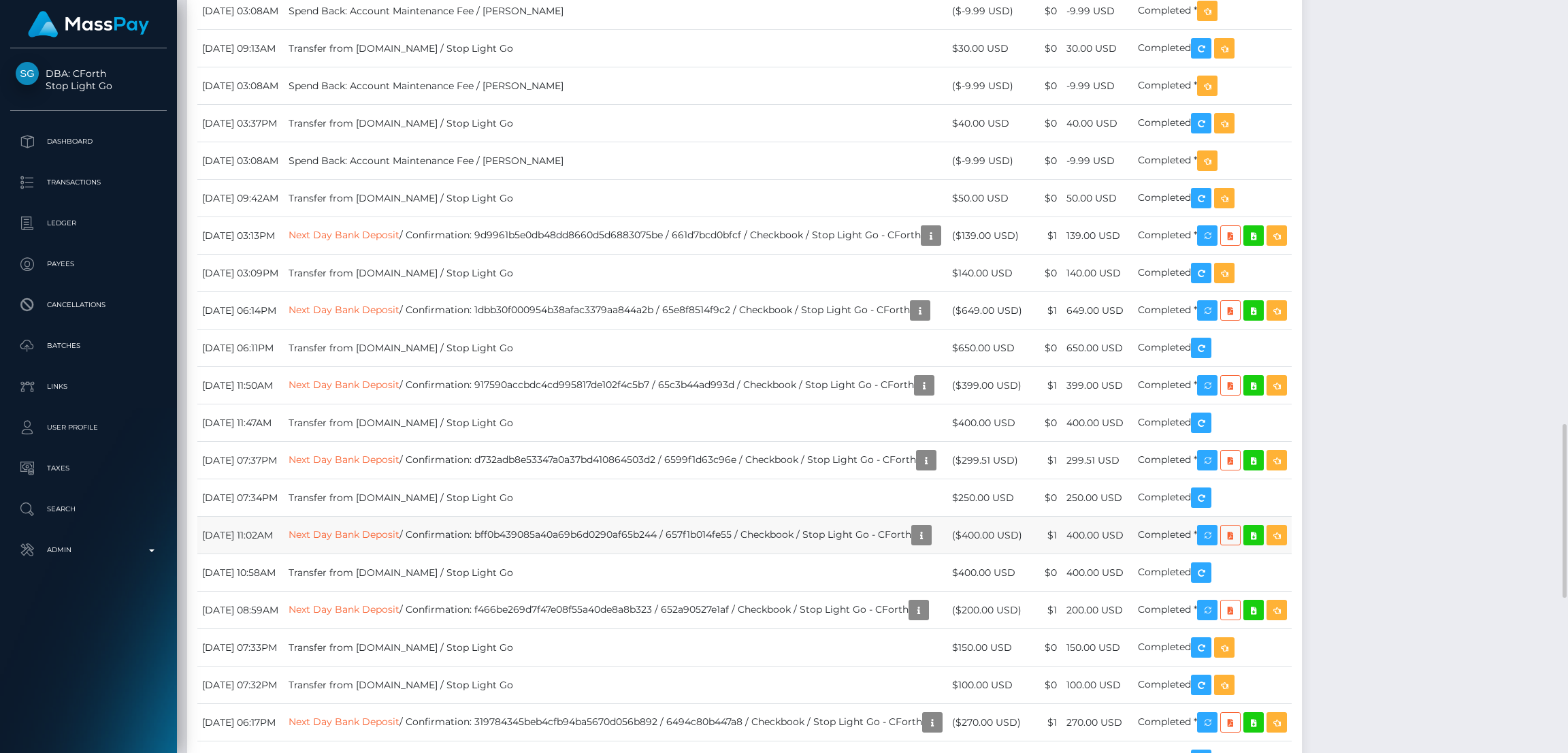
scroll to position [2449, 0]
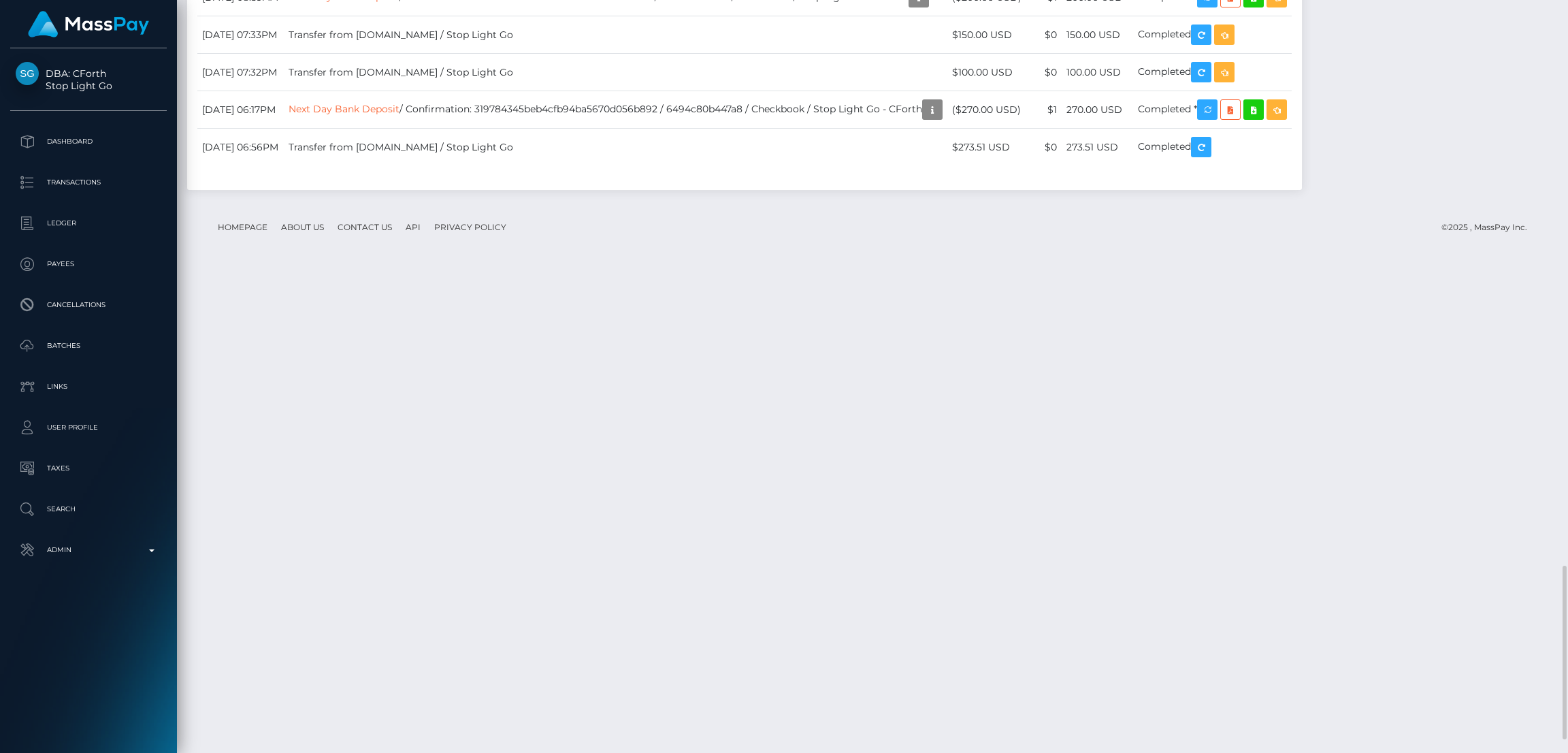
drag, startPoint x: 203, startPoint y: 161, endPoint x: 263, endPoint y: 160, distance: 60.0
copy td "[DATE]"
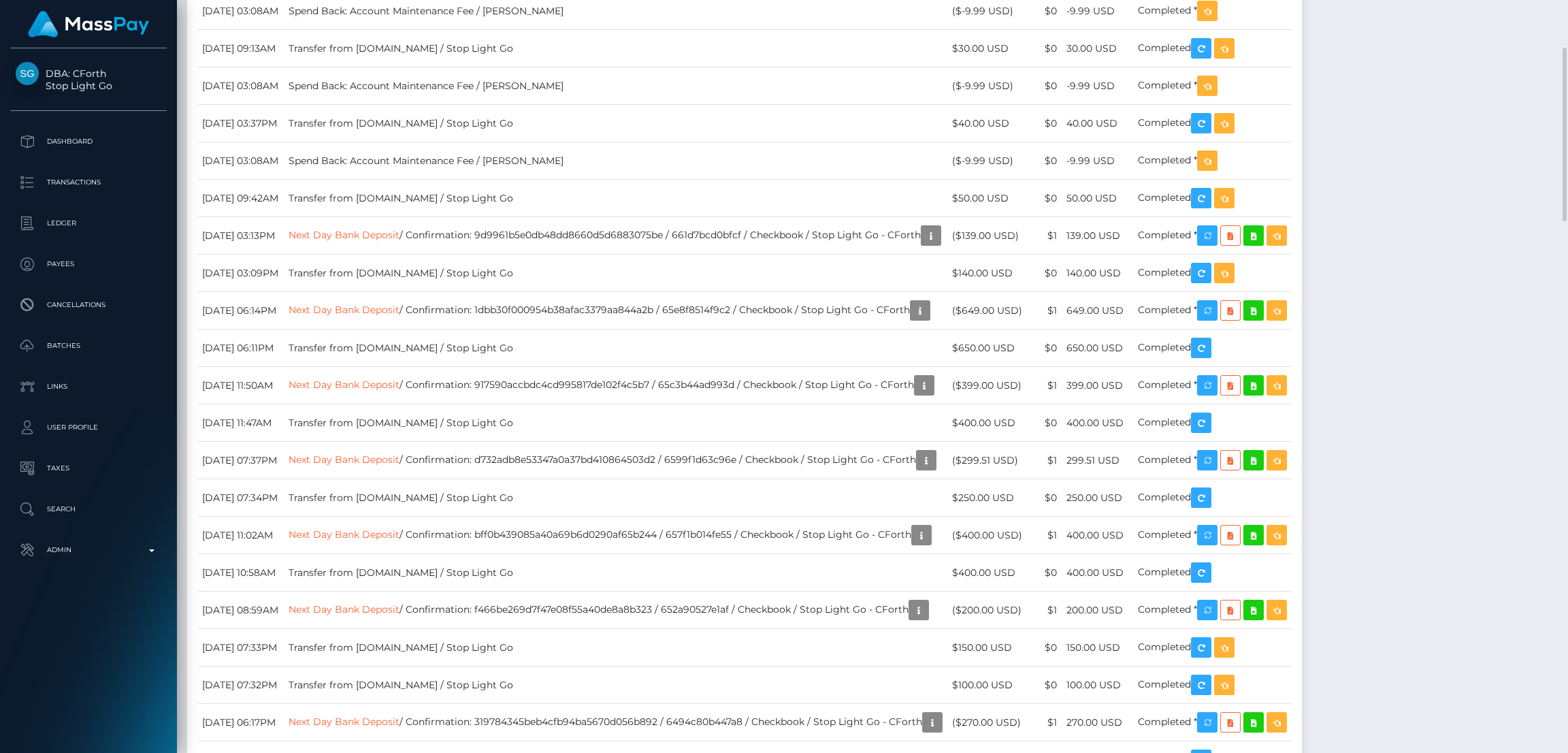
scroll to position [1326, 0]
